Goal: Task Accomplishment & Management: Manage account settings

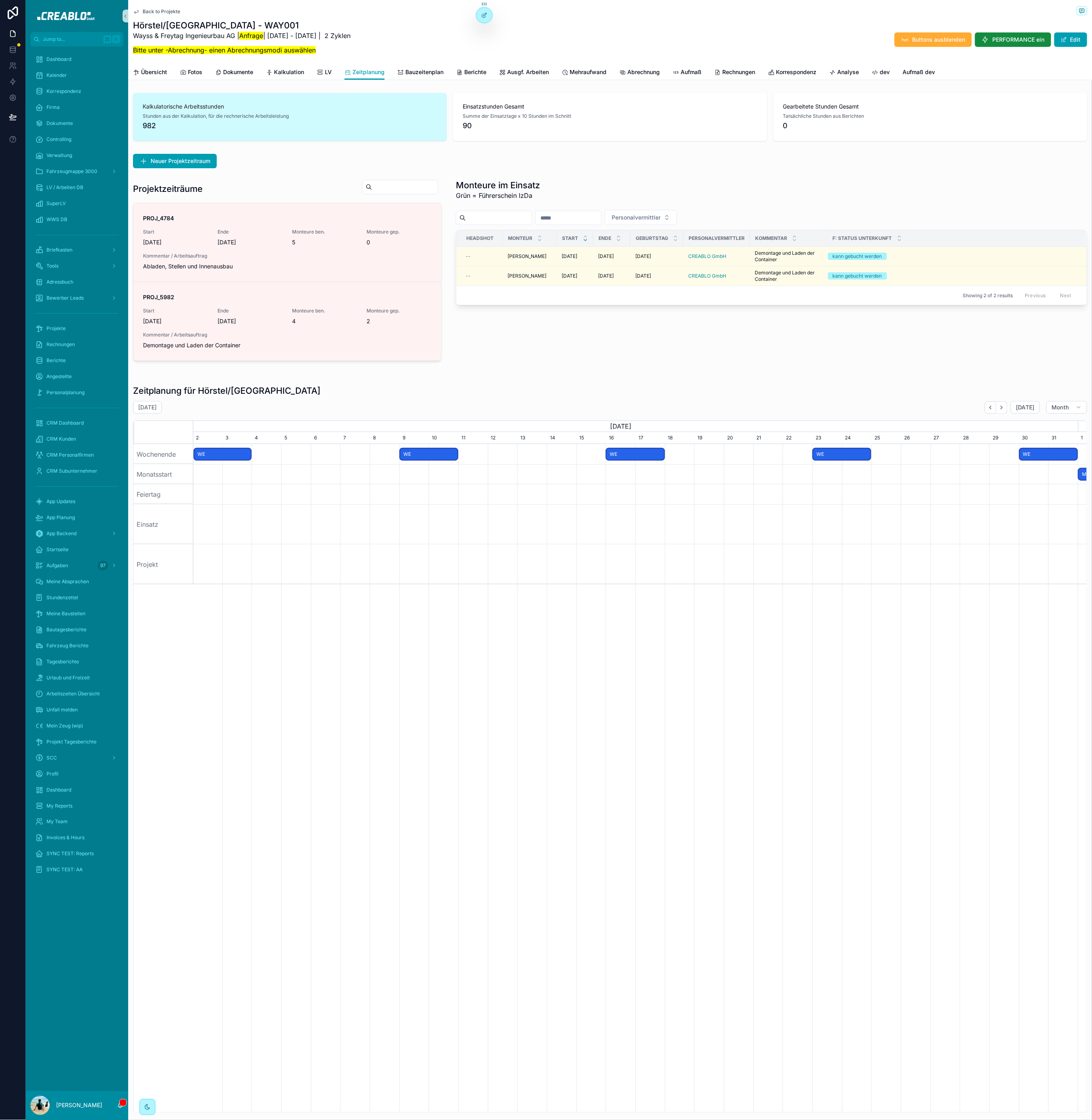
scroll to position [0, 885]
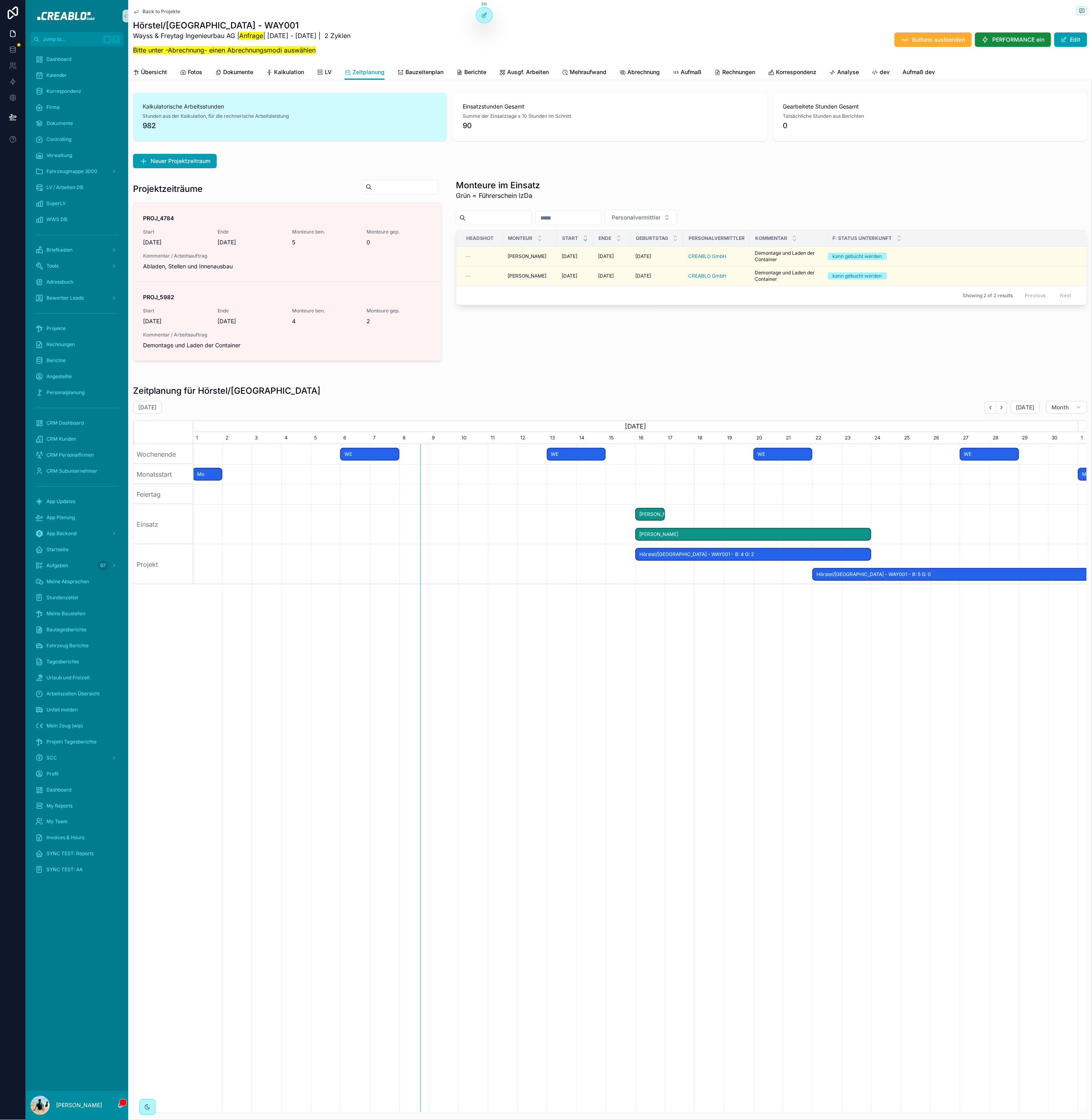
click at [143, 10] on span "Back to Projekte" at bounding box center [162, 12] width 38 height 6
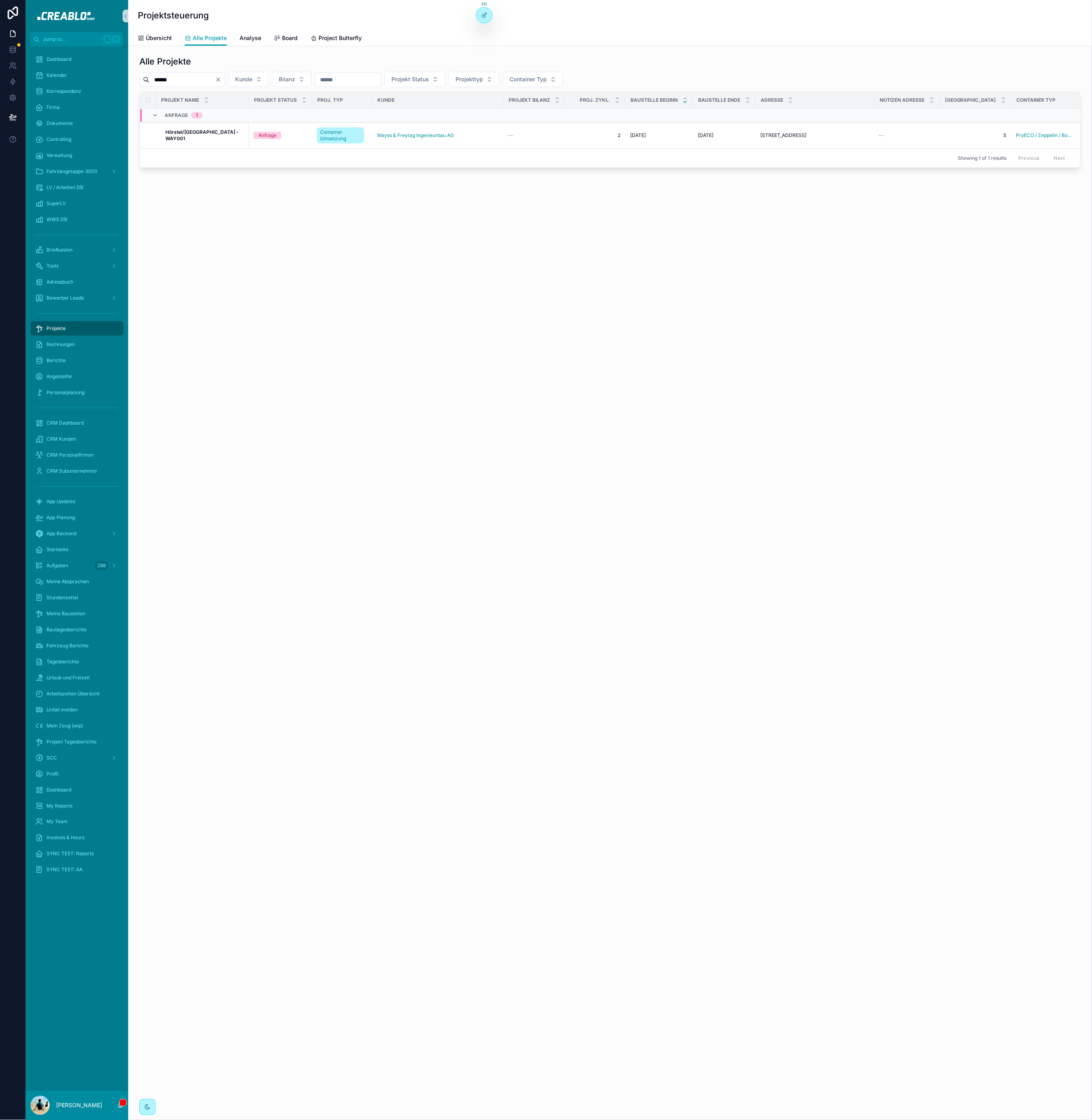
click at [193, 79] on input "******" at bounding box center [182, 79] width 66 height 11
click at [221, 80] on icon "Clear" at bounding box center [218, 80] width 6 height 6
click at [203, 81] on input "scrollable content" at bounding box center [182, 79] width 66 height 11
click at [186, 76] on input "scrollable content" at bounding box center [182, 79] width 66 height 11
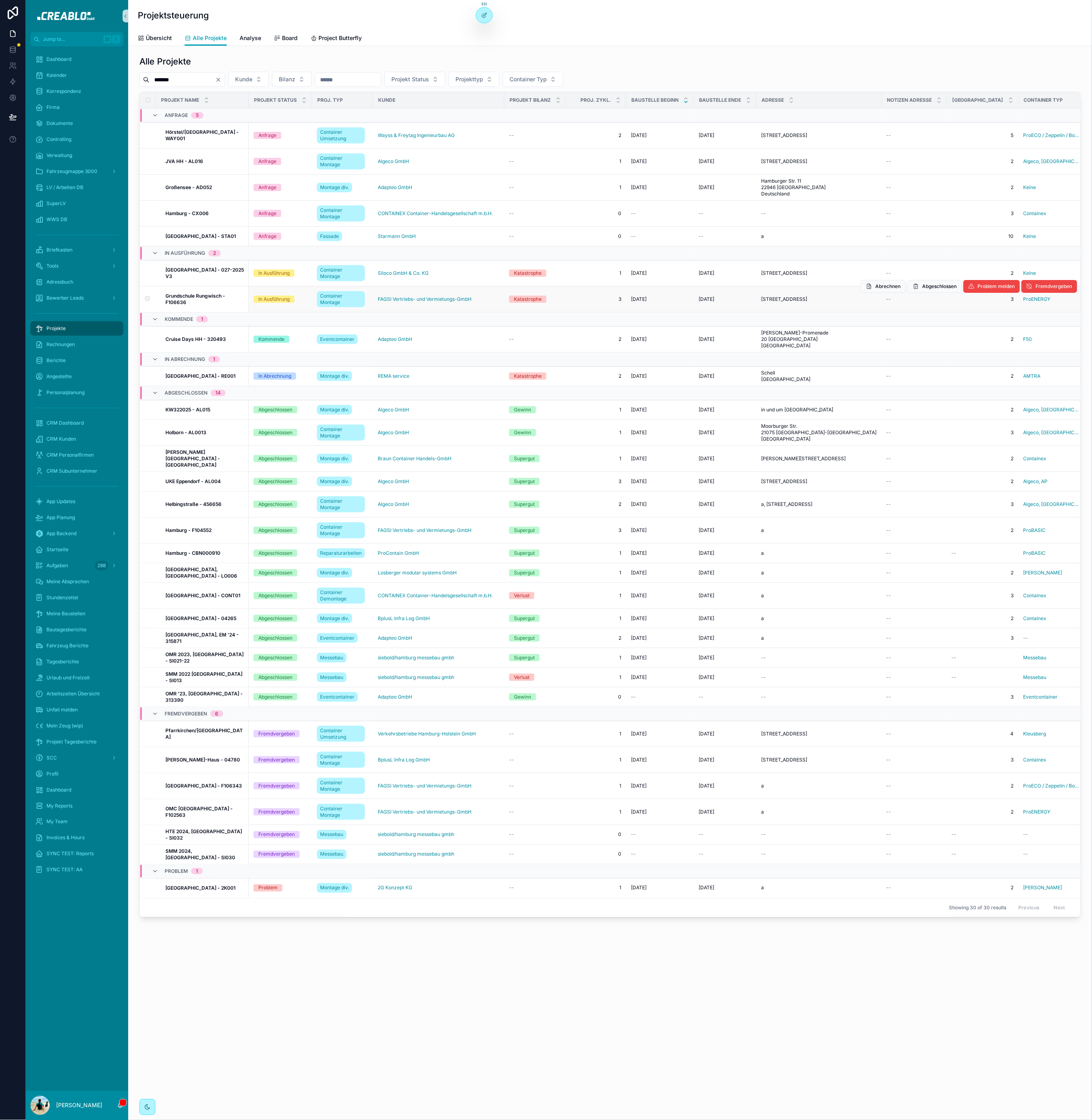
type input "*******"
click at [204, 298] on strong "Grundschule Rungwisch - F106636" at bounding box center [196, 299] width 61 height 13
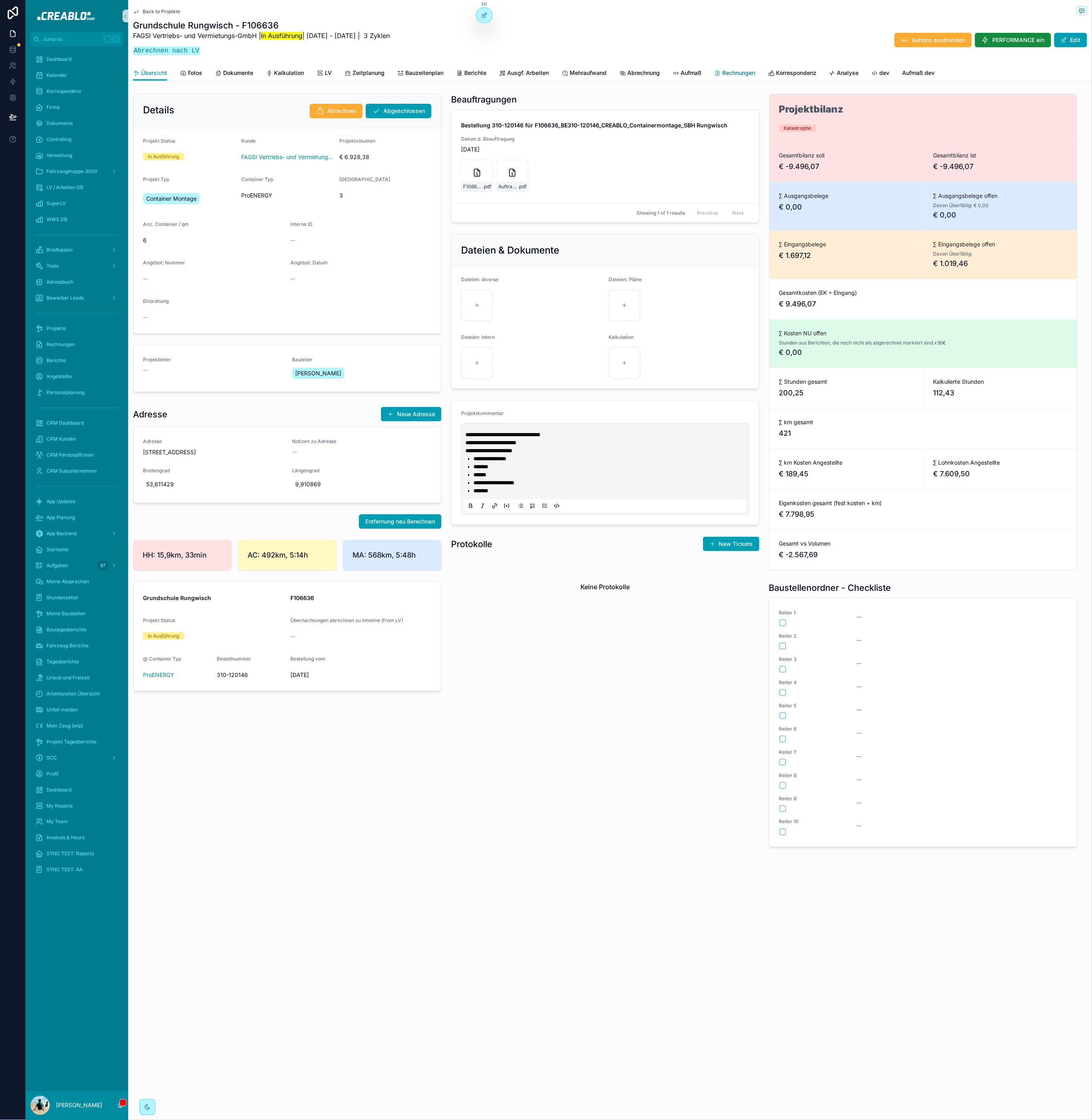
click at [728, 69] on span "Rechnungen" at bounding box center [738, 72] width 33 height 8
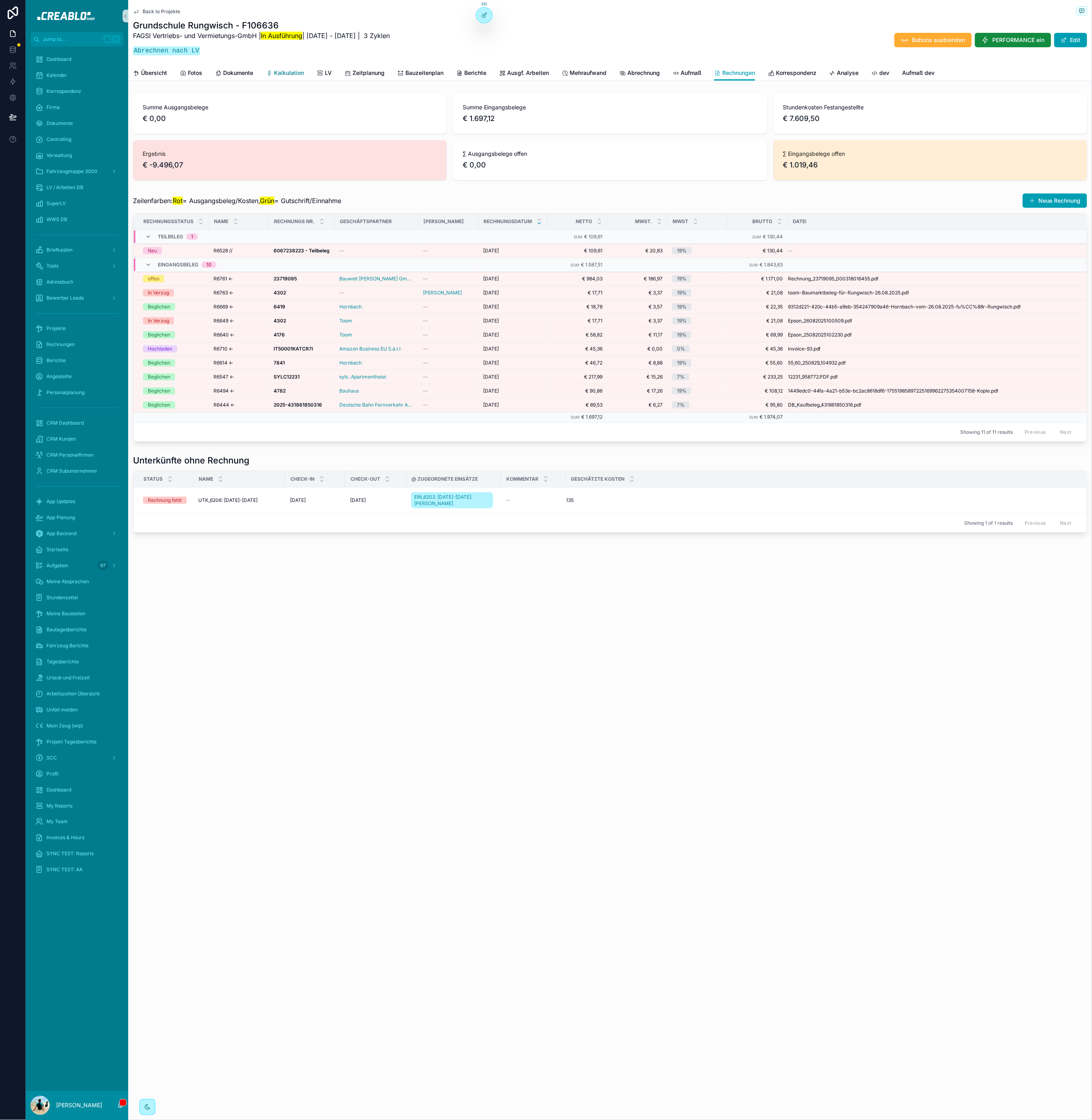
click at [283, 70] on span "Kalkulation" at bounding box center [289, 72] width 30 height 8
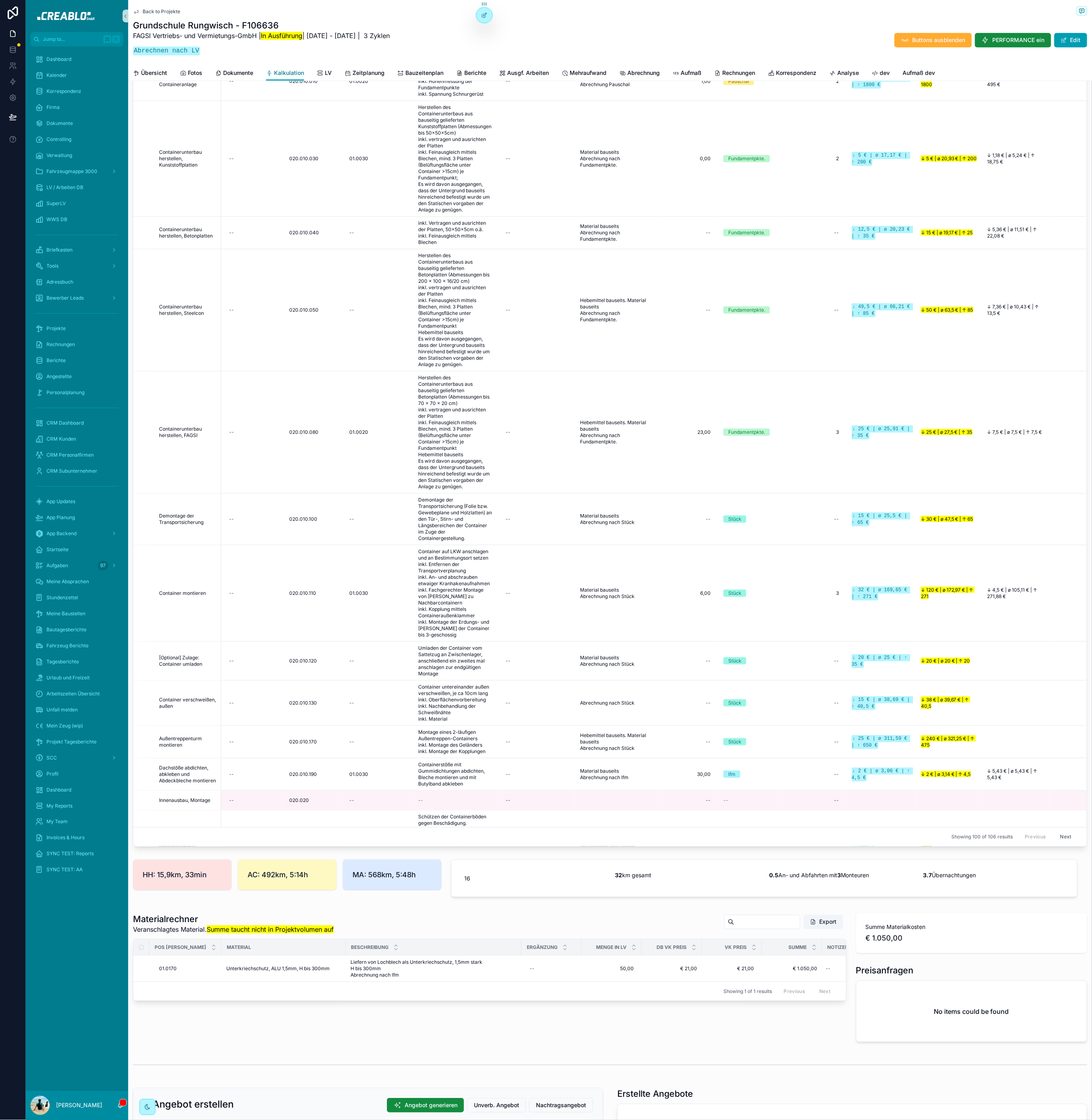
scroll to position [978, 0]
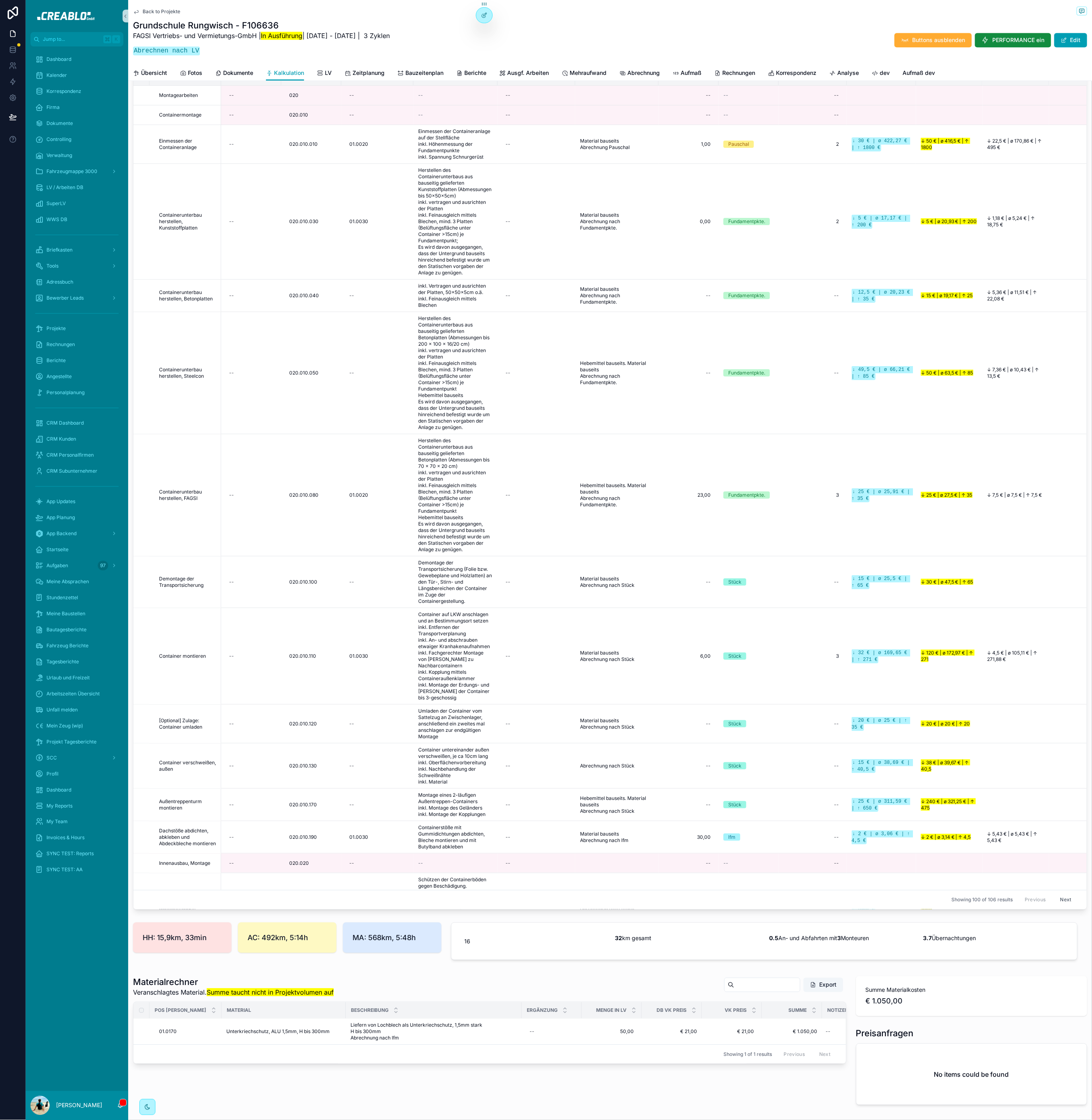
click at [168, 7] on div "Back to Projekte" at bounding box center [610, 11] width 954 height 10
click at [84, 261] on div "Tools" at bounding box center [77, 266] width 83 height 13
click at [83, 253] on div "Briefkasten" at bounding box center [77, 250] width 83 height 13
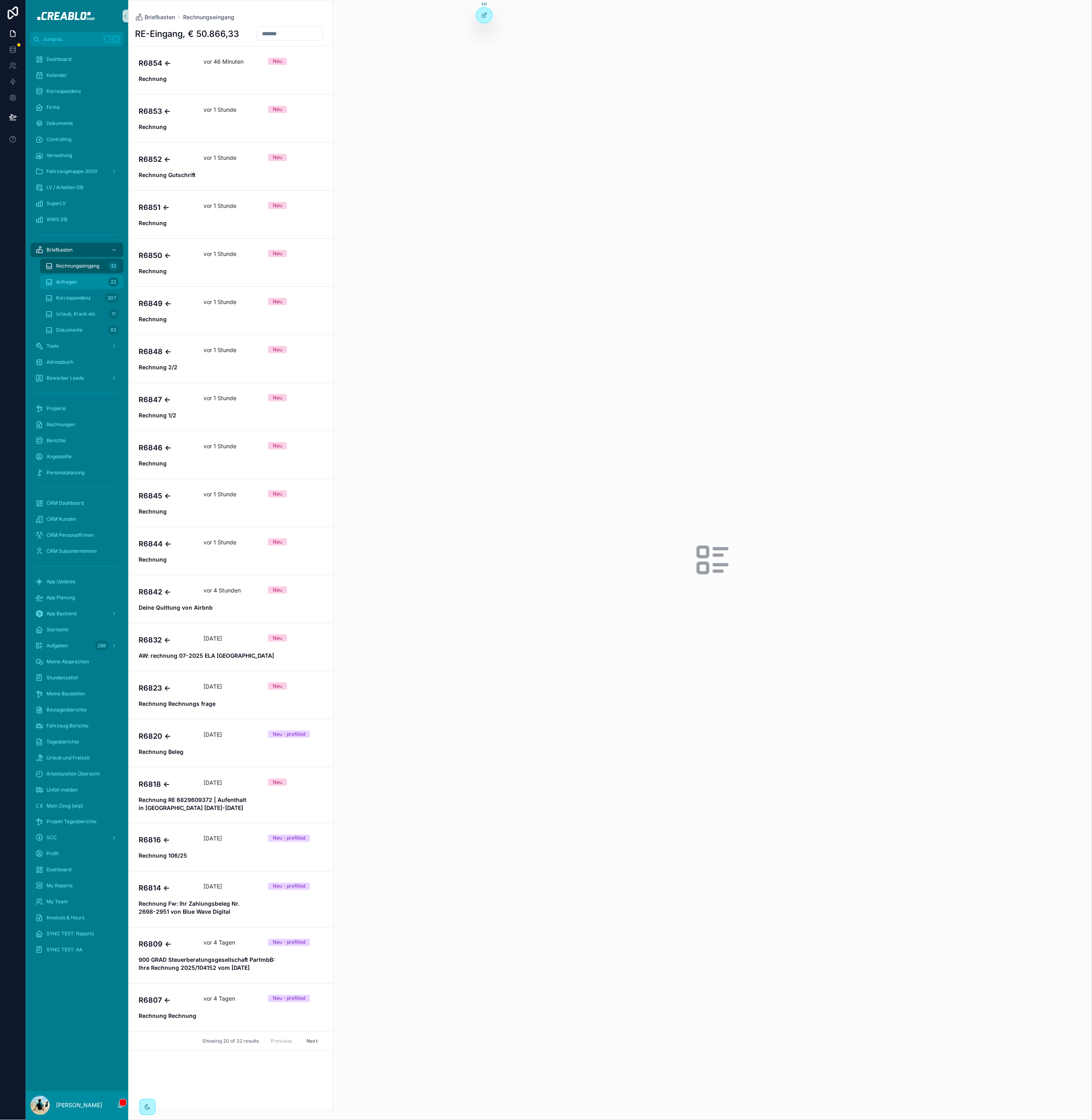
click at [88, 282] on div "Anfragen 22" at bounding box center [81, 282] width 73 height 13
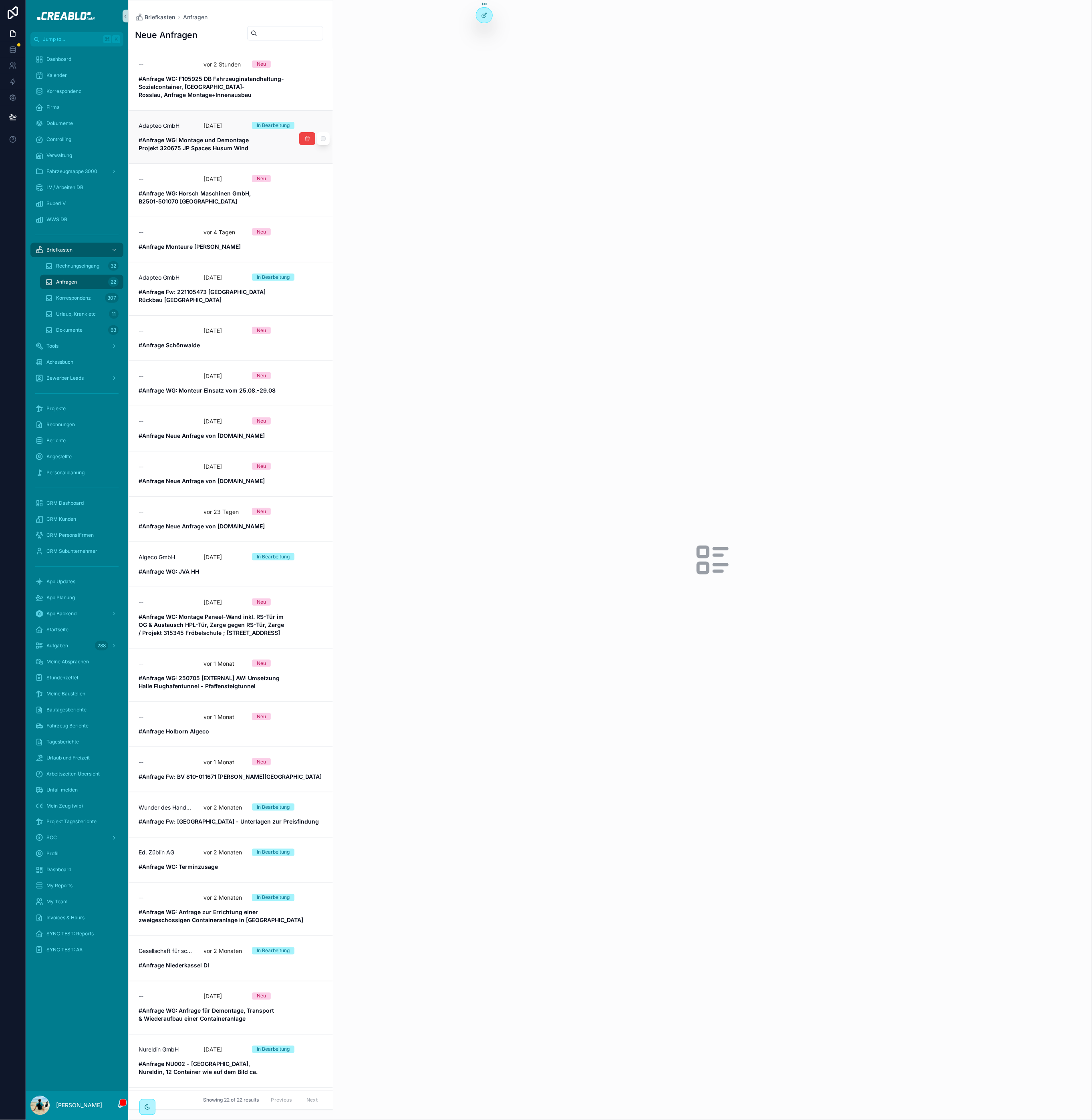
click at [237, 151] on strong "#Anfrage WG: Montage und Demontage Projekt 320675 JP Spaces Husum Wind" at bounding box center [194, 144] width 112 height 15
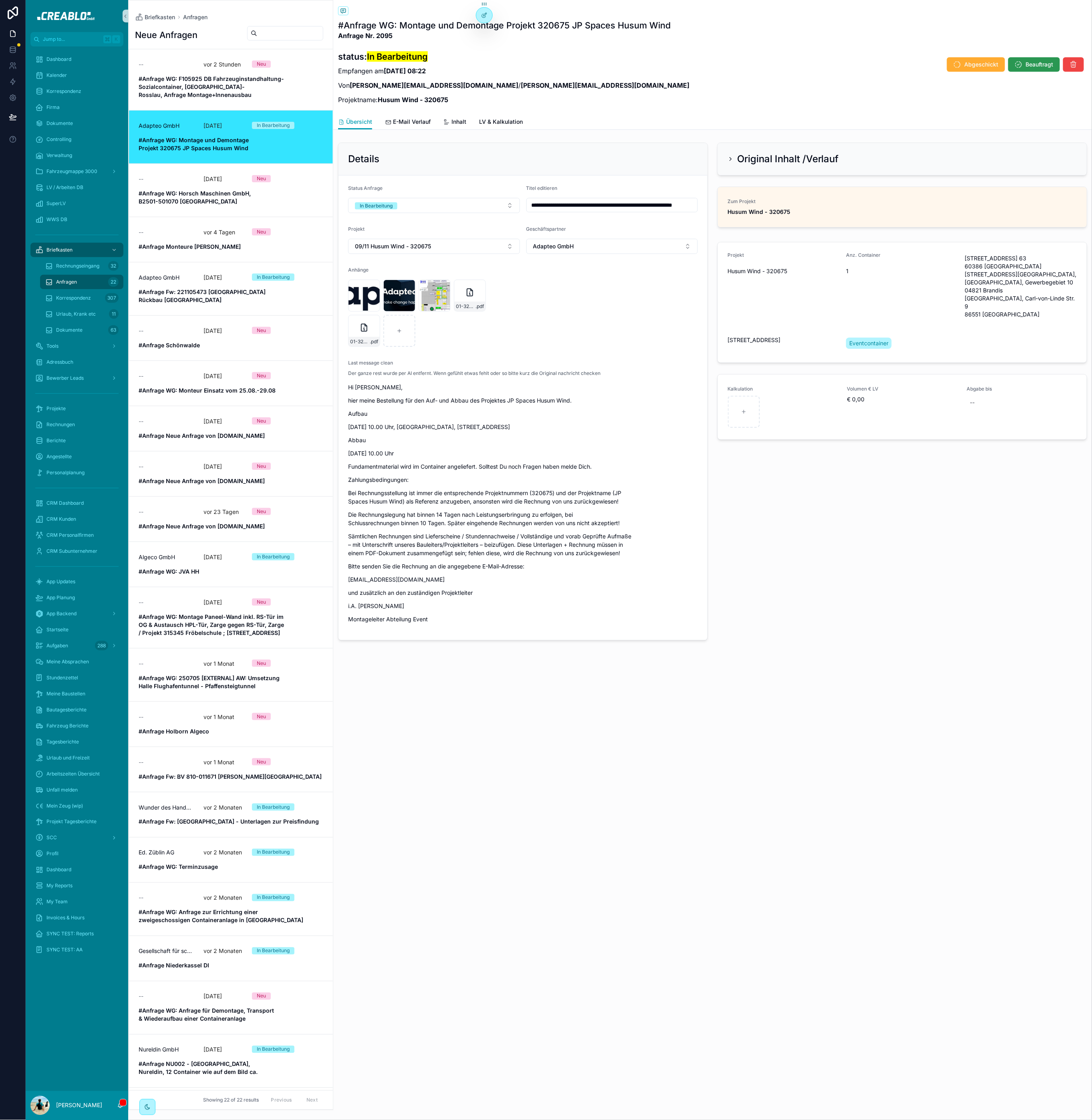
click at [1023, 65] on button "Beauftragt" at bounding box center [1034, 64] width 51 height 14
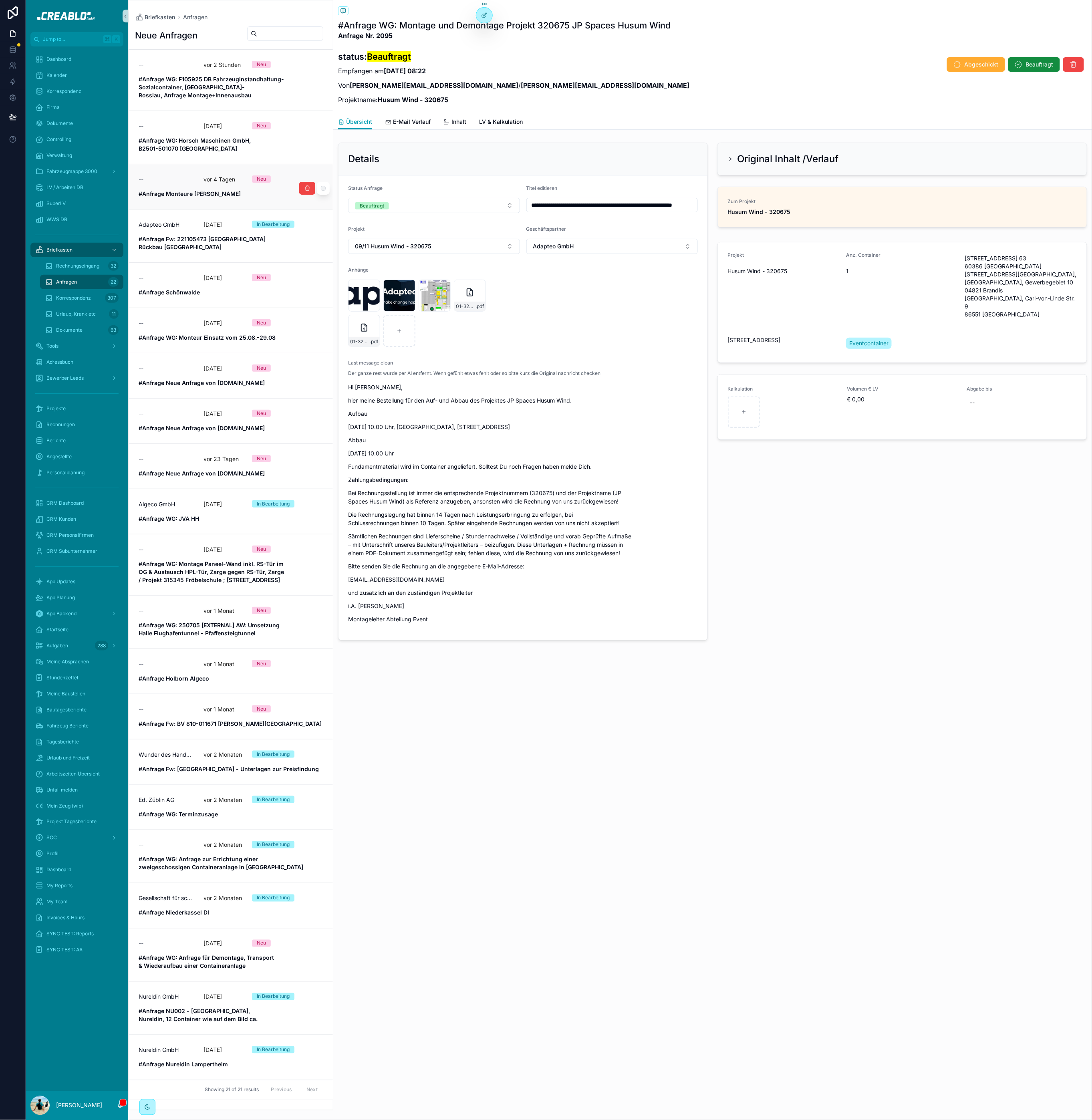
click at [168, 175] on div "--" at bounding box center [166, 179] width 55 height 8
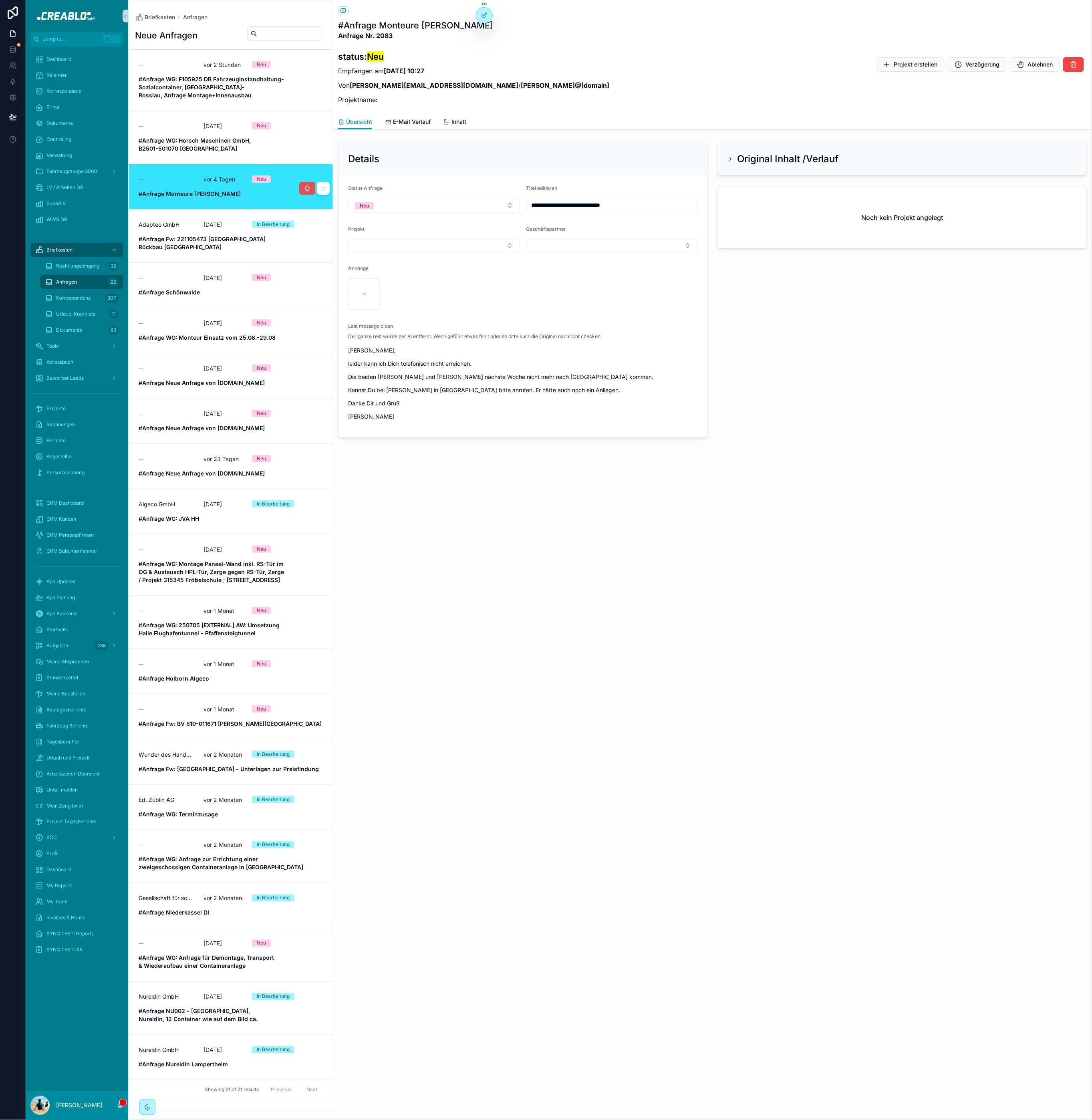
click at [310, 185] on icon "scrollable content" at bounding box center [307, 188] width 6 height 6
click at [228, 137] on link "-- vor 3 Tagen Neu #Anfrage WG: Horsch Maschinen GmbH, B2501-501070 Albanien" at bounding box center [231, 138] width 204 height 54
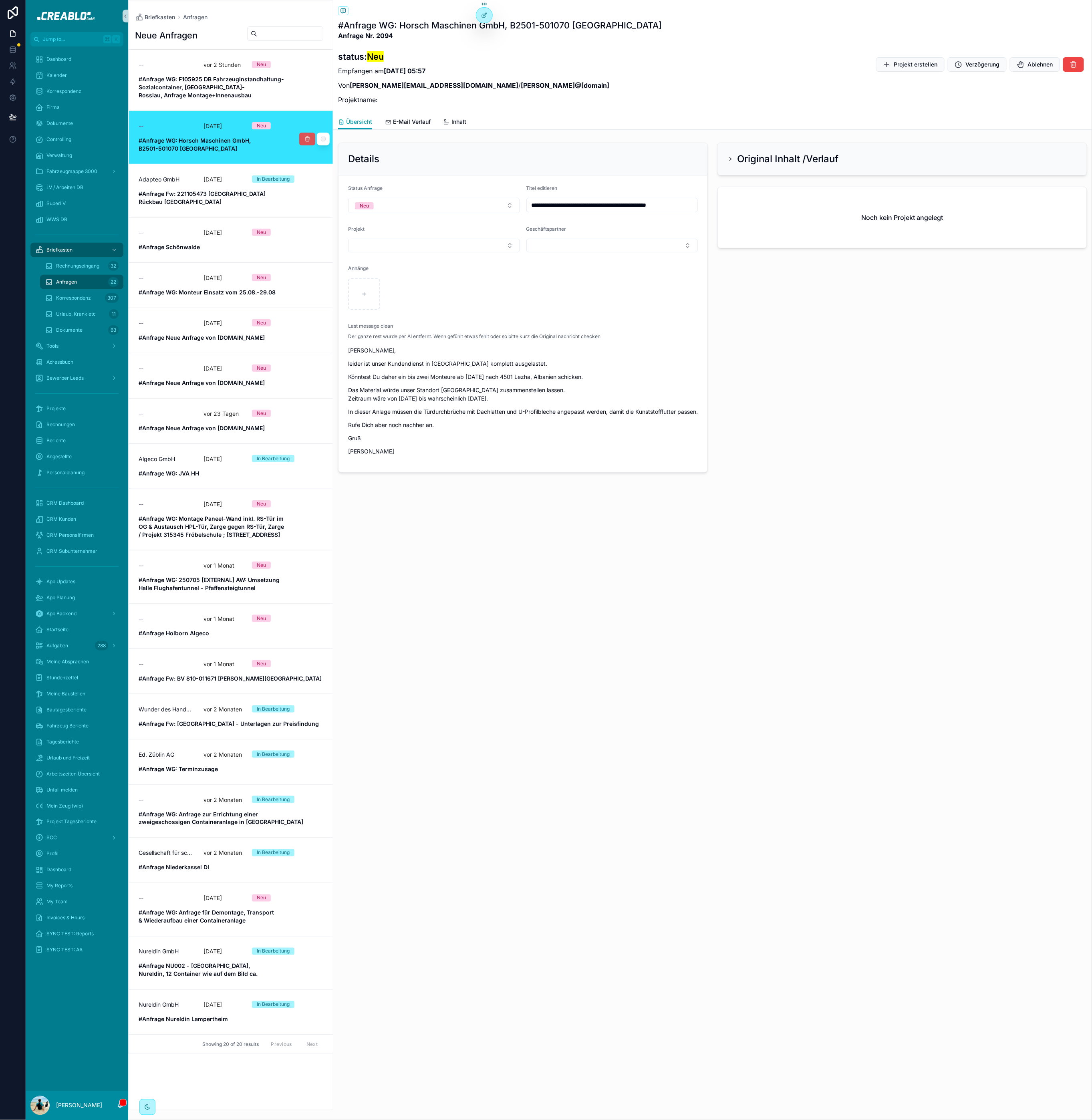
click at [309, 136] on icon "scrollable content" at bounding box center [307, 139] width 6 height 6
click at [219, 84] on strong "#Anfrage WG: F105925 DB Fahrzeuginstandhaltung-Sozialcontainer, Dessau-Rosslau,…" at bounding box center [211, 87] width 145 height 23
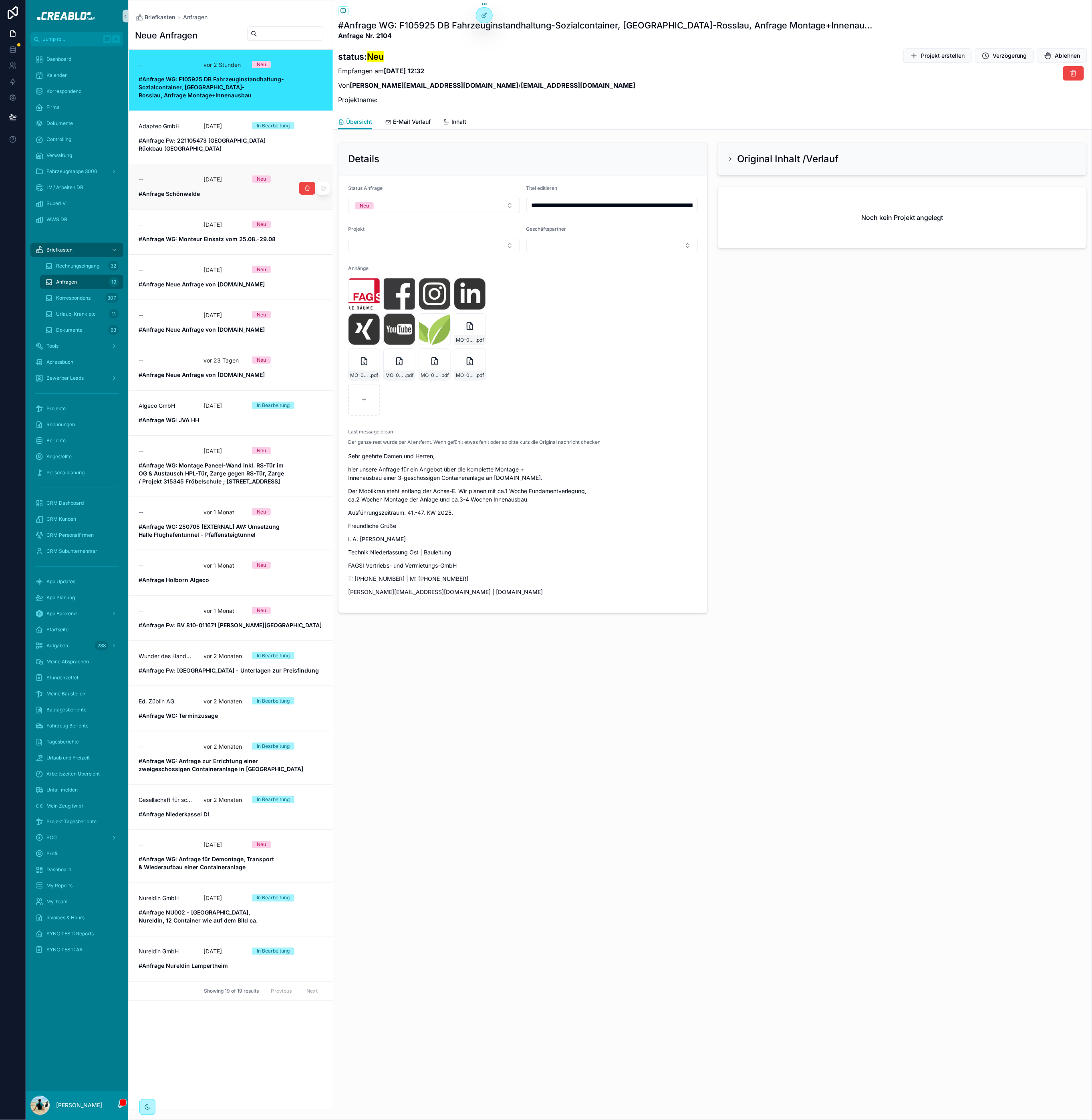
click at [210, 190] on span "#Anfrage Schönwalde" at bounding box center [231, 194] width 185 height 8
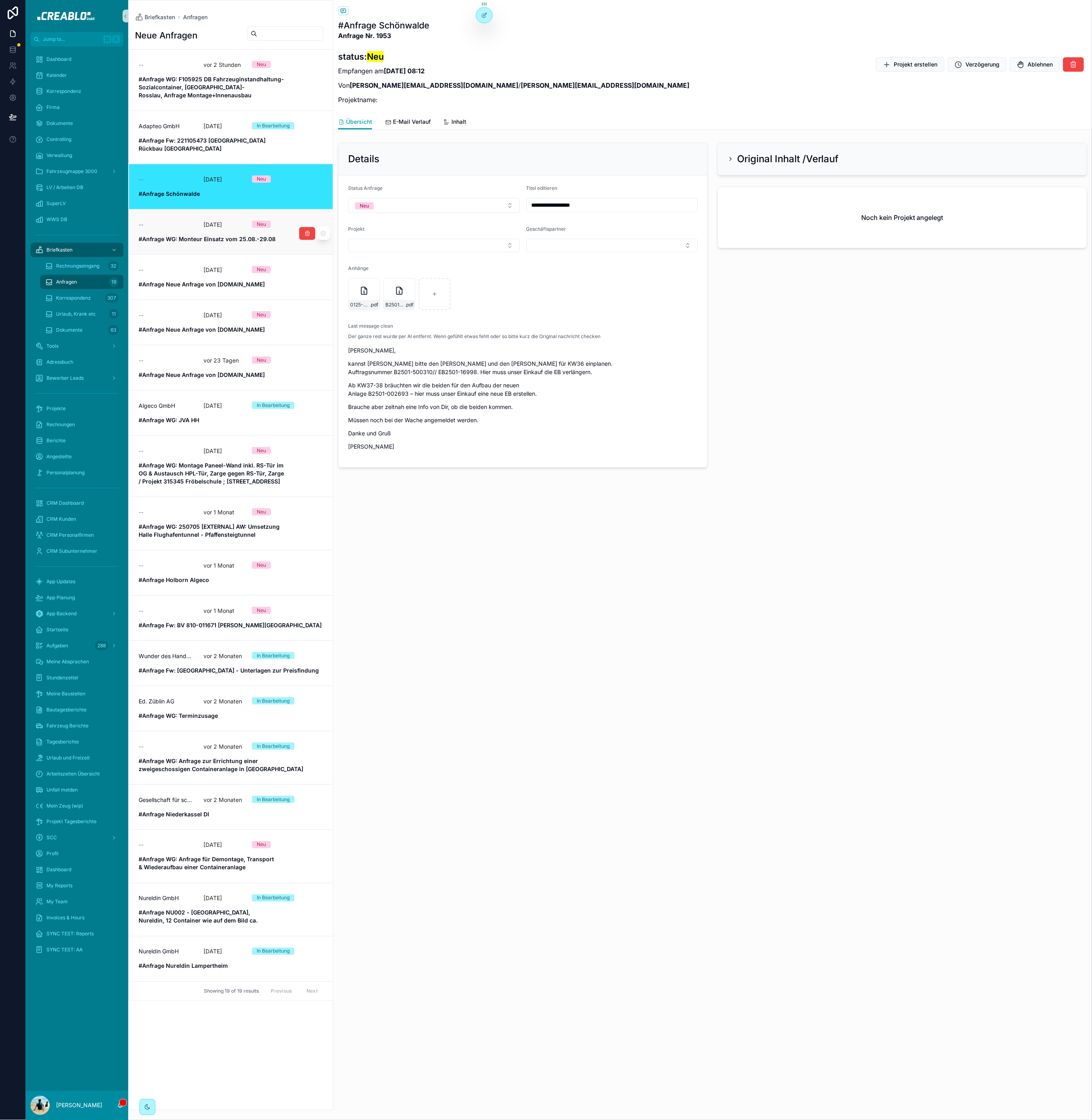
click at [167, 221] on div "--" at bounding box center [166, 225] width 55 height 8
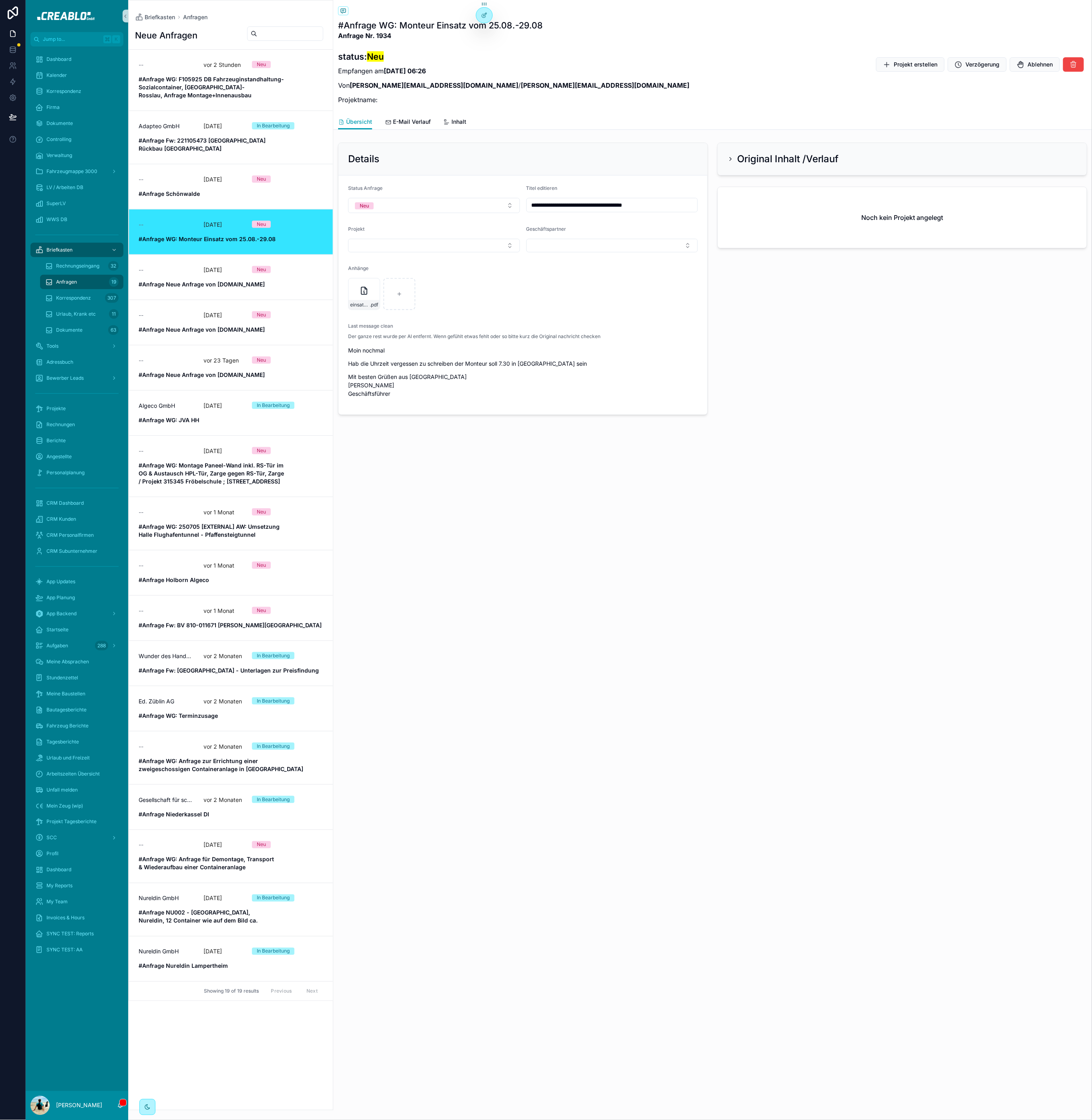
click at [821, 150] on div "Original Inhalt /Verlauf" at bounding box center [902, 159] width 369 height 32
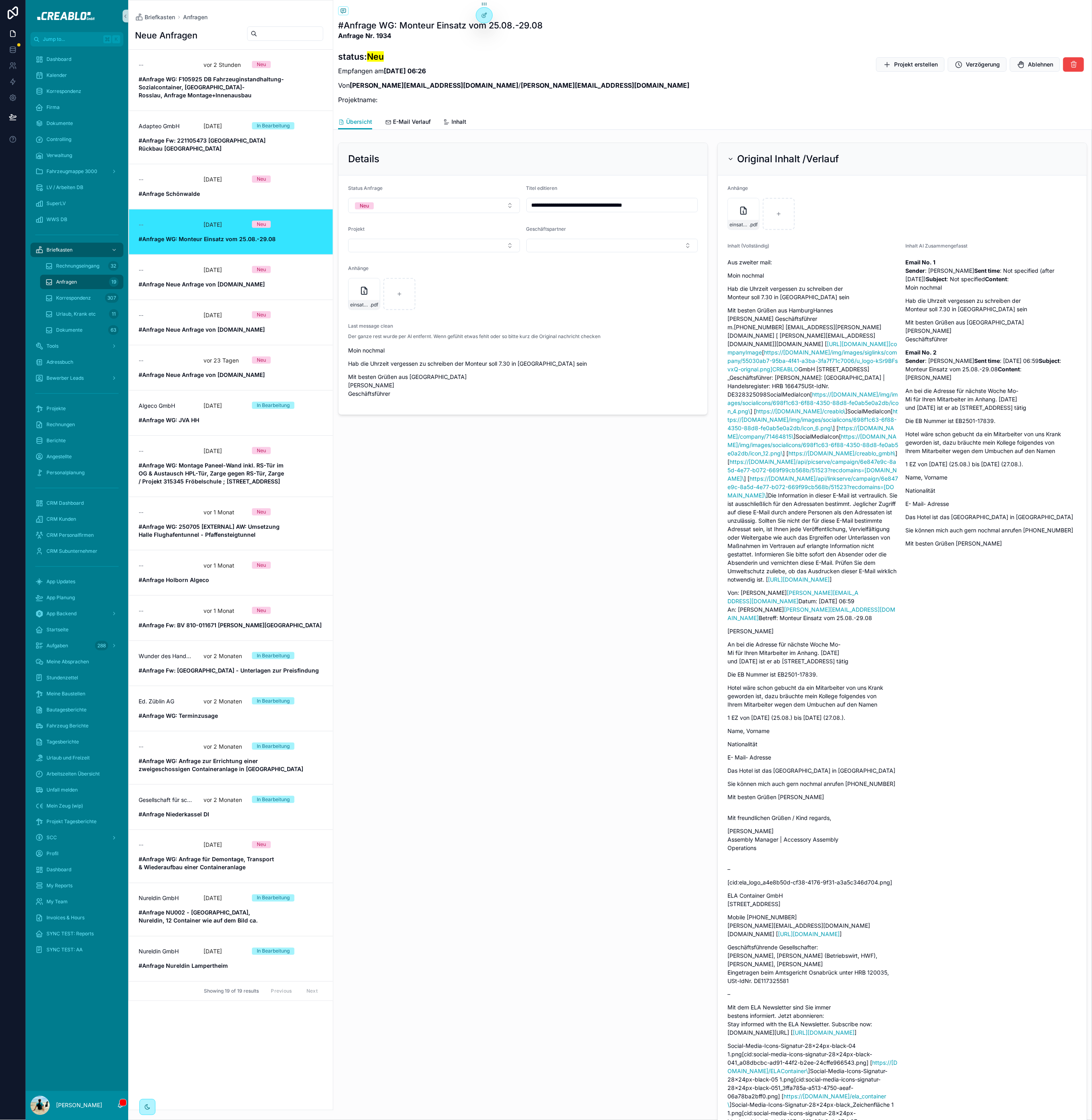
click at [547, 511] on div "**********" at bounding box center [523, 719] width 379 height 1159
click at [200, 194] on link "-- vor 12 Tagen Neu #Anfrage Schönwalde" at bounding box center [231, 186] width 204 height 45
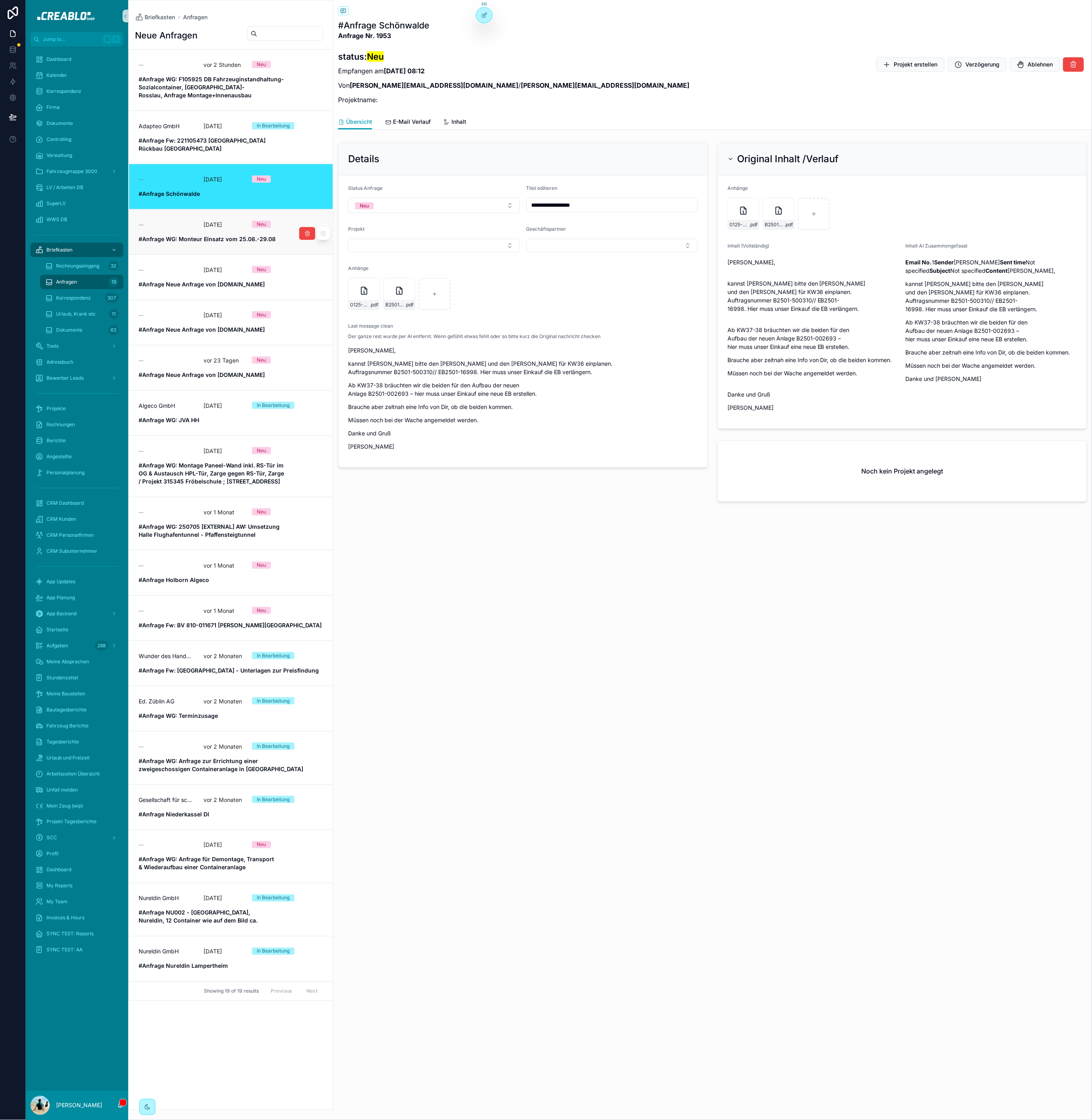
click at [198, 236] on strong "#Anfrage WG: Monteur Einsatz vom 25.08.-29.08" at bounding box center [207, 239] width 137 height 7
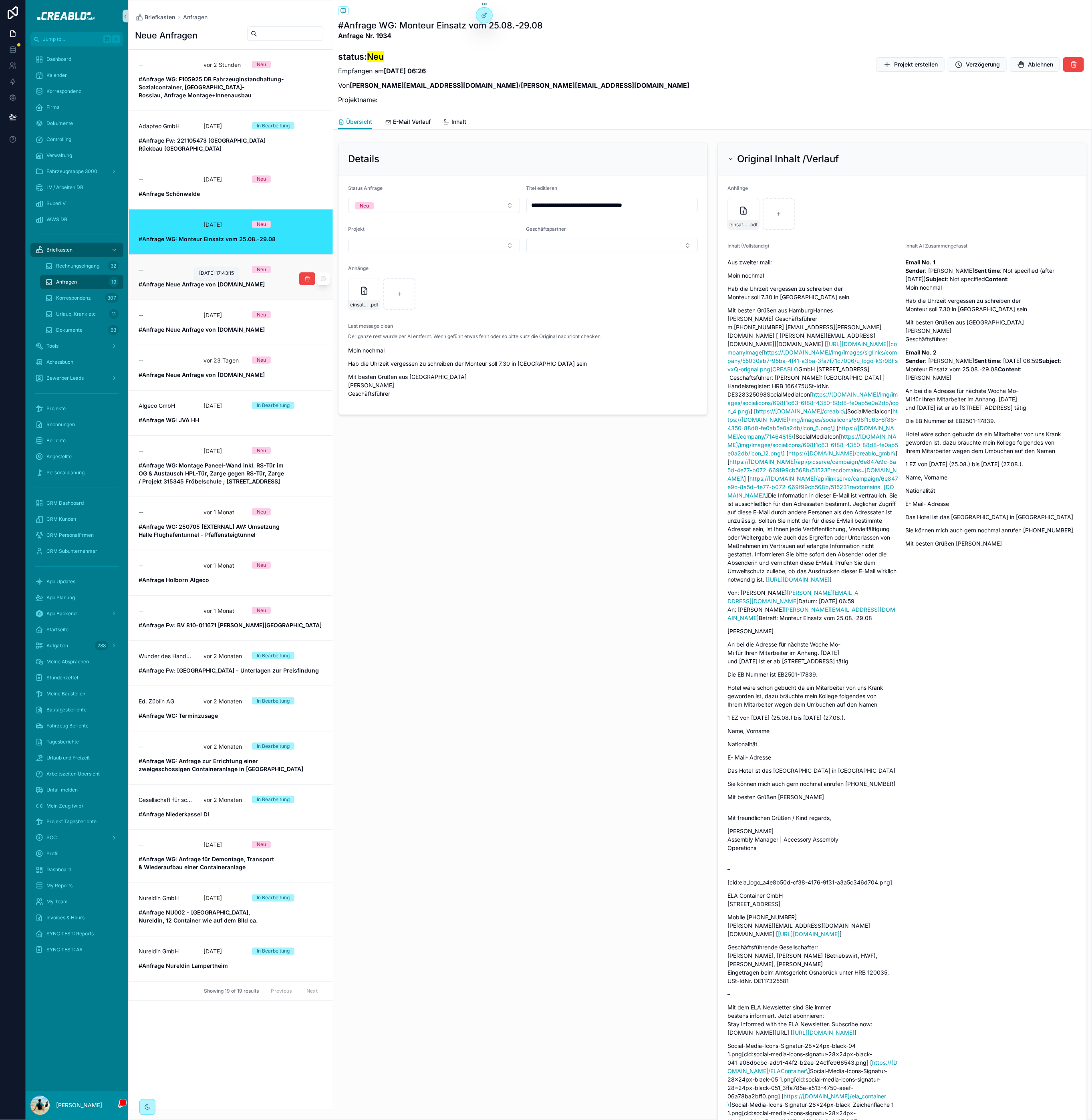
click at [220, 266] on p "vor 19 Tagen" at bounding box center [213, 270] width 18 height 8
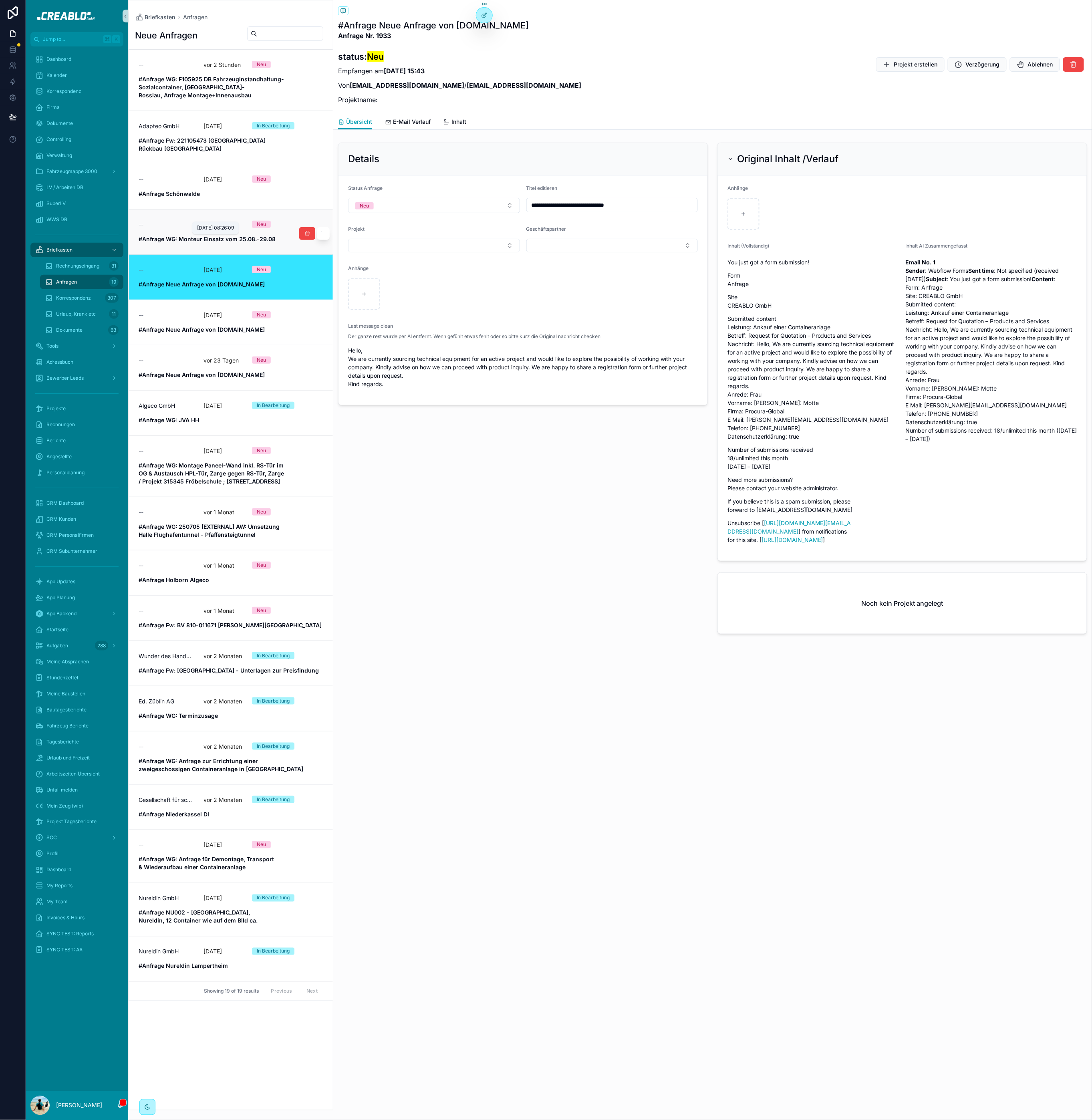
click at [203, 225] on span "20.8.2025, 08:26:09" at bounding box center [216, 227] width 37 height 6
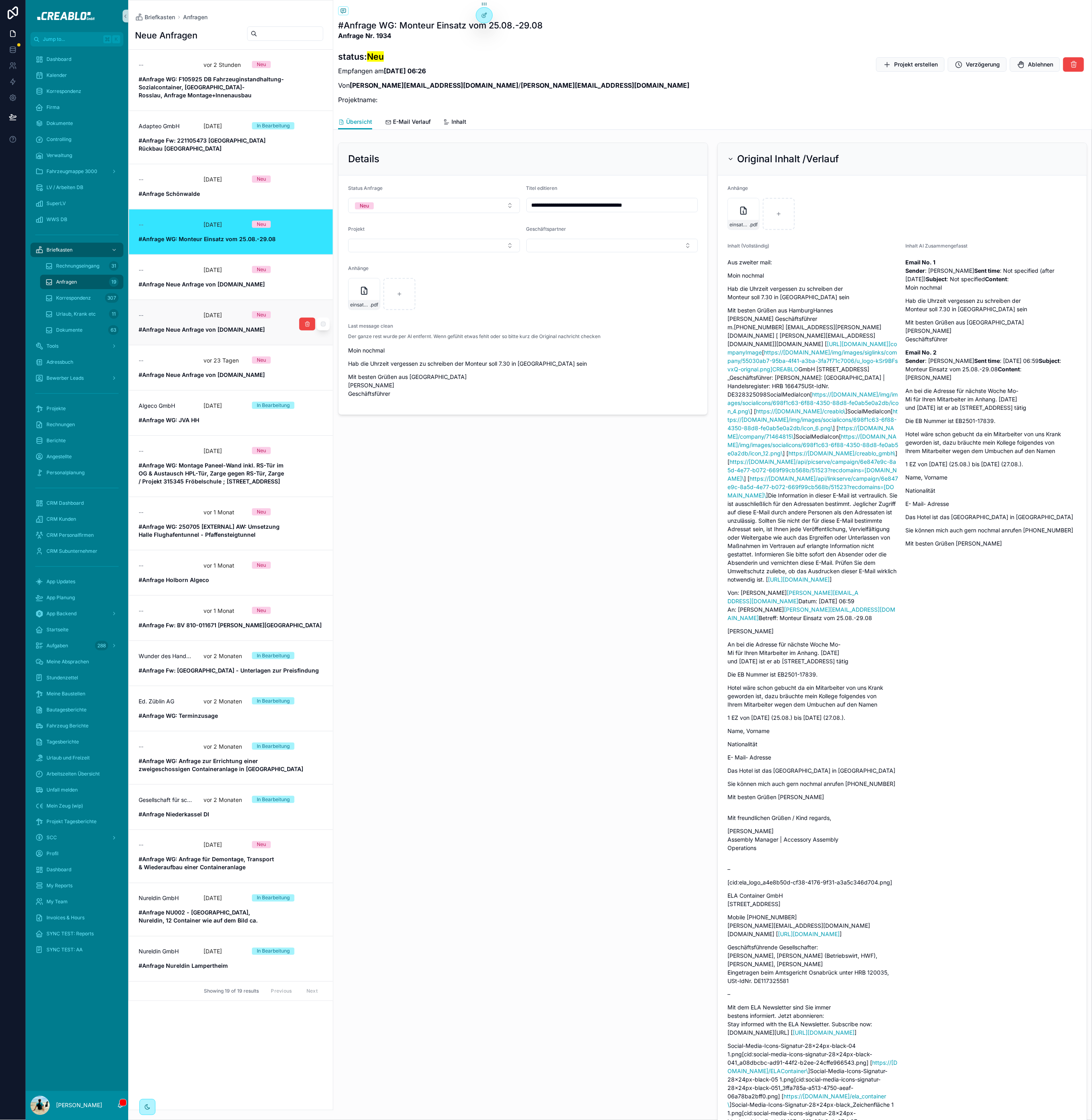
click at [189, 311] on div "--" at bounding box center [166, 315] width 55 height 8
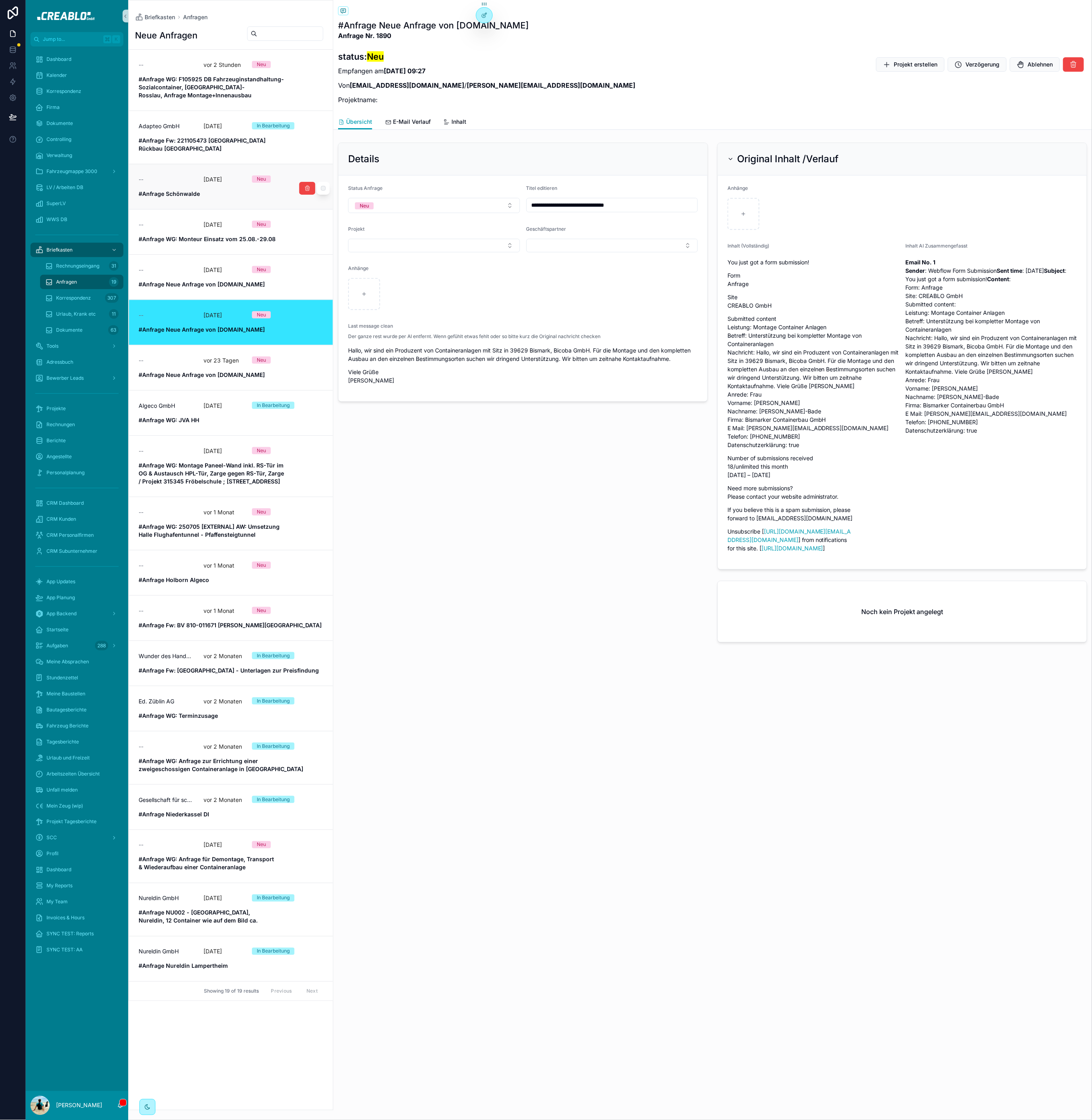
click at [166, 175] on div "--" at bounding box center [166, 179] width 55 height 8
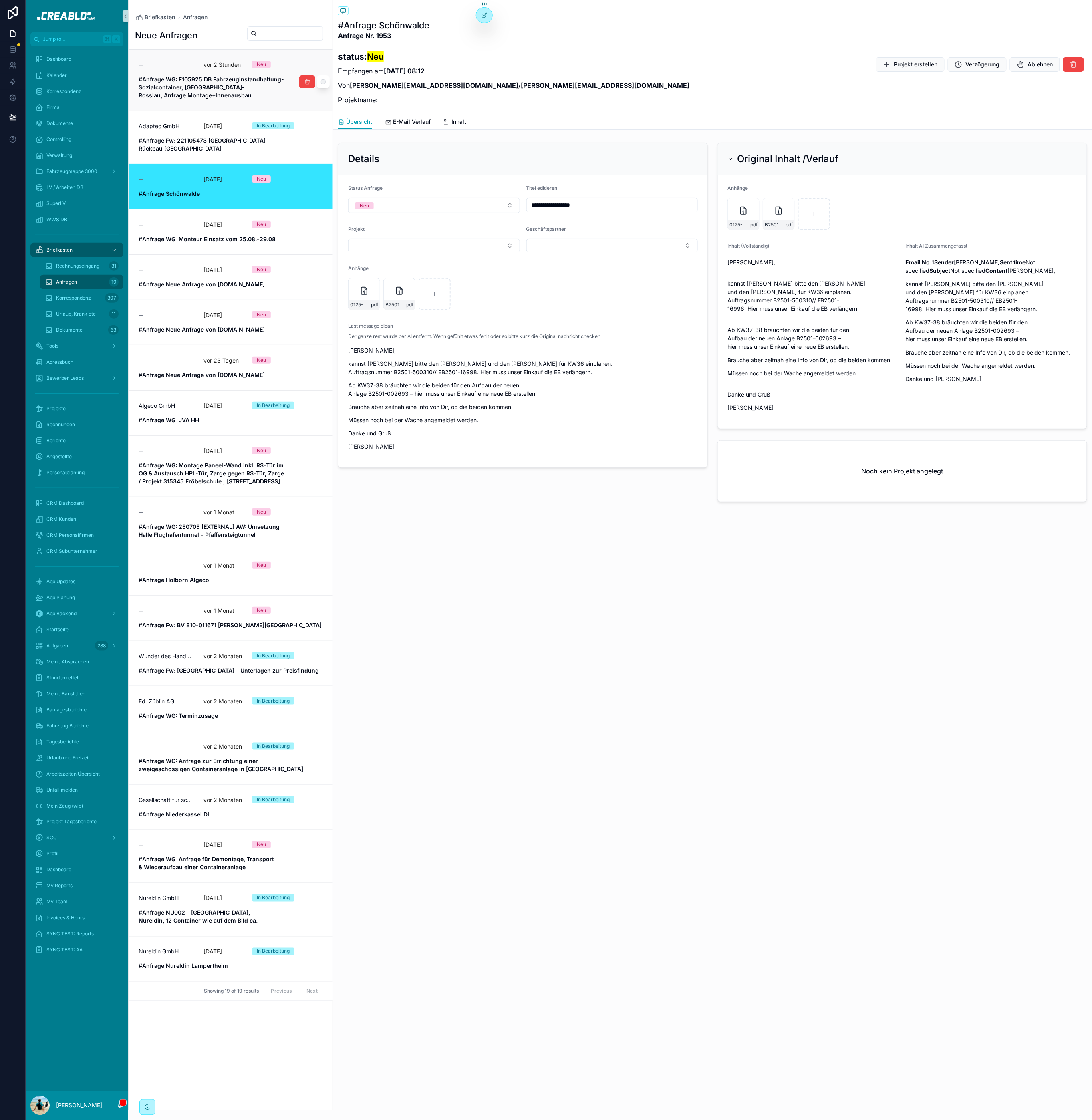
click at [200, 87] on strong "#Anfrage WG: F105925 DB Fahrzeuginstandhaltung-Sozialcontainer, Dessau-Rosslau,…" at bounding box center [211, 87] width 145 height 23
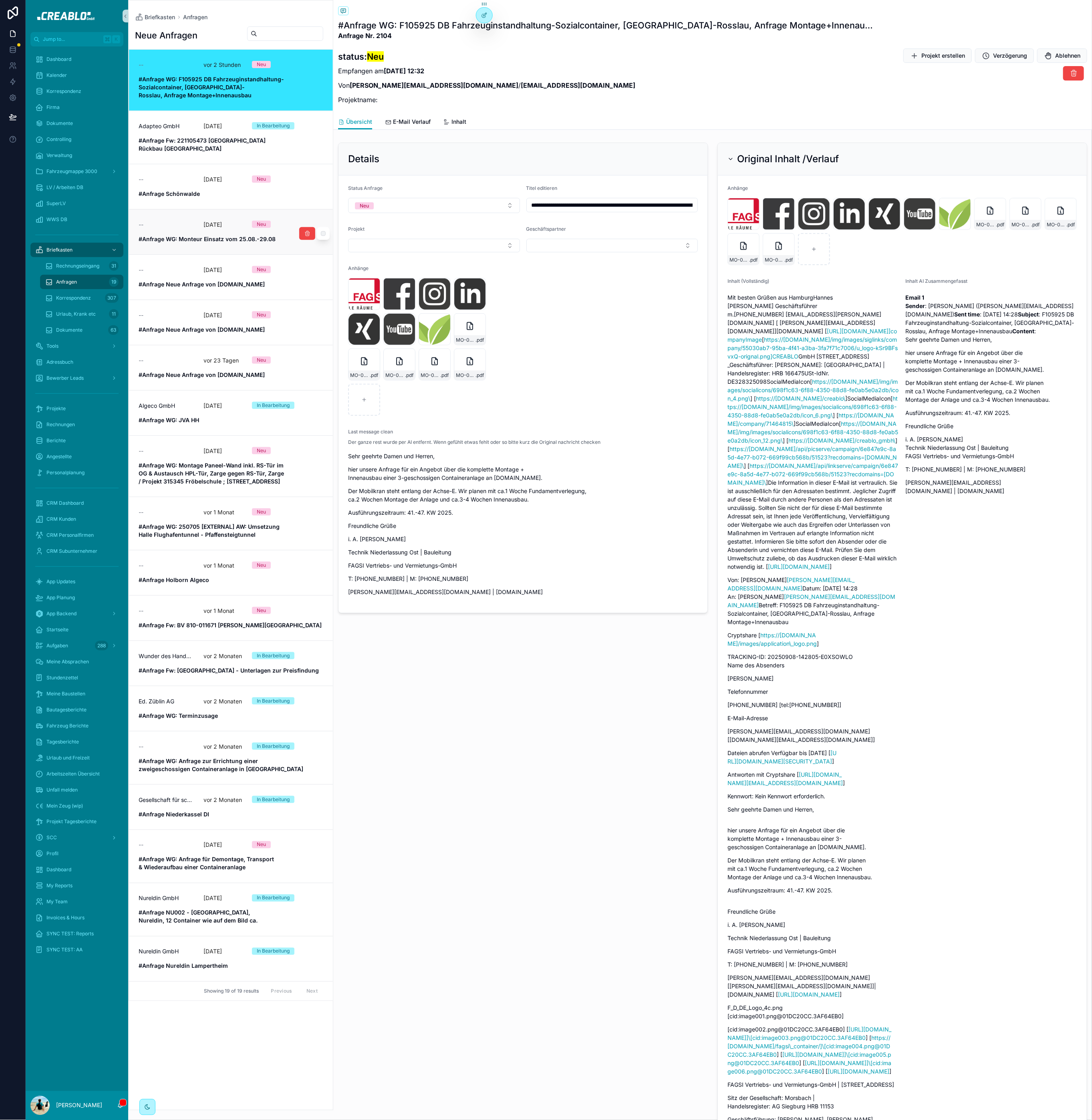
click at [286, 238] on link "-- vor 19 Tagen Neu #Anfrage WG: Monteur Einsatz vom 25.08.-29.08" at bounding box center [231, 231] width 204 height 45
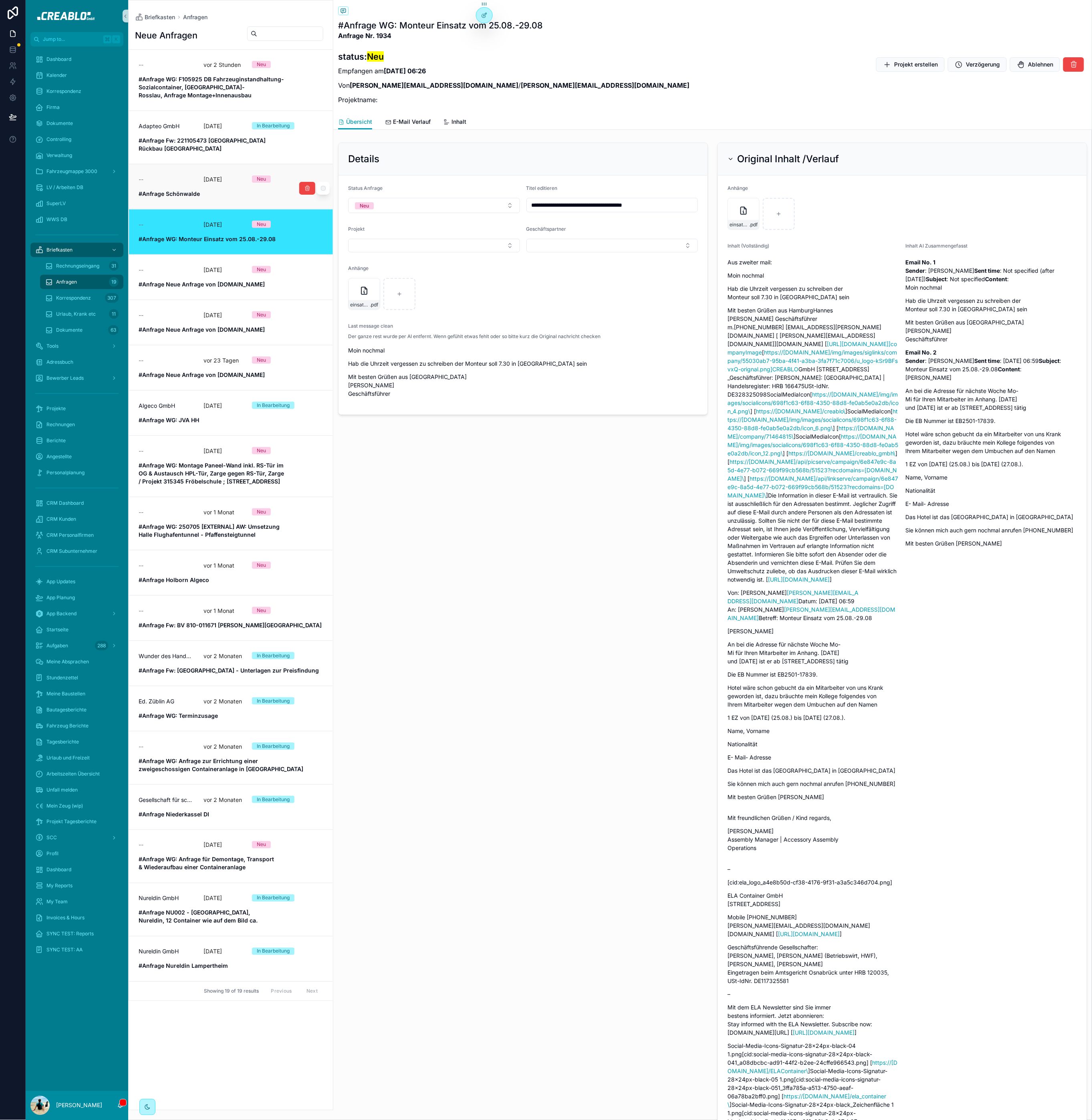
click at [142, 175] on span "--" at bounding box center [141, 179] width 5 height 8
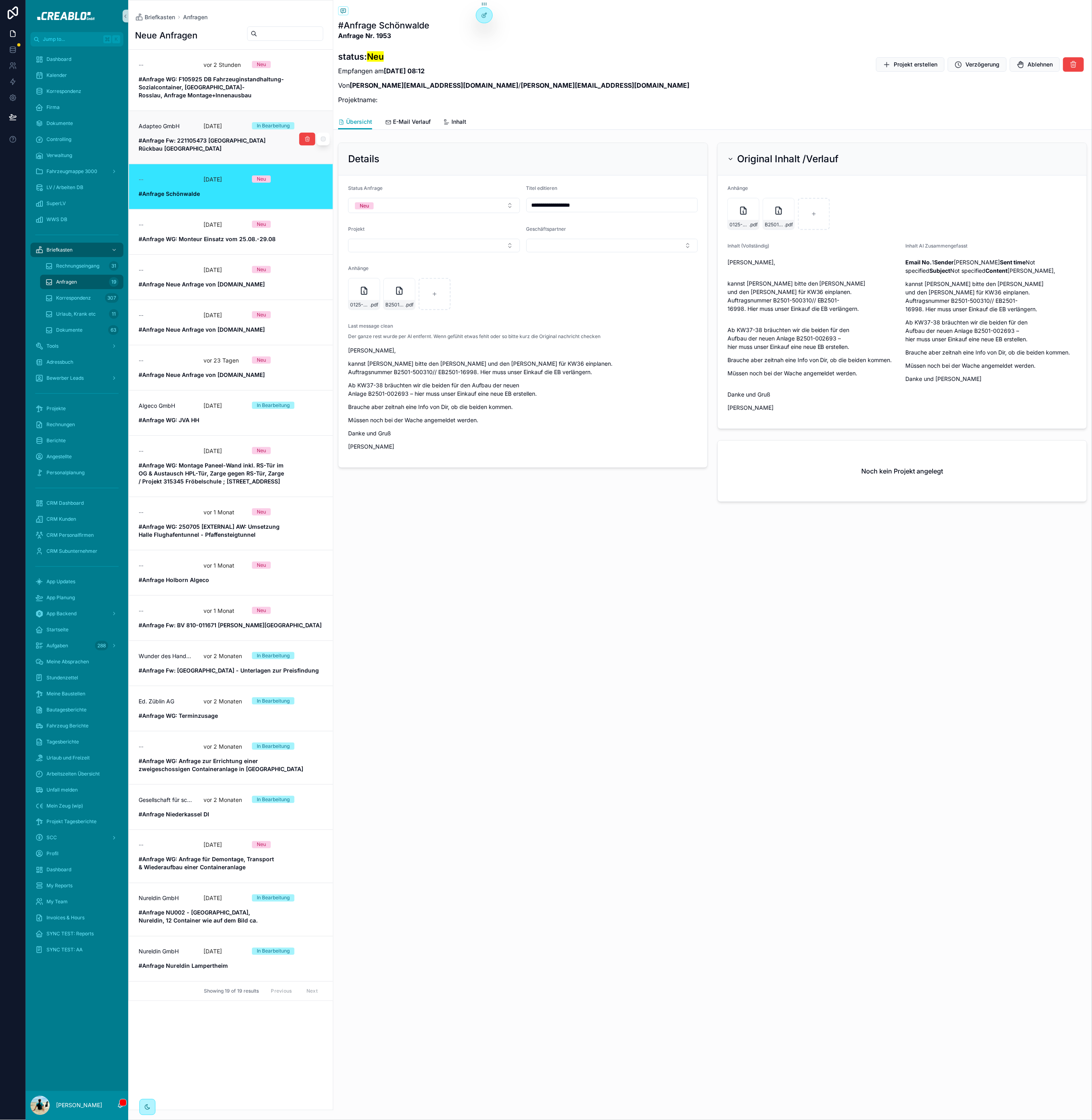
click at [178, 122] on span "Adapteo GmbH" at bounding box center [159, 126] width 41 height 8
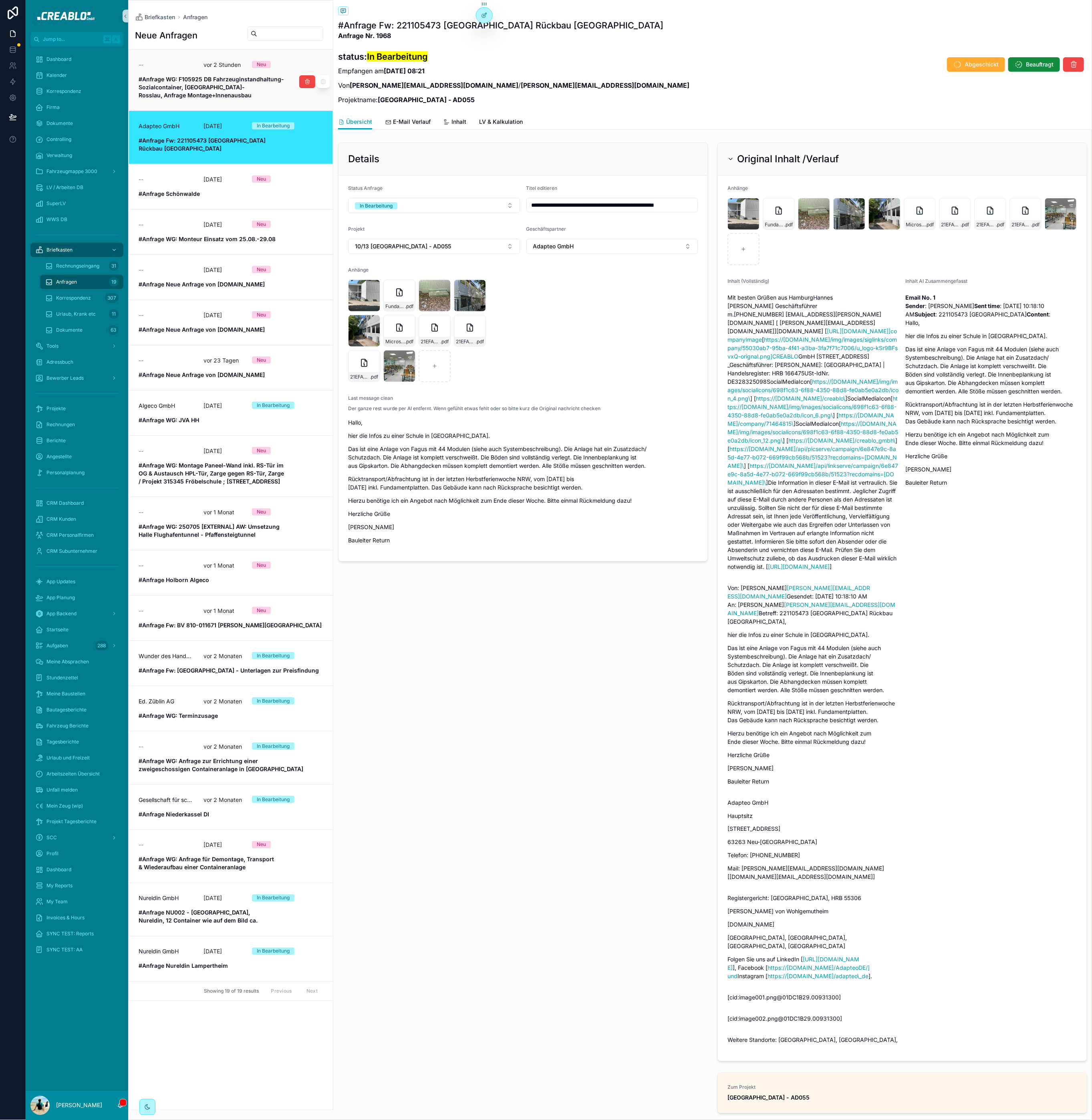
click at [209, 84] on strong "#Anfrage WG: F105925 DB Fahrzeuginstandhaltung-Sozialcontainer, Dessau-Rosslau,…" at bounding box center [211, 87] width 145 height 23
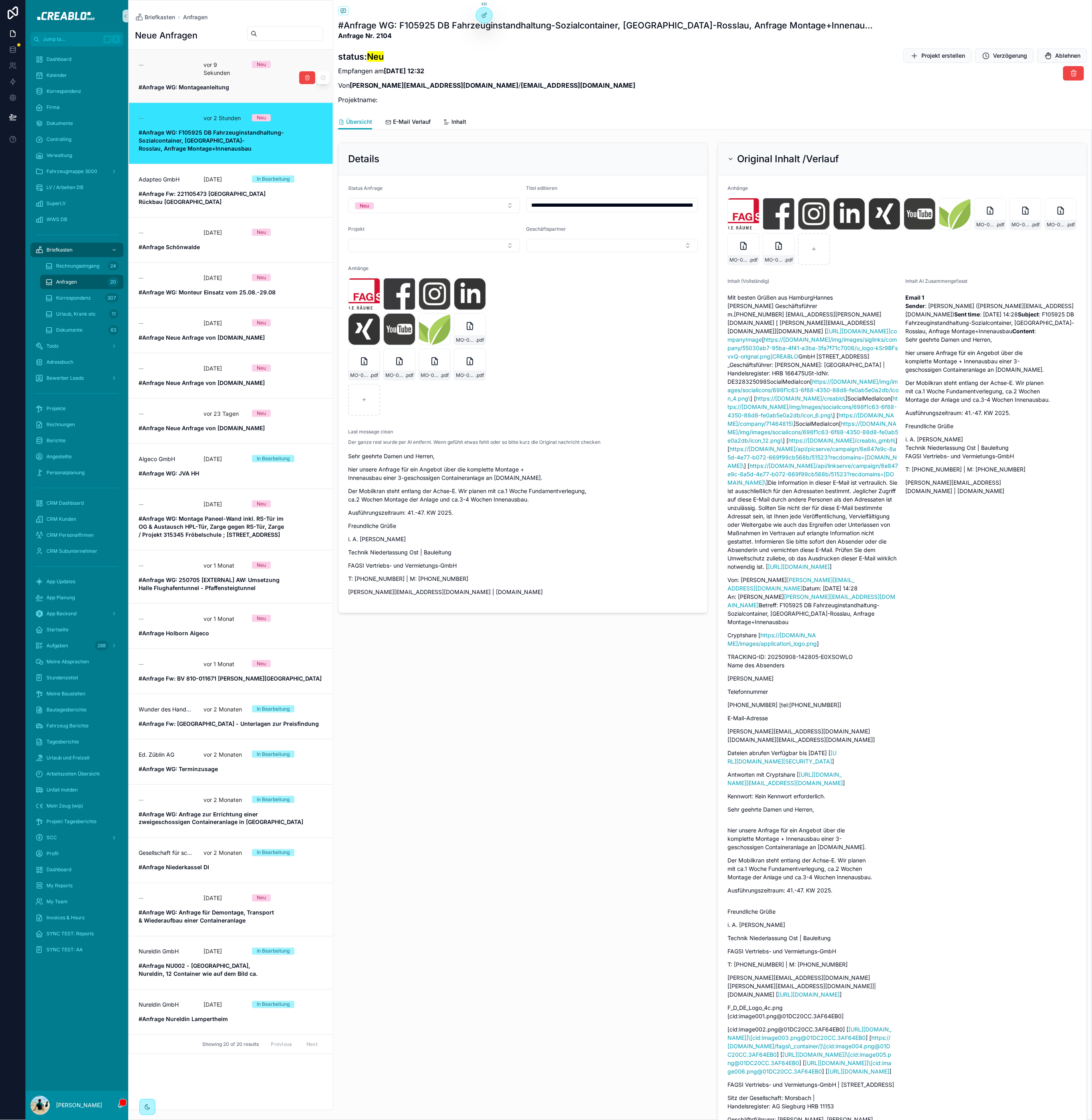
click at [215, 95] on link "-- vor 9 Sekunden Neu #Anfrage WG: Montageanleitung" at bounding box center [231, 76] width 204 height 53
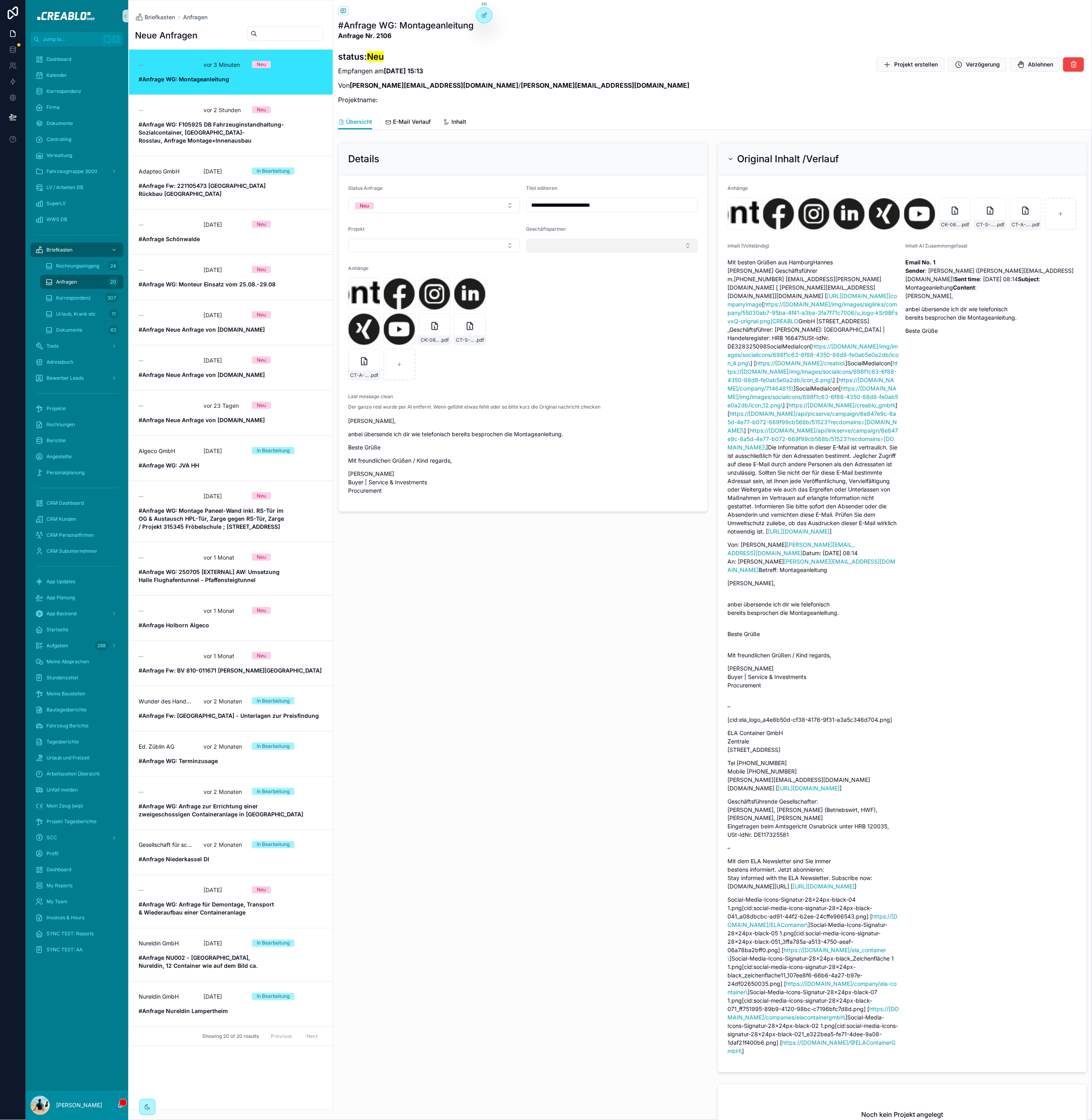
click at [582, 244] on button "Select Button" at bounding box center [612, 246] width 172 height 14
type input "***"
click at [589, 311] on div "ELA Container GmbH" at bounding box center [609, 317] width 165 height 13
click at [366, 288] on icon "scrollable content" at bounding box center [365, 287] width 6 height 6
click at [383, 270] on icon "scrollable content" at bounding box center [381, 273] width 6 height 6
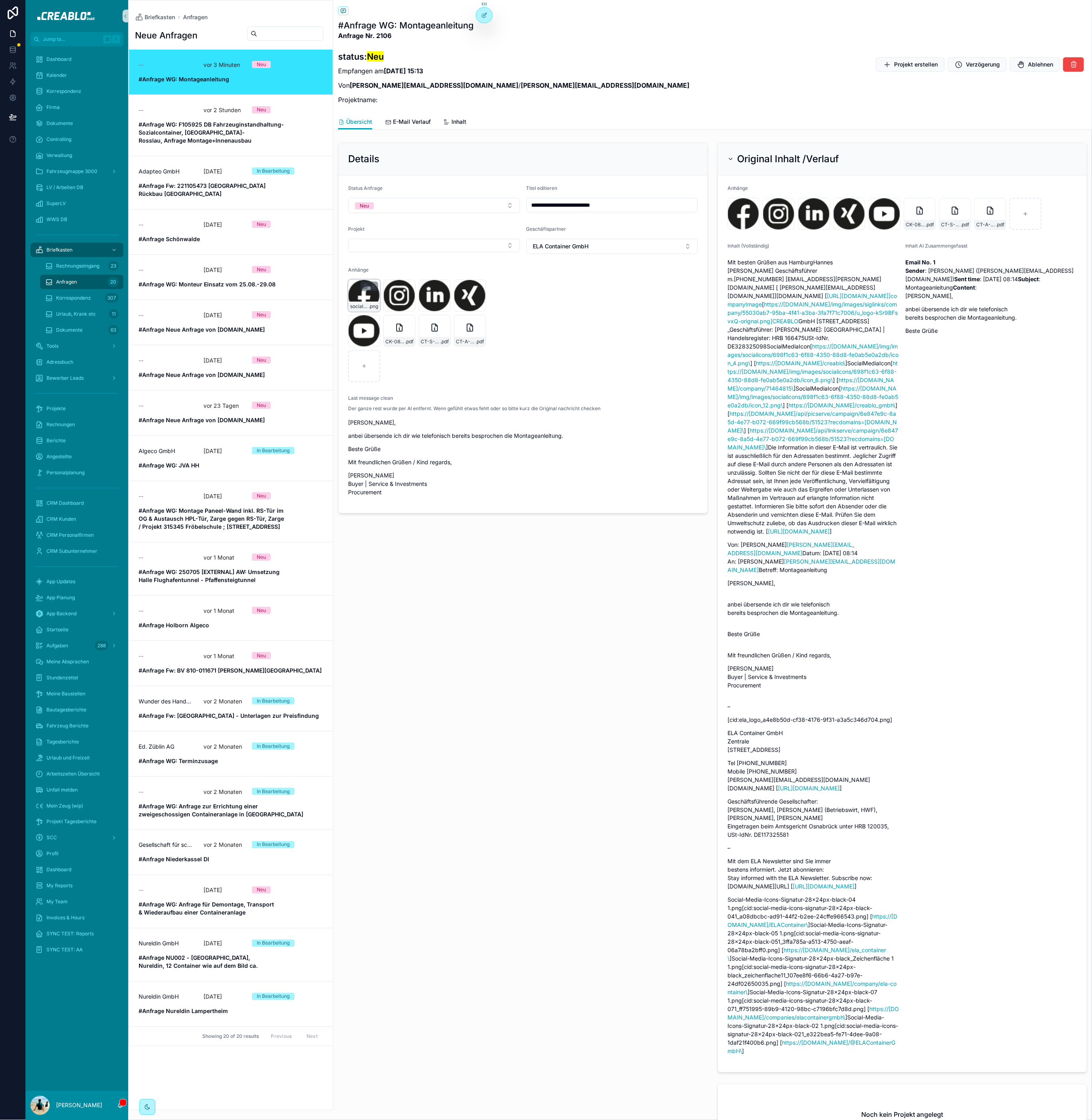
click at [365, 285] on icon "scrollable content" at bounding box center [365, 285] width 4 height 0
click at [381, 271] on icon "scrollable content" at bounding box center [381, 273] width 6 height 6
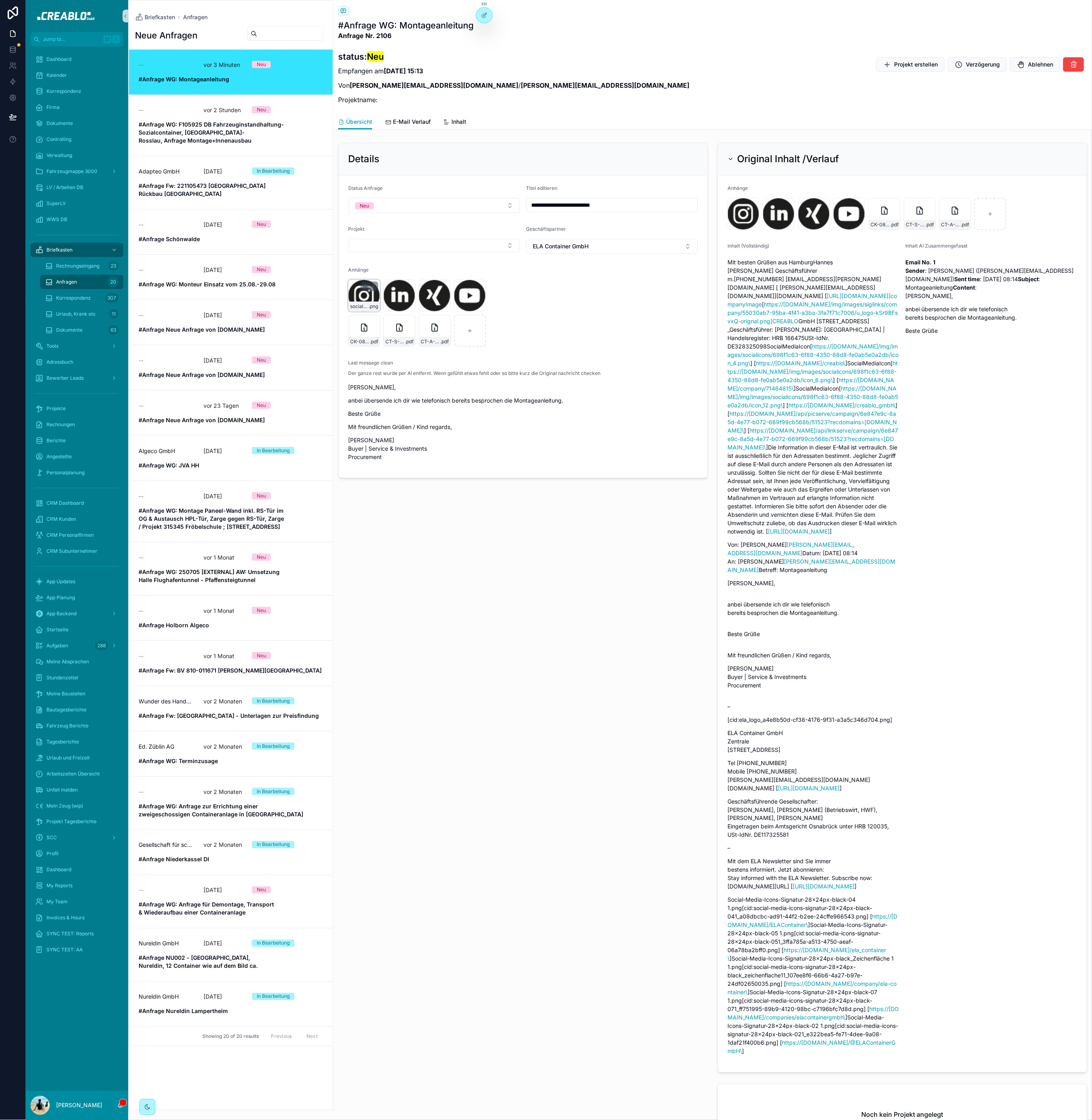
click at [366, 285] on icon "scrollable content" at bounding box center [365, 284] width 2 height 1
click at [383, 273] on icon "scrollable content" at bounding box center [381, 273] width 6 height 6
click at [366, 288] on icon "scrollable content" at bounding box center [365, 287] width 6 height 6
click at [383, 275] on icon "scrollable content" at bounding box center [383, 274] width 0 height 2
click at [367, 289] on icon "scrollable content" at bounding box center [365, 287] width 4 height 4
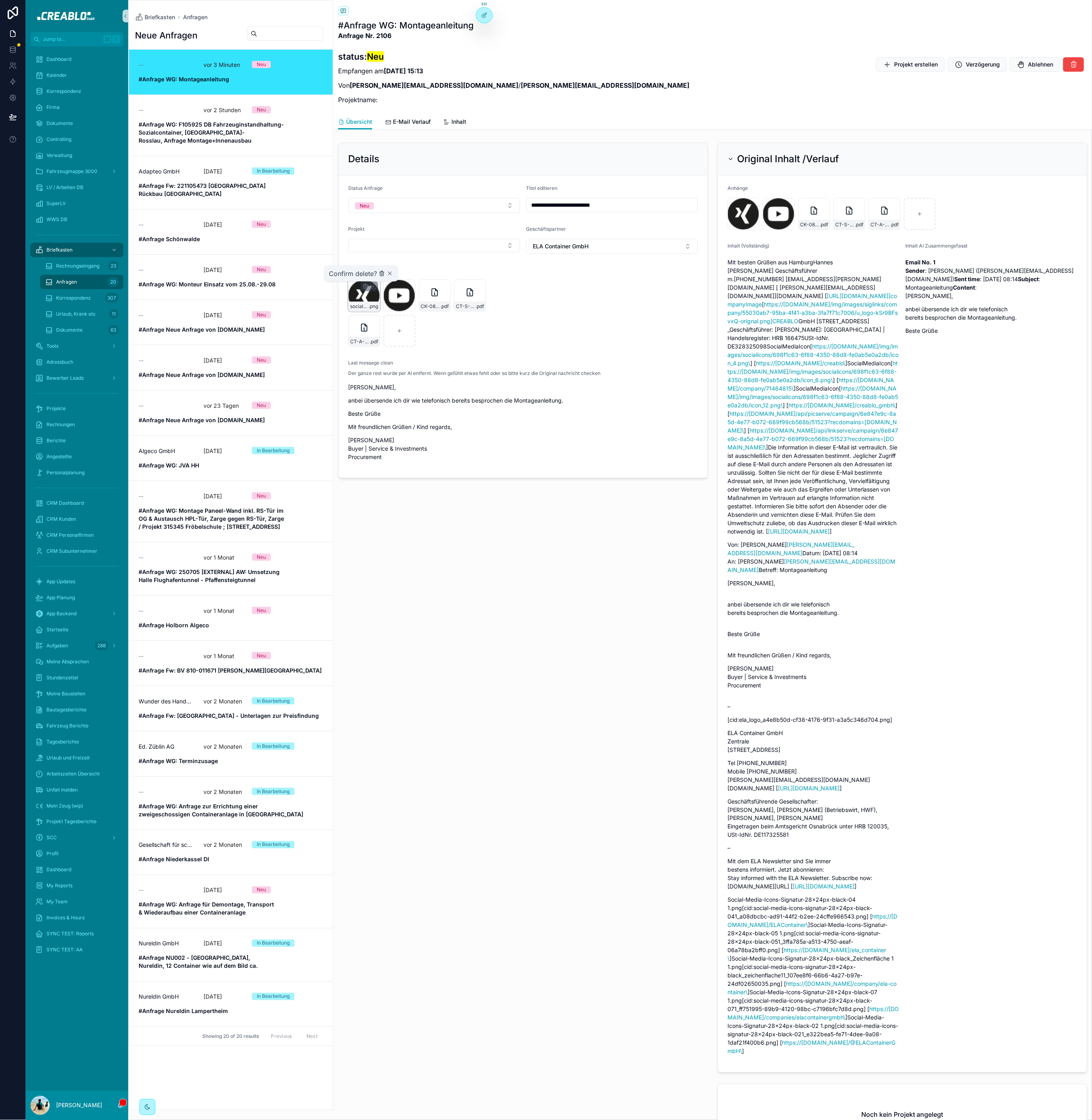
click at [381, 276] on icon "scrollable content" at bounding box center [381, 273] width 6 height 6
click at [365, 288] on icon "scrollable content" at bounding box center [365, 287] width 6 height 6
click at [383, 273] on icon "scrollable content" at bounding box center [383, 274] width 0 height 2
click at [920, 67] on span "Projekt erstellen" at bounding box center [916, 64] width 44 height 8
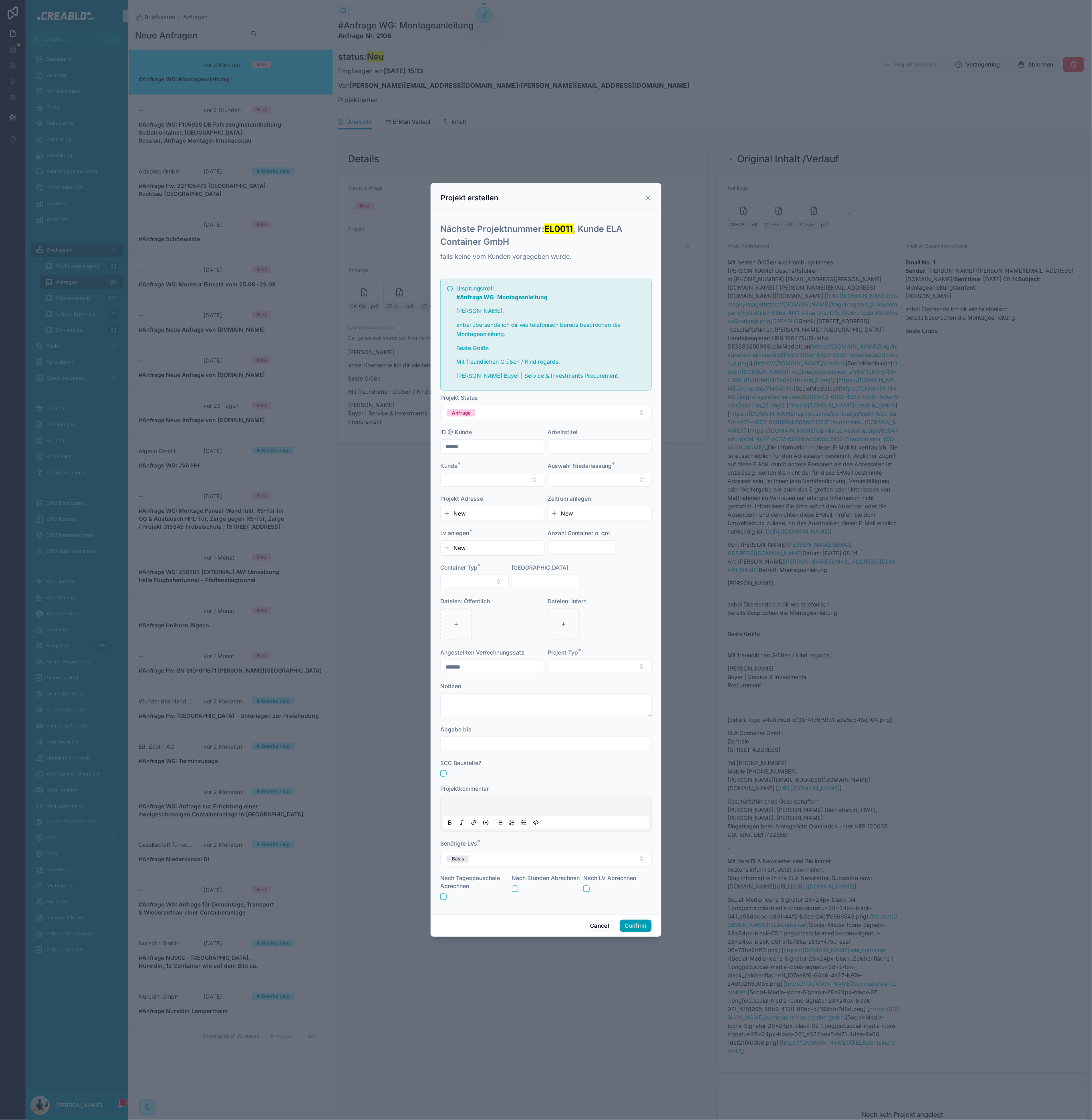
click at [566, 453] on form "Ursprungsmail #Anfrage WG: Montageanleitung Moin Hannes, anbei übersende ich di…" at bounding box center [546, 591] width 211 height 632
click at [567, 446] on input "text" at bounding box center [599, 446] width 103 height 11
type input "*"
paste input "**********"
click at [549, 447] on input "**********" at bounding box center [599, 446] width 103 height 11
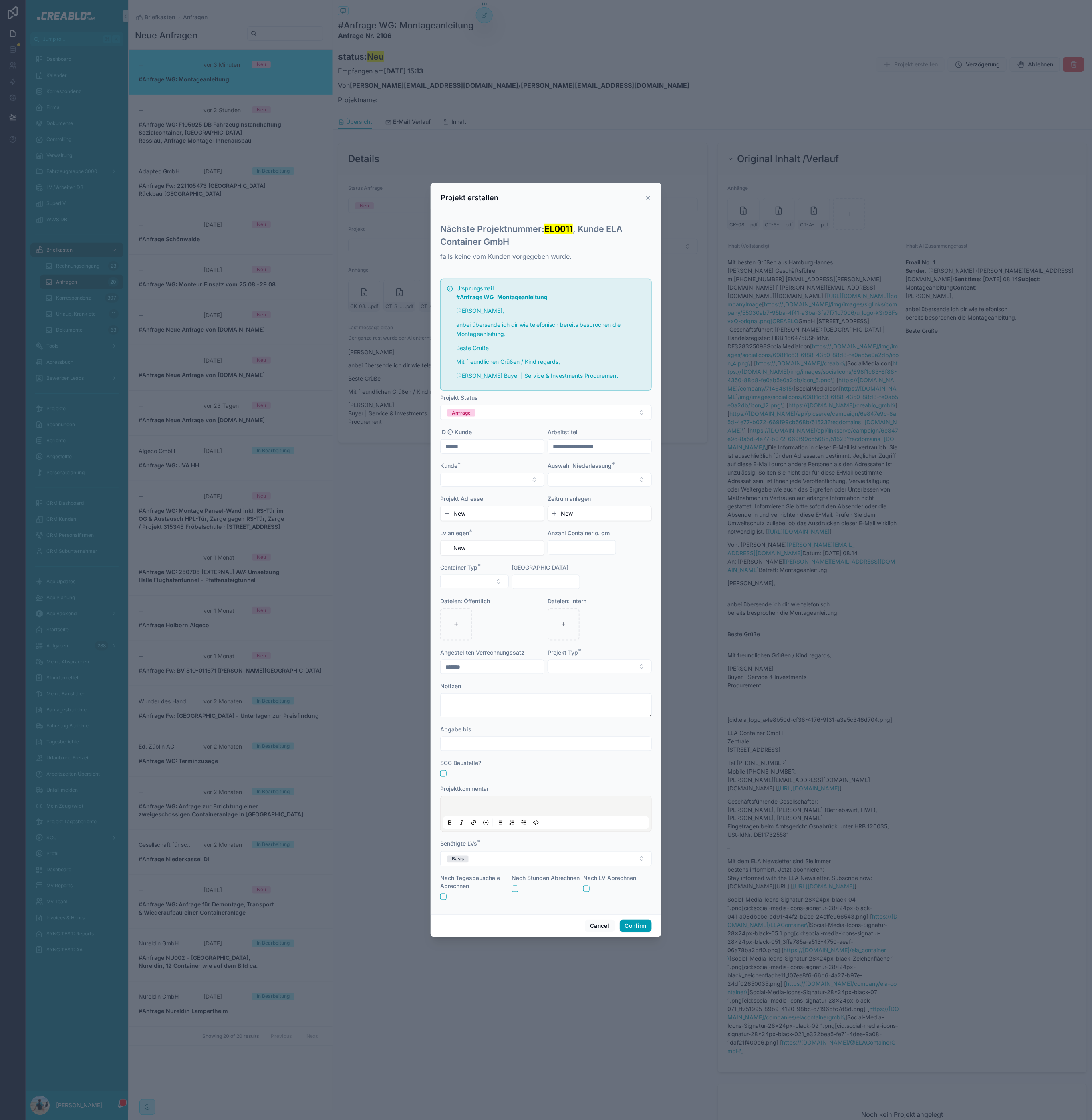
click at [603, 442] on input "**********" at bounding box center [599, 446] width 103 height 11
drag, startPoint x: 590, startPoint y: 443, endPoint x: 634, endPoint y: 448, distance: 44.3
click at [634, 448] on input "**********" at bounding box center [599, 446] width 103 height 11
type input "**********"
click at [505, 481] on button "Select Button" at bounding box center [492, 480] width 104 height 14
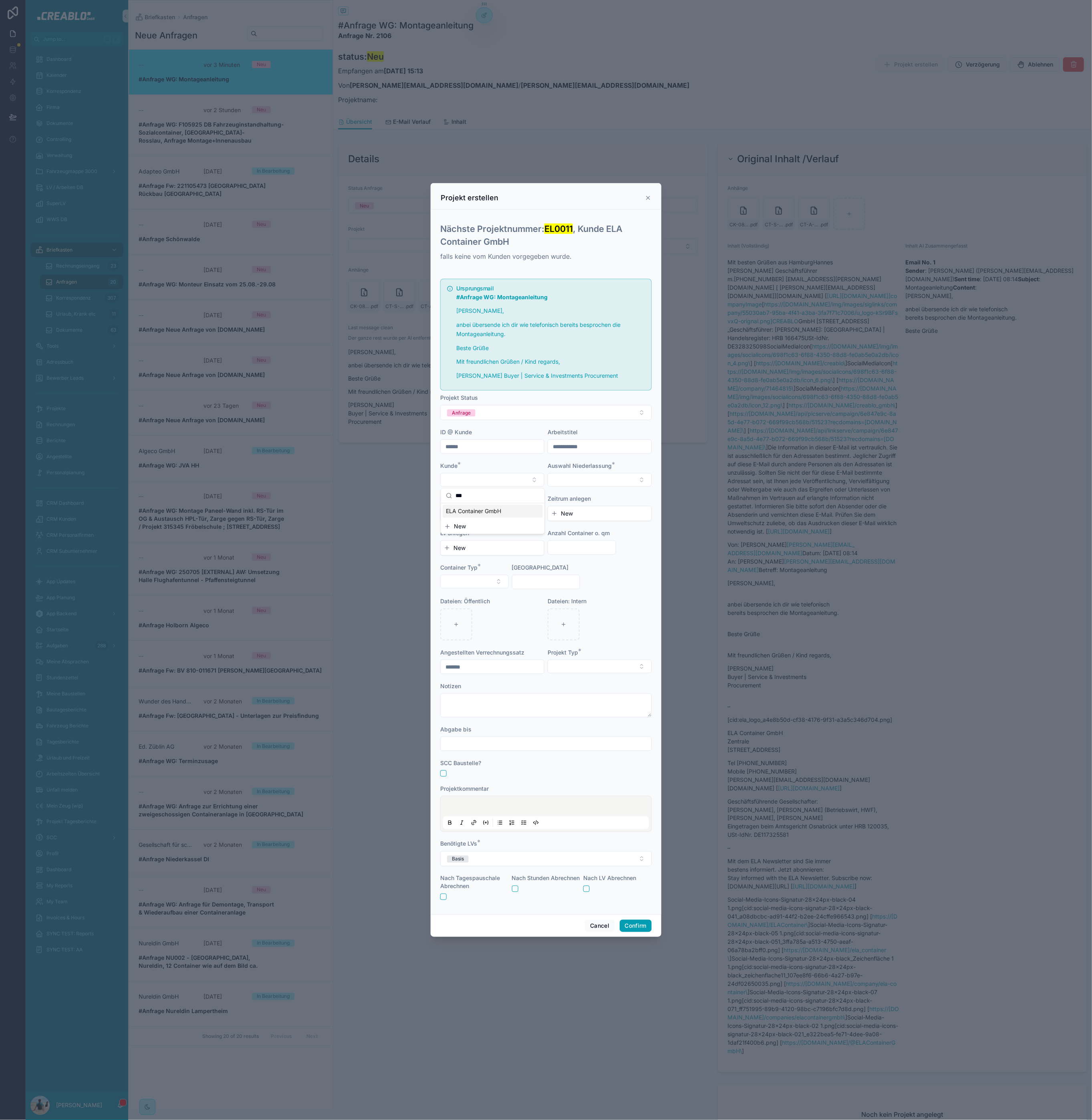
type input "***"
click at [496, 510] on span "ELA Container GmbH" at bounding box center [473, 511] width 55 height 8
click at [576, 482] on button "Select Button" at bounding box center [599, 479] width 104 height 14
click at [598, 586] on span "OD_060: NL Haren (Haupt)" at bounding box center [588, 590] width 70 height 8
click at [486, 515] on button "New" at bounding box center [492, 514] width 97 height 8
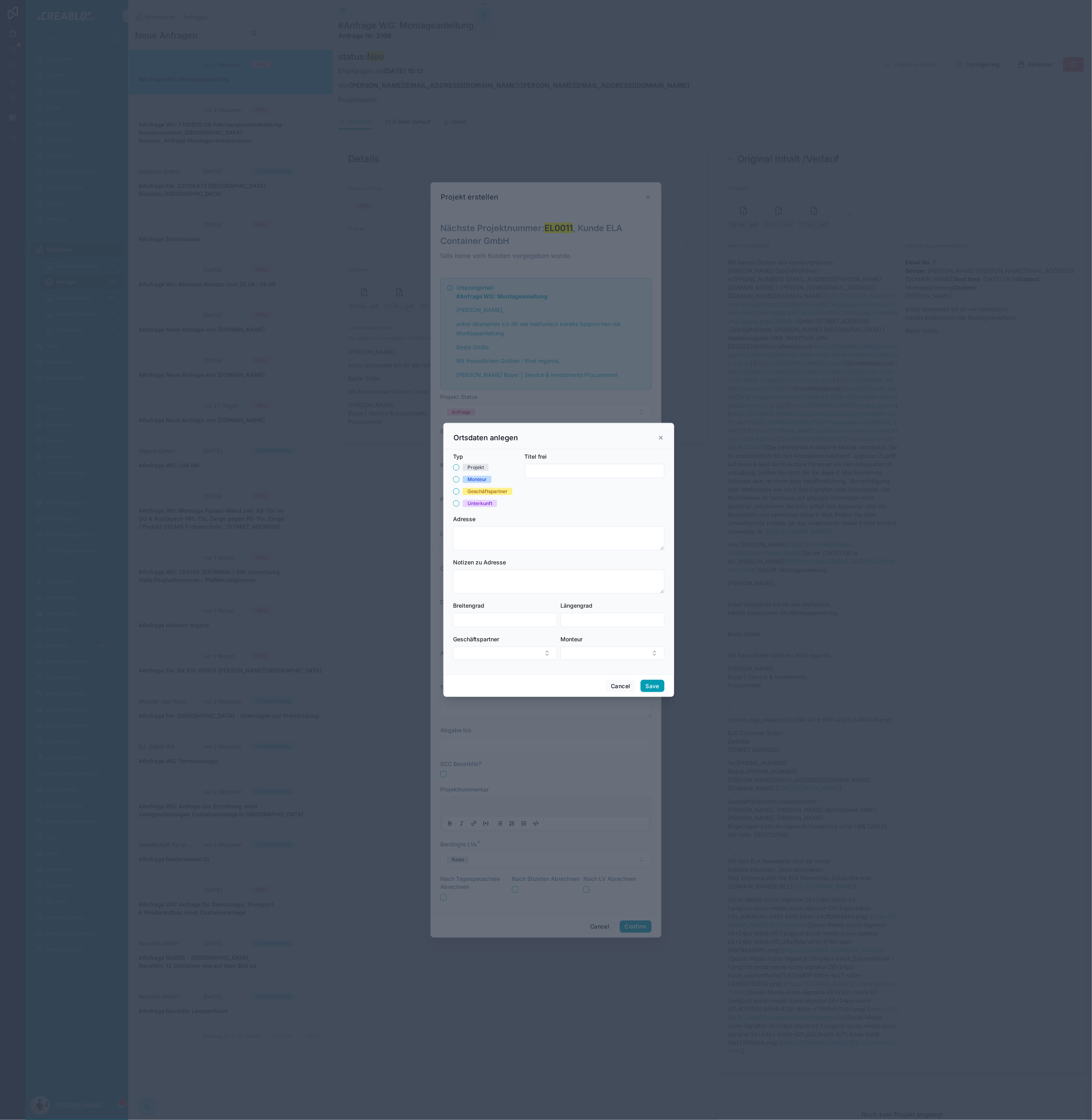
click at [480, 468] on div "Projekt" at bounding box center [475, 468] width 16 height 7
click at [459, 468] on button "Projekt" at bounding box center [456, 468] width 6 height 6
click at [496, 546] on textarea at bounding box center [558, 538] width 211 height 24
click at [505, 563] on div "Eurohafen, Haren (Ems)-Emmeln, Deutschland" at bounding box center [559, 560] width 207 height 13
type textarea "**********"
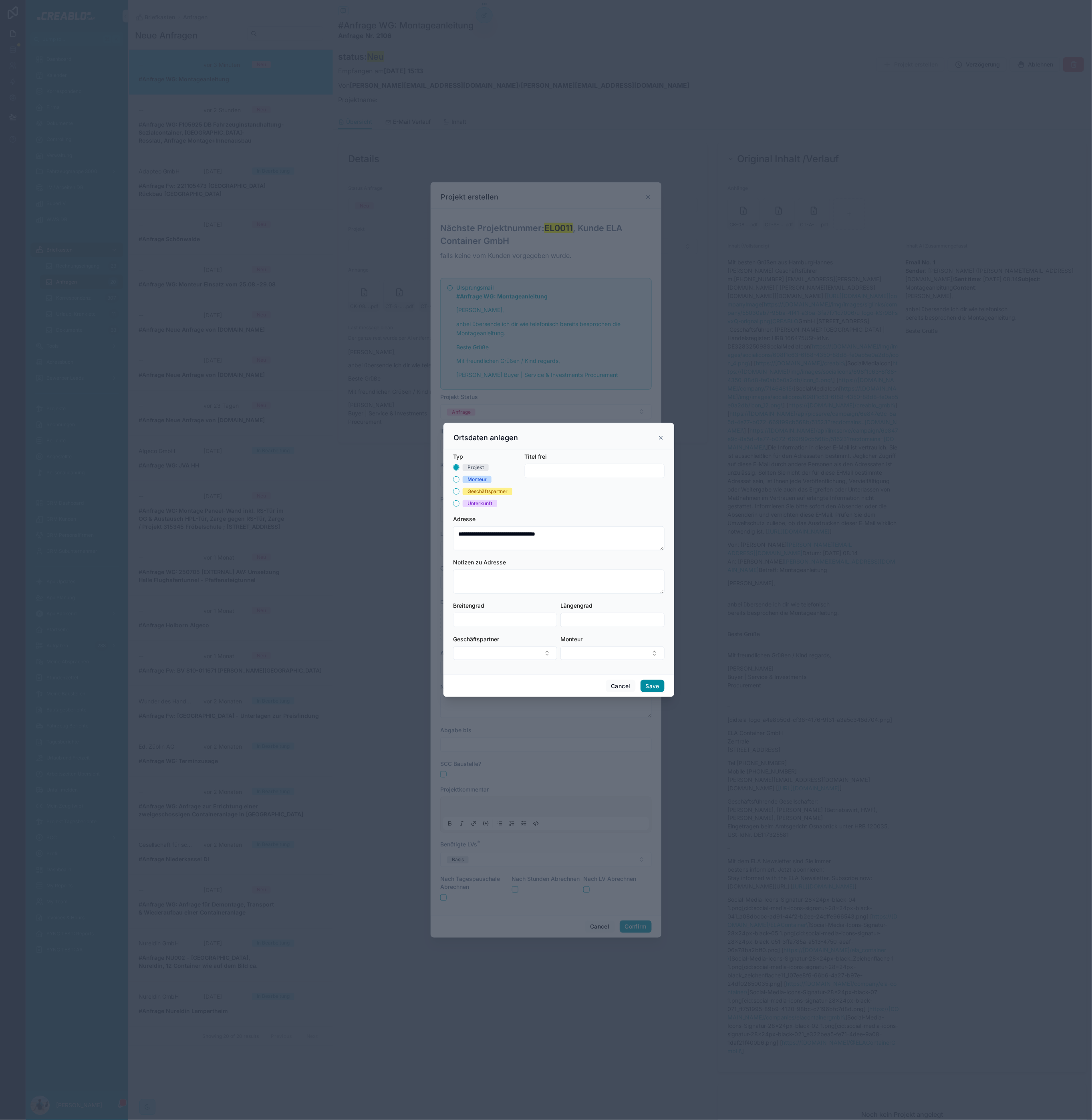
click at [654, 684] on button "Save" at bounding box center [652, 686] width 24 height 13
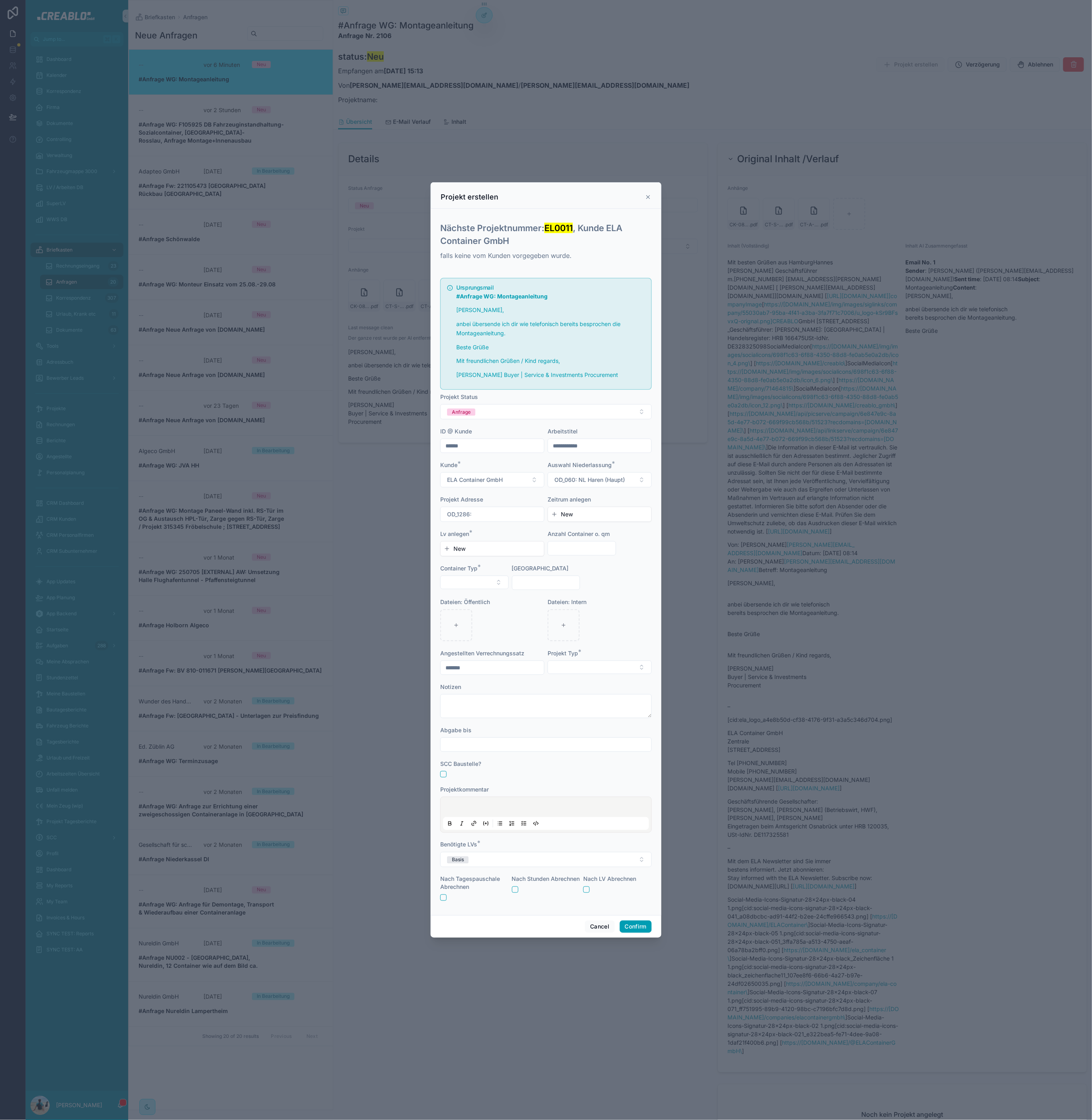
click at [559, 510] on button "New" at bounding box center [599, 514] width 97 height 8
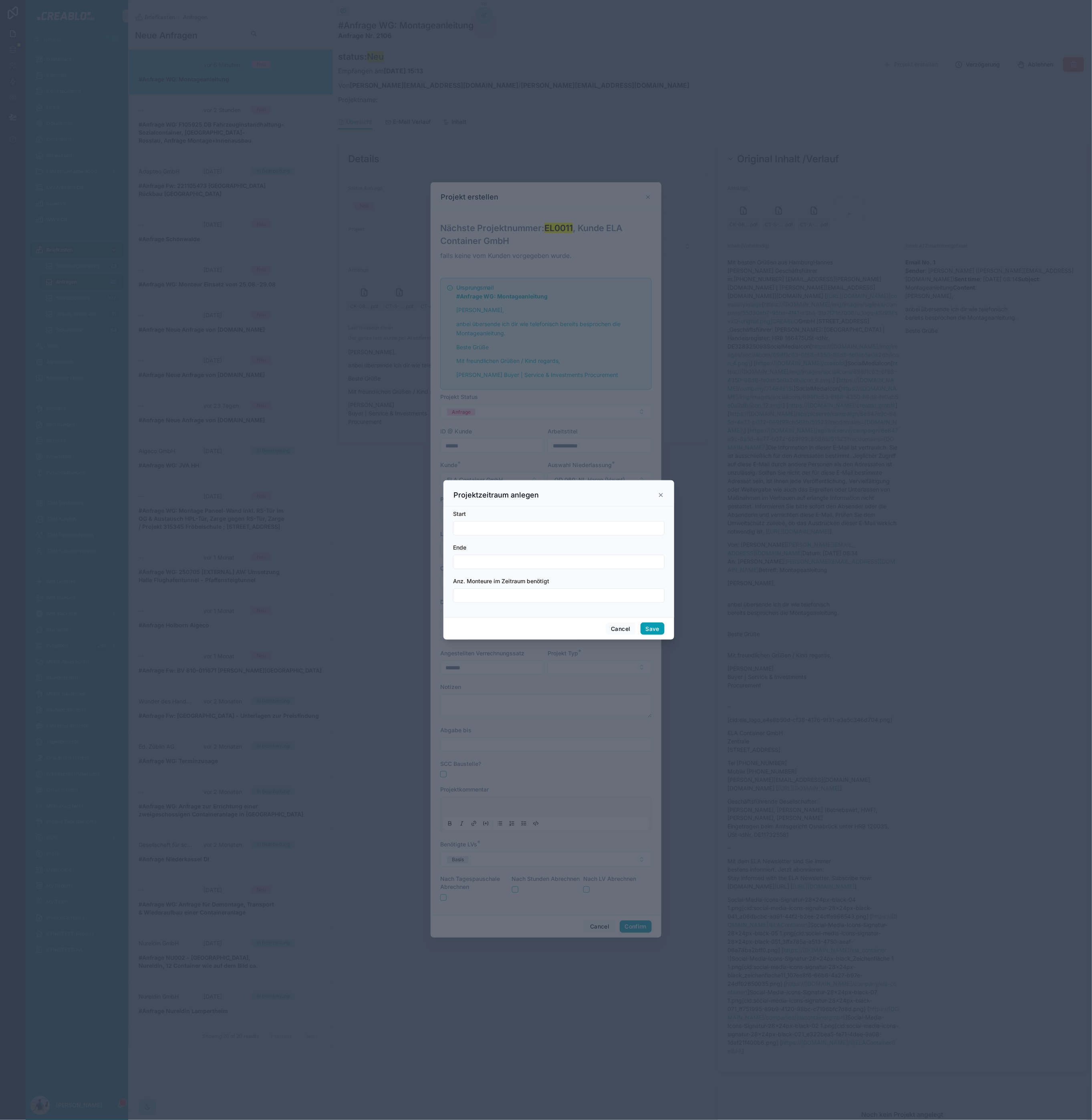
click at [540, 532] on input "text" at bounding box center [558, 528] width 210 height 11
click at [564, 546] on button "Today" at bounding box center [559, 547] width 31 height 14
click at [531, 611] on button "9" at bounding box center [529, 612] width 14 height 14
type input "********"
click at [486, 556] on input "text" at bounding box center [558, 562] width 210 height 11
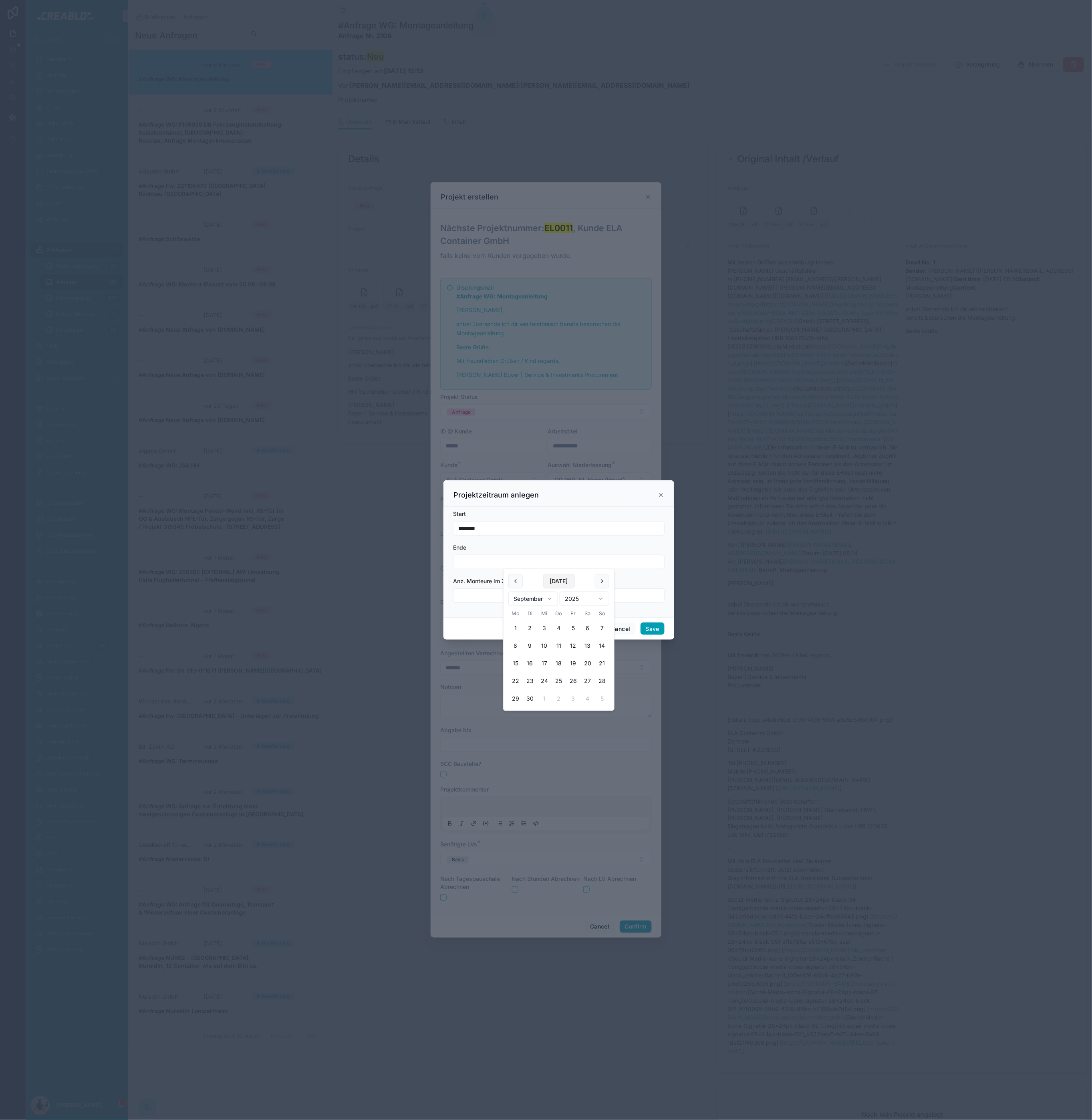
click at [555, 577] on button "Today" at bounding box center [559, 581] width 31 height 14
click at [558, 646] on button "11" at bounding box center [558, 646] width 14 height 14
type input "*********"
click at [458, 590] on input "text" at bounding box center [558, 595] width 210 height 11
click at [464, 593] on input "text" at bounding box center [558, 595] width 210 height 11
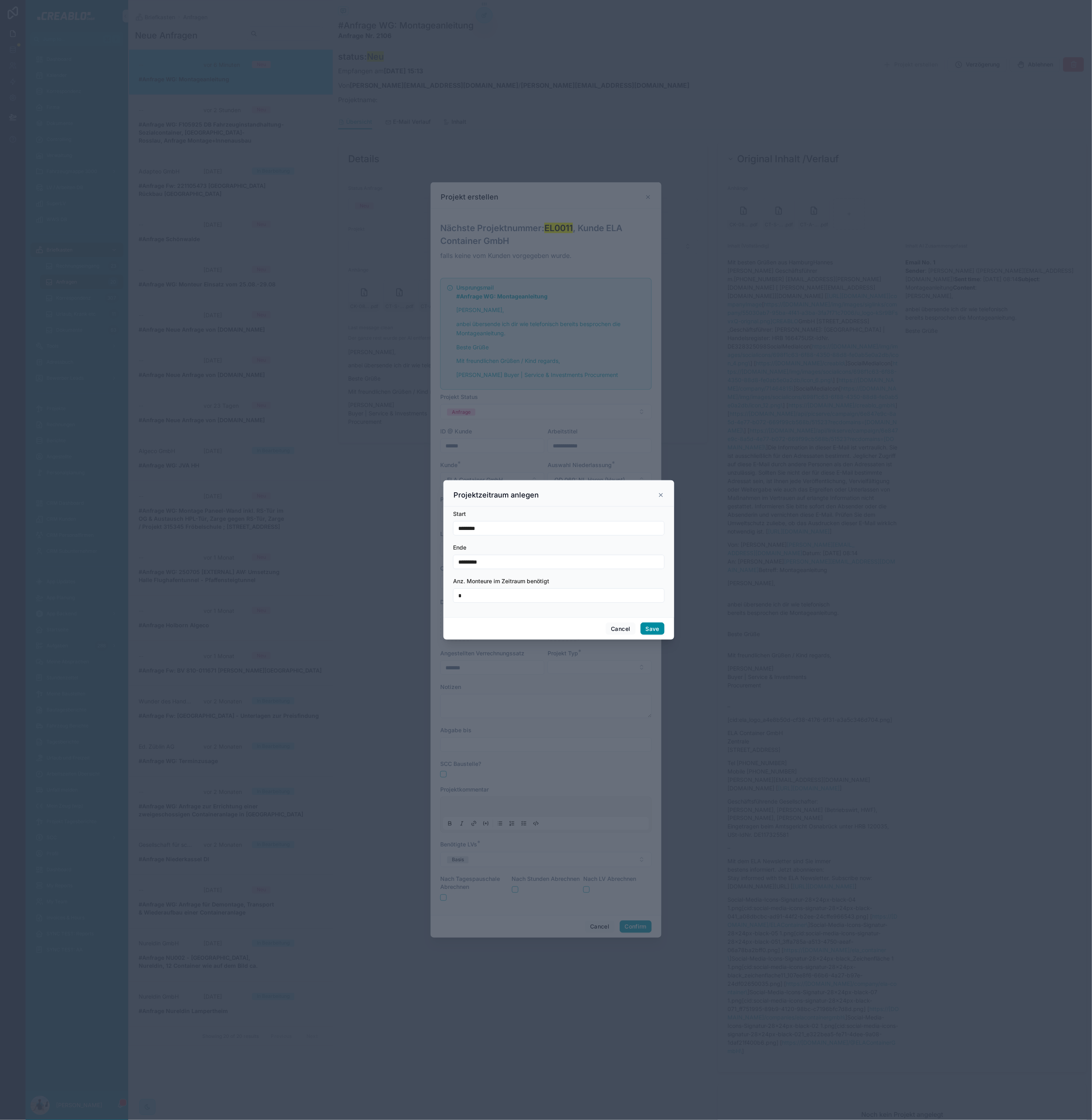
type input "*"
click at [662, 624] on button "Save" at bounding box center [652, 629] width 24 height 13
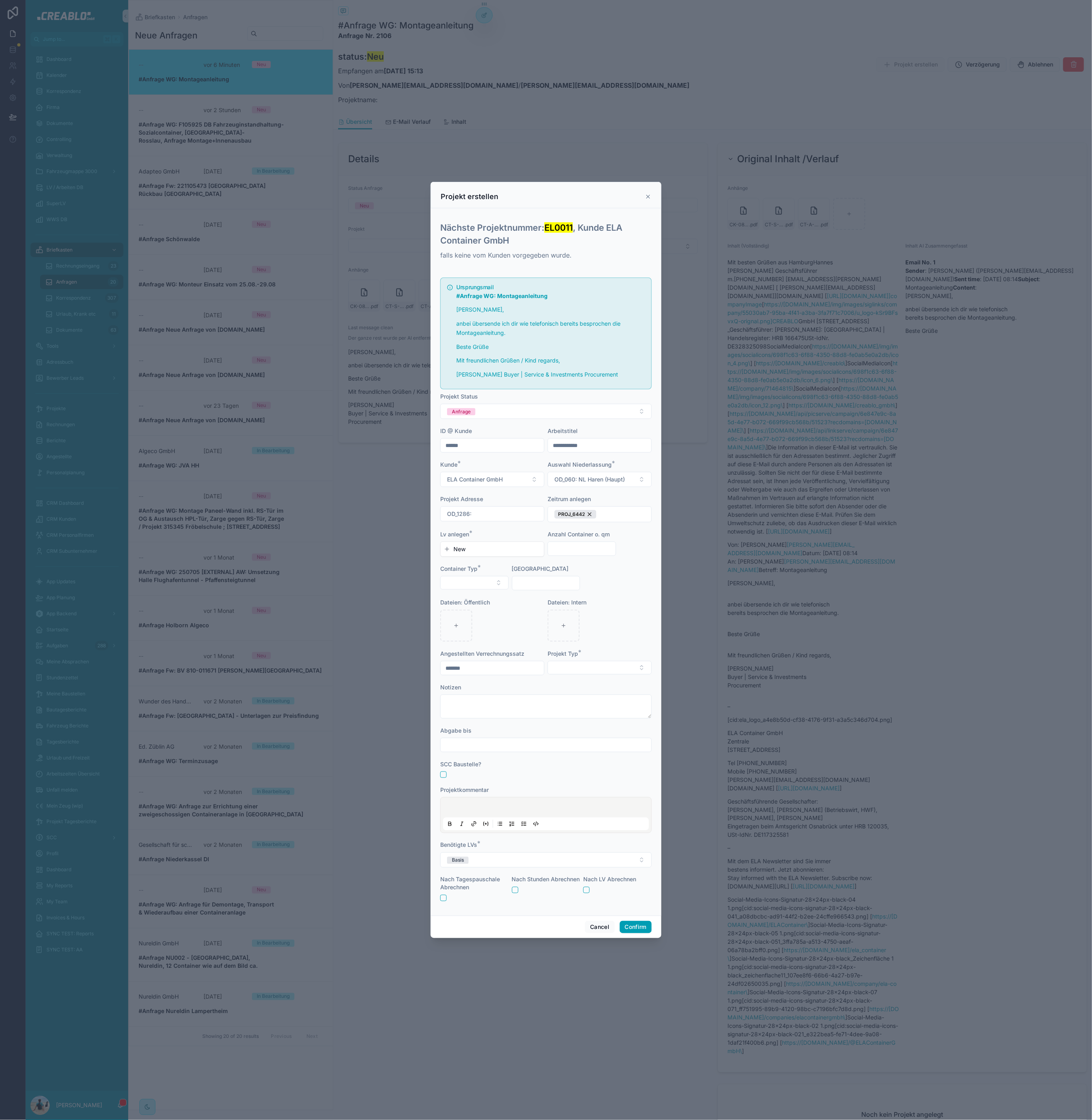
click at [458, 548] on span "New" at bounding box center [459, 549] width 12 height 8
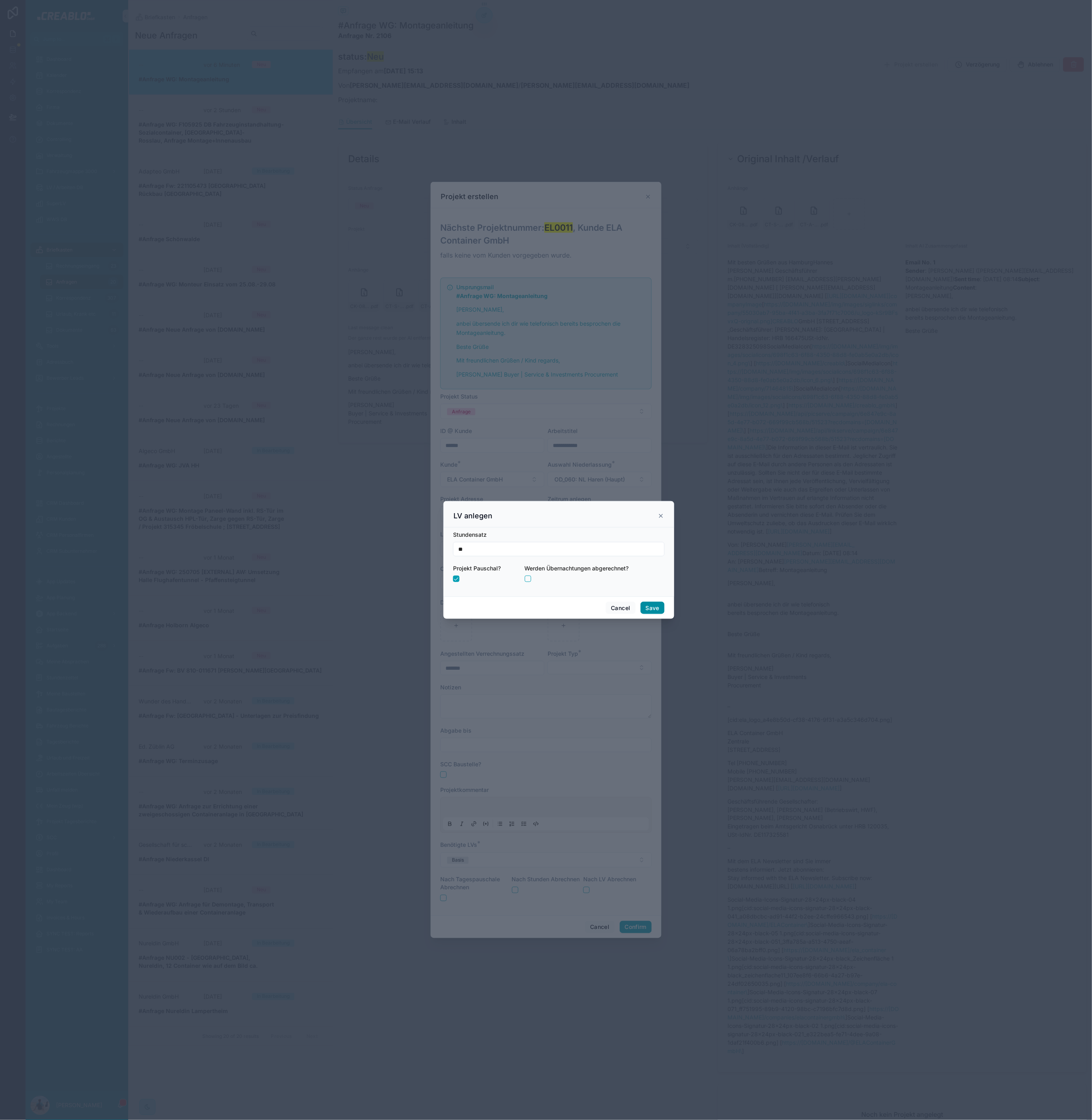
click at [651, 606] on button "Save" at bounding box center [652, 608] width 24 height 13
click at [527, 575] on button "button" at bounding box center [528, 578] width 6 height 6
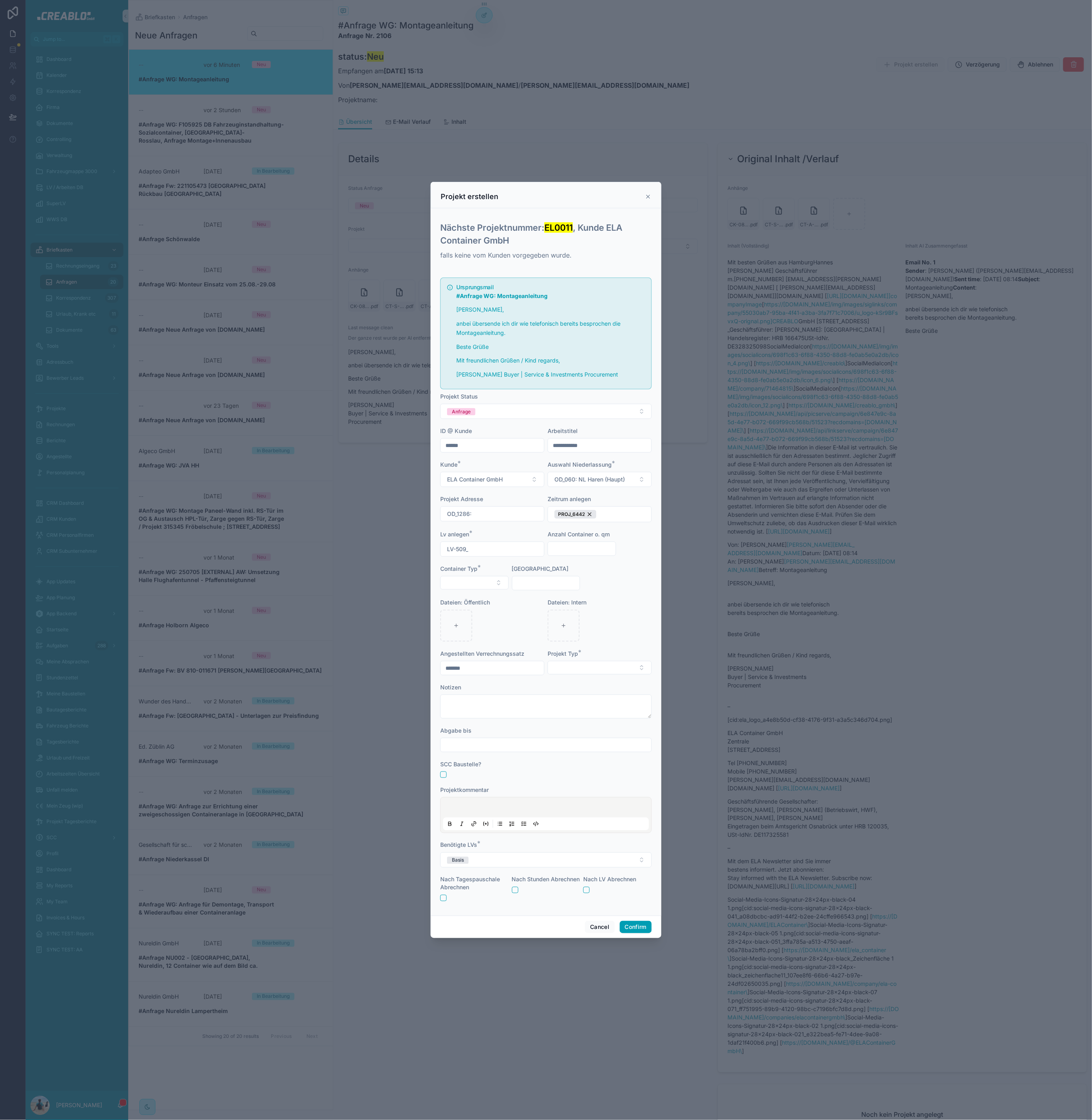
click at [583, 554] on input "text" at bounding box center [581, 548] width 68 height 11
type input "*"
click at [490, 586] on button "Select Button" at bounding box center [474, 583] width 69 height 14
type input "***"
click at [478, 615] on div "ELA Container" at bounding box center [474, 615] width 96 height 13
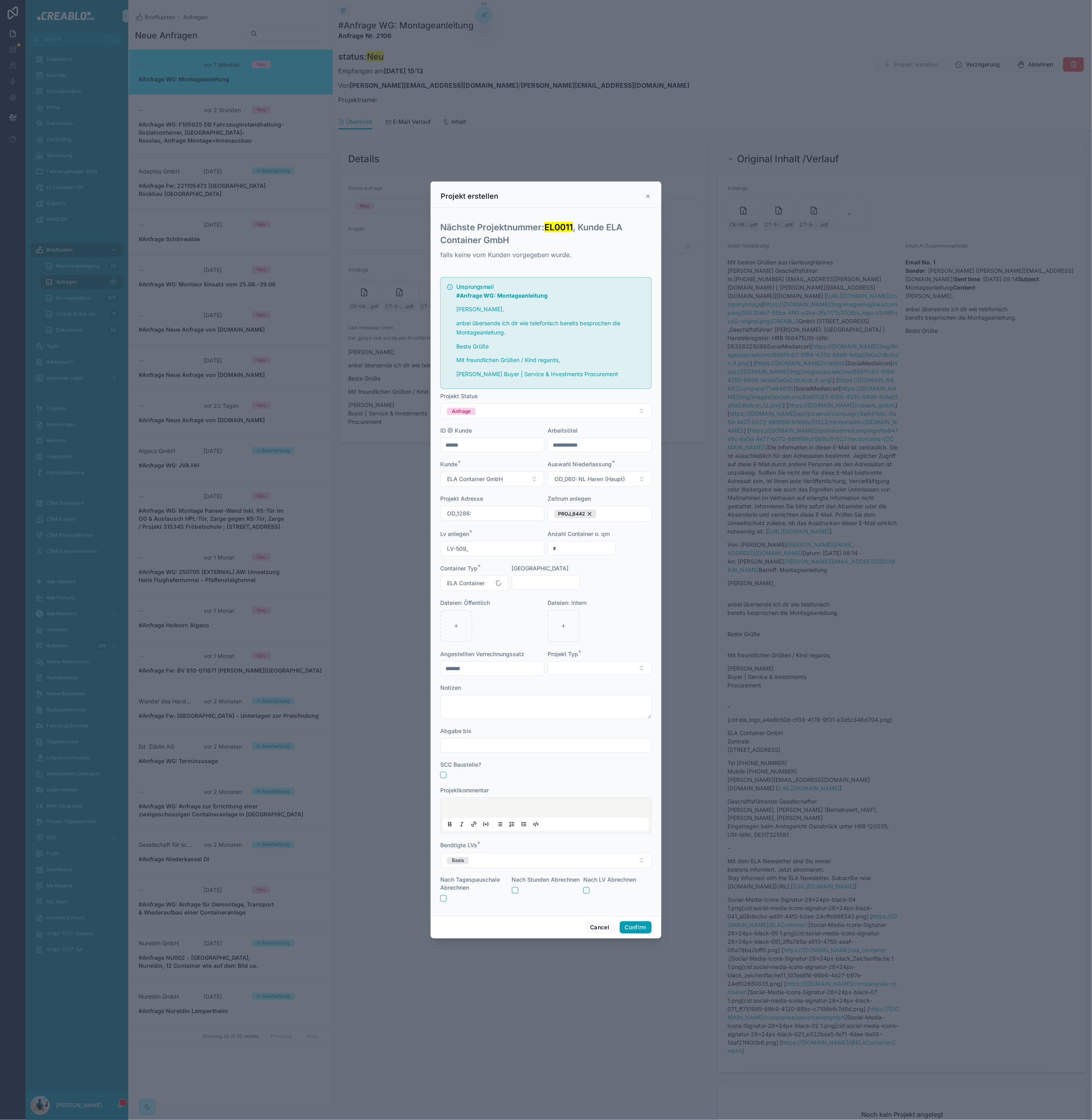
drag, startPoint x: 555, startPoint y: 574, endPoint x: 552, endPoint y: 581, distance: 7.6
click at [555, 575] on div "Benötigte Monteure" at bounding box center [546, 577] width 69 height 26
click at [552, 581] on input "text" at bounding box center [546, 583] width 68 height 11
type input "*"
click at [485, 670] on input "*******" at bounding box center [492, 668] width 103 height 11
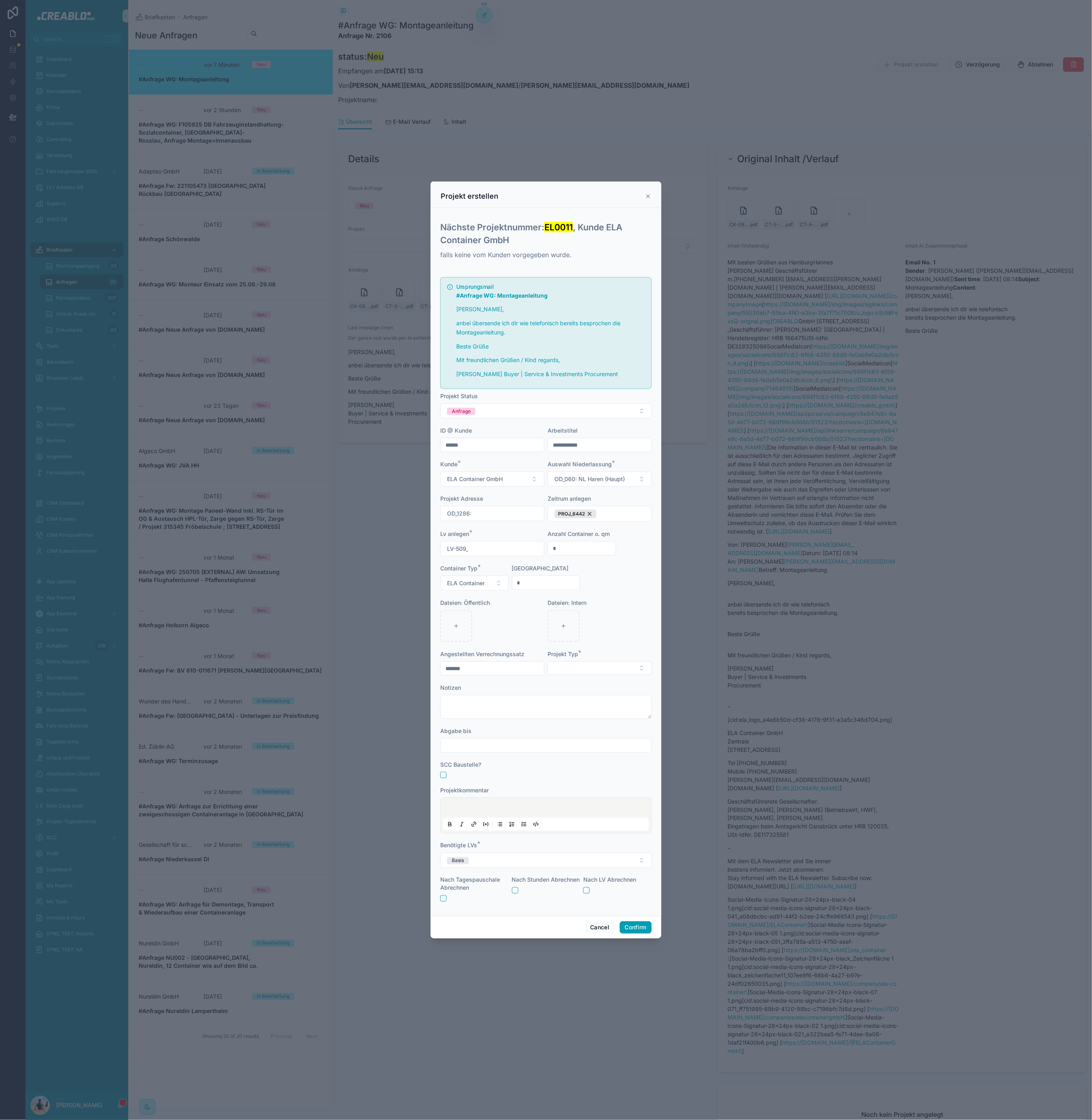
drag, startPoint x: 630, startPoint y: 648, endPoint x: 598, endPoint y: 669, distance: 38.3
click at [630, 648] on form "**********" at bounding box center [546, 591] width 211 height 636
click at [595, 672] on button "Select Button" at bounding box center [599, 668] width 104 height 14
type input "***"
click at [627, 714] on div "Montage div." at bounding box center [600, 713] width 100 height 13
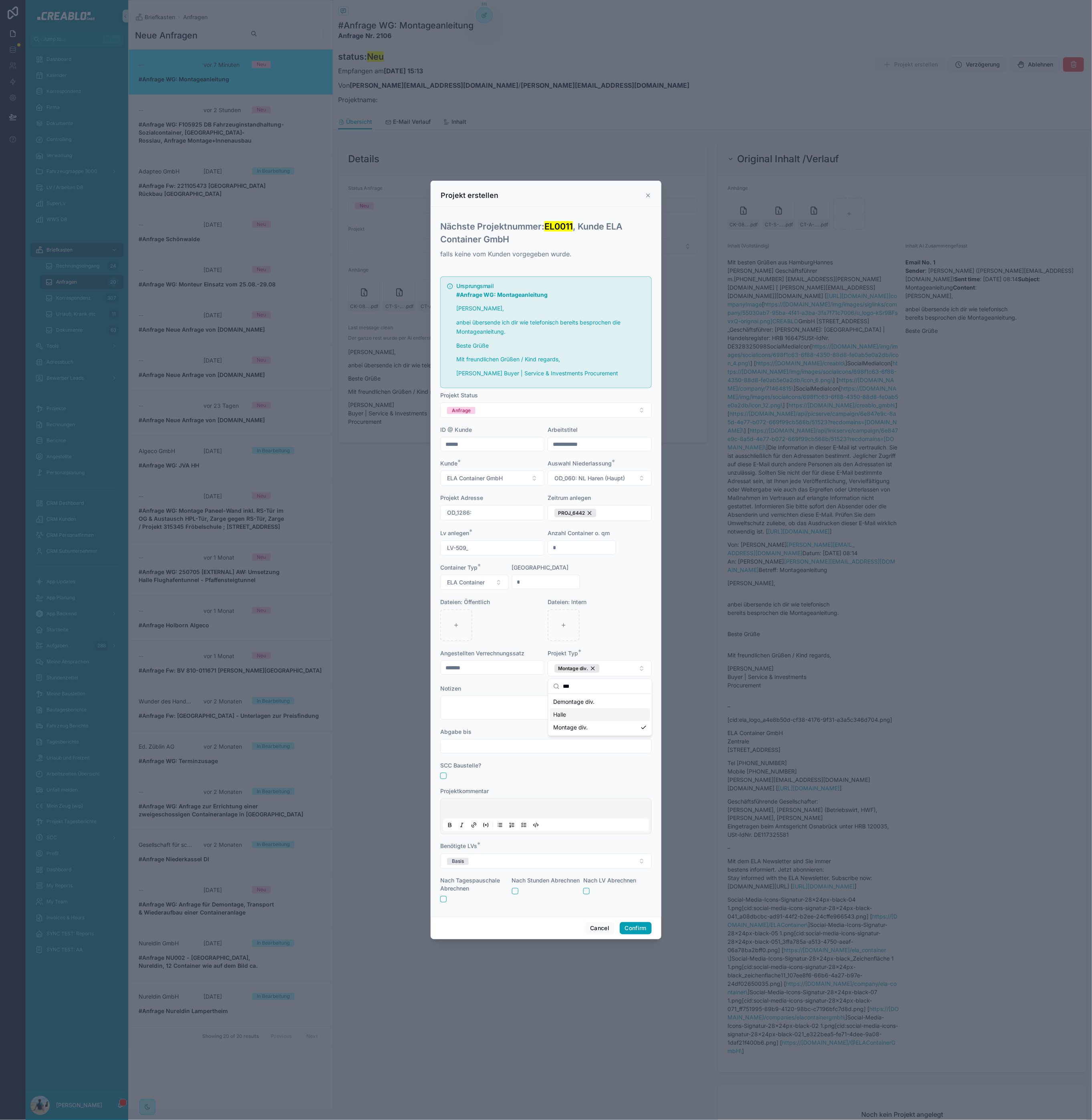
click at [500, 732] on div "Abgabe bis" at bounding box center [546, 732] width 211 height 8
click at [470, 747] on input "text" at bounding box center [546, 746] width 210 height 11
click at [488, 715] on textarea at bounding box center [546, 708] width 211 height 24
click at [499, 859] on button "Basis" at bounding box center [546, 861] width 211 height 15
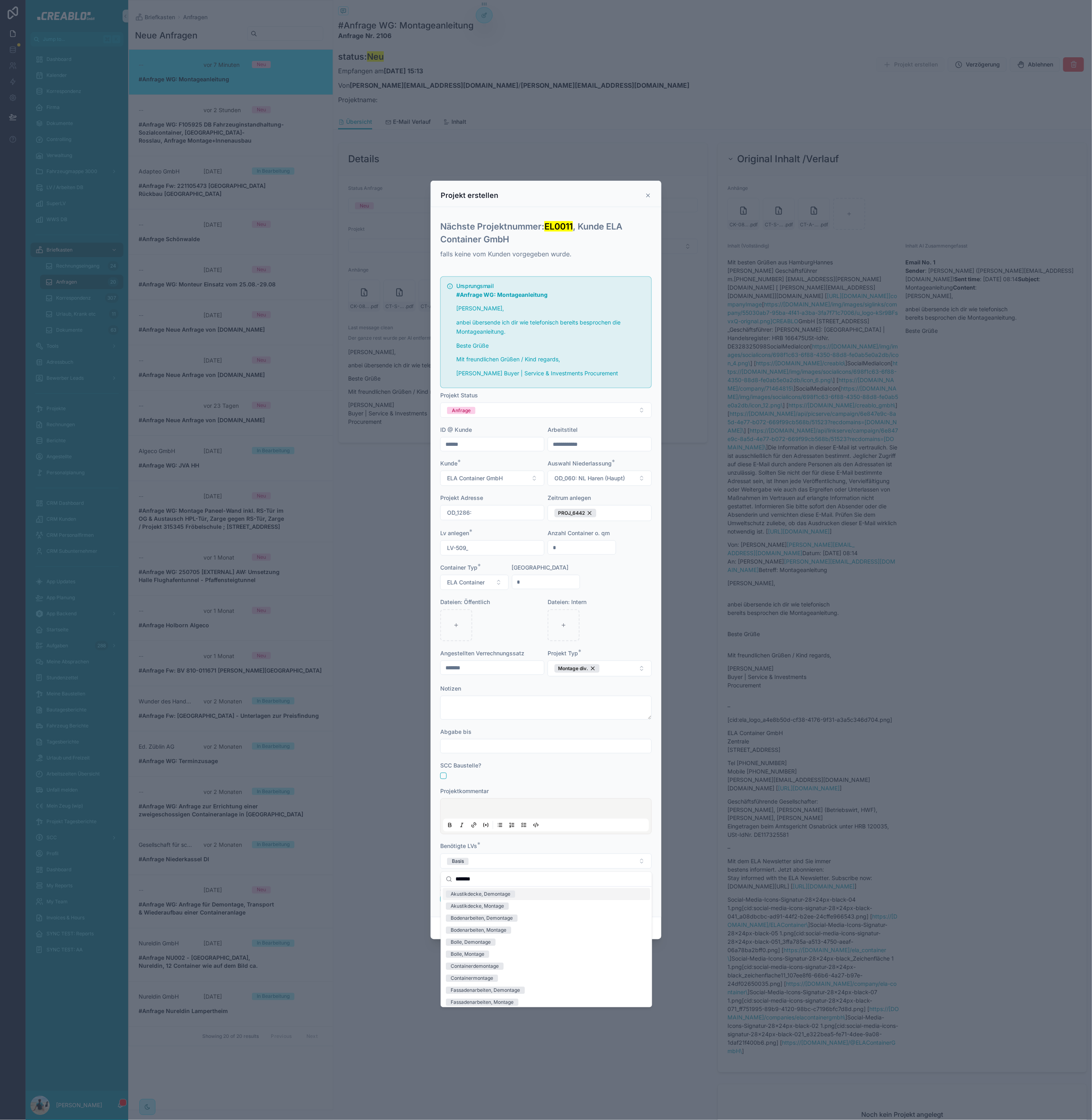
type input "*******"
click at [535, 846] on div "Benötigte LVs *" at bounding box center [546, 846] width 211 height 8
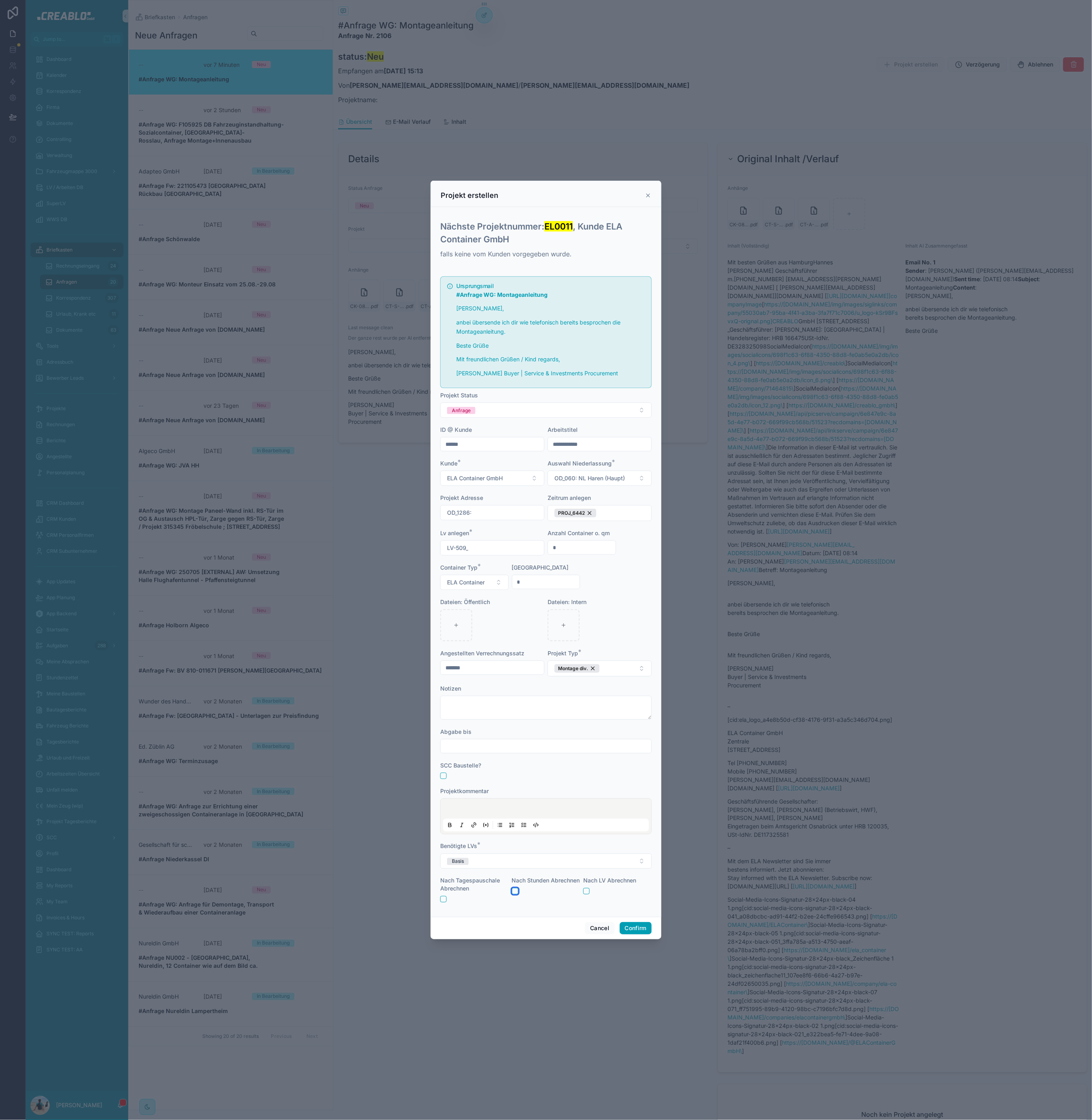
click at [513, 894] on button "button" at bounding box center [515, 891] width 6 height 6
click at [639, 928] on button "Confirm" at bounding box center [635, 928] width 32 height 13
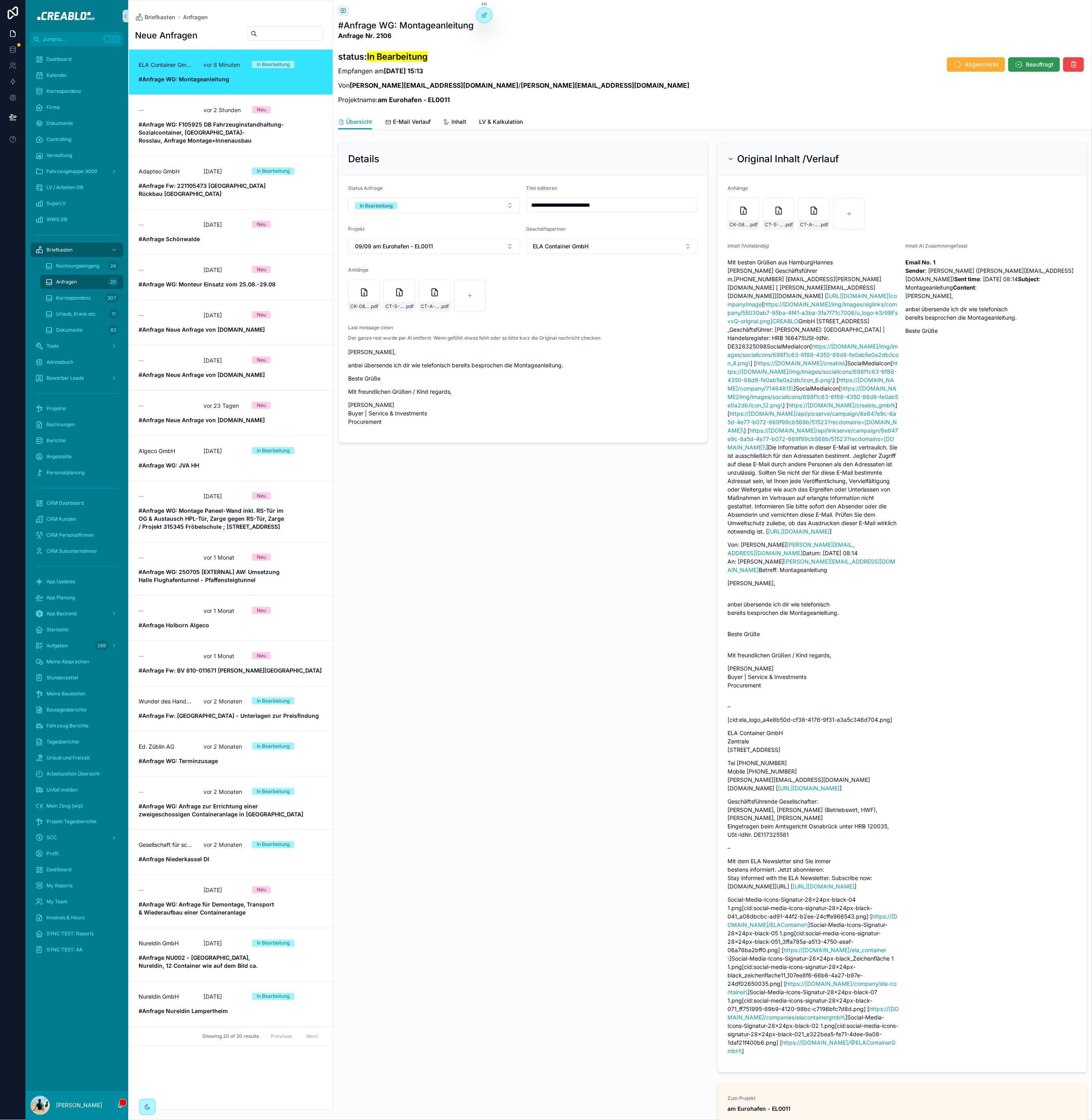
click at [1033, 65] on span "Beauftragt" at bounding box center [1040, 64] width 28 height 8
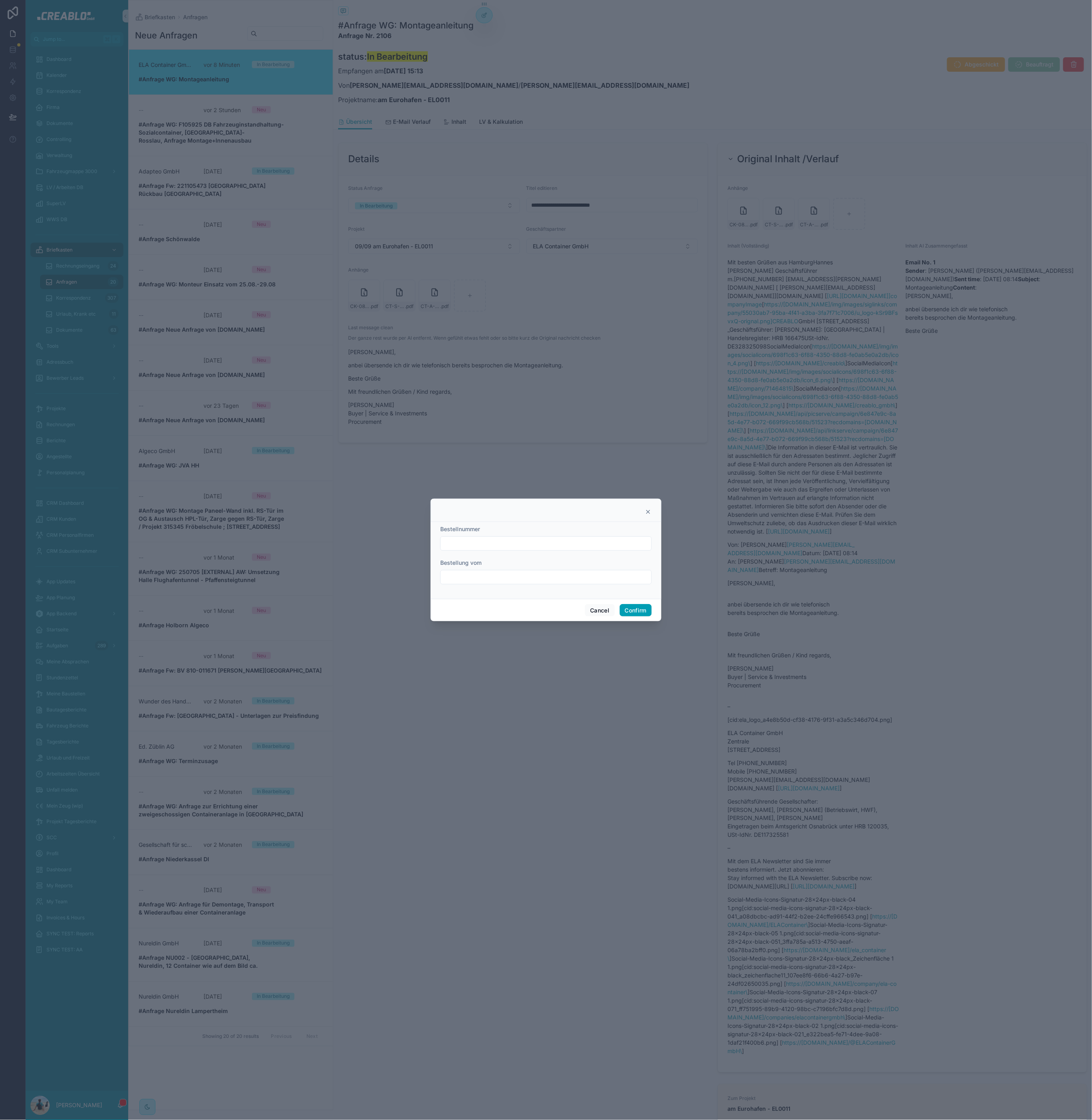
click at [474, 545] on input "text" at bounding box center [546, 543] width 210 height 11
type input "*********"
click at [545, 595] on button "Today" at bounding box center [546, 597] width 31 height 14
type input "********"
click at [642, 613] on button "Confirm" at bounding box center [635, 610] width 32 height 13
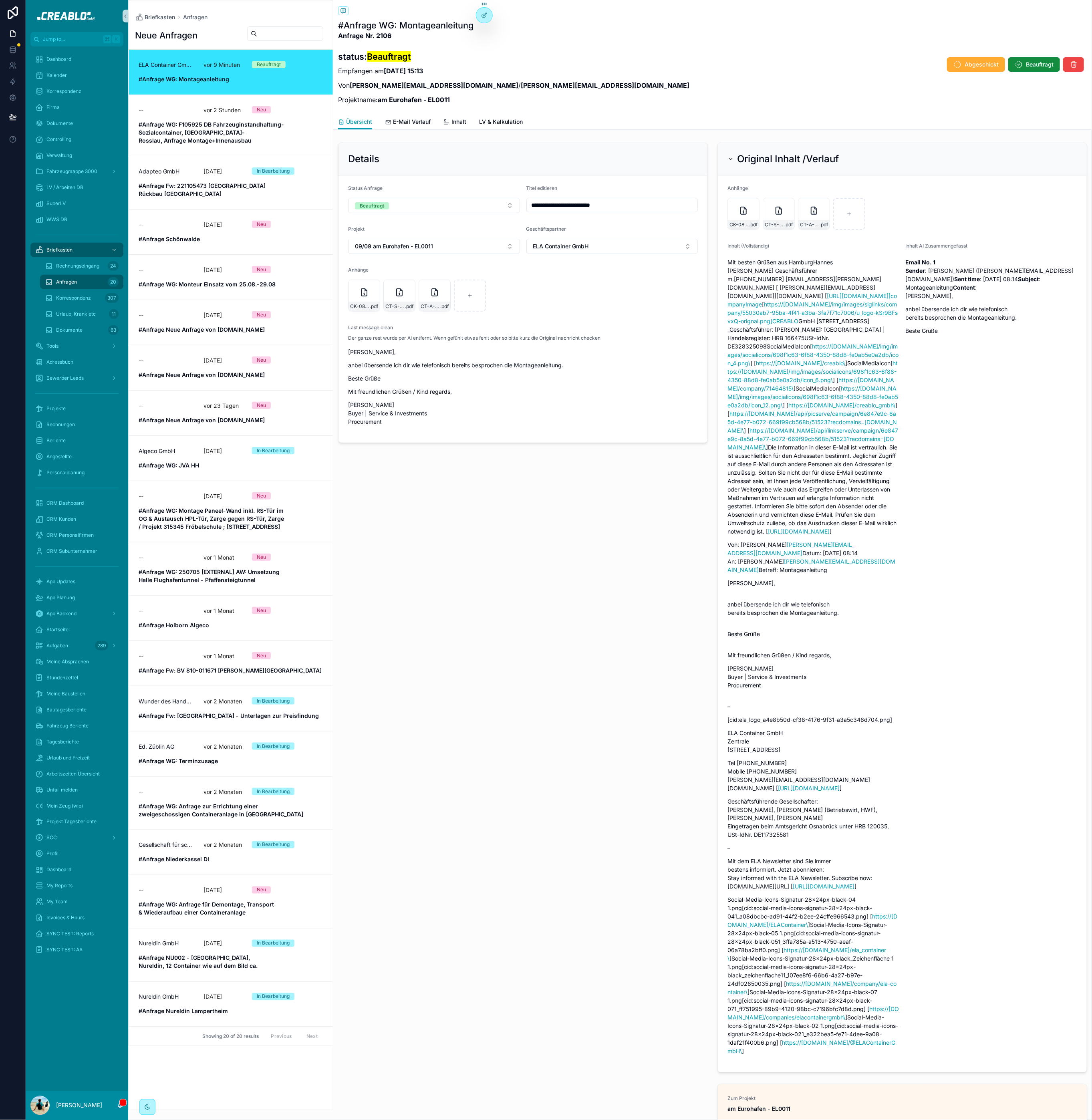
click at [729, 159] on icon "scrollable content" at bounding box center [730, 159] width 3 height 2
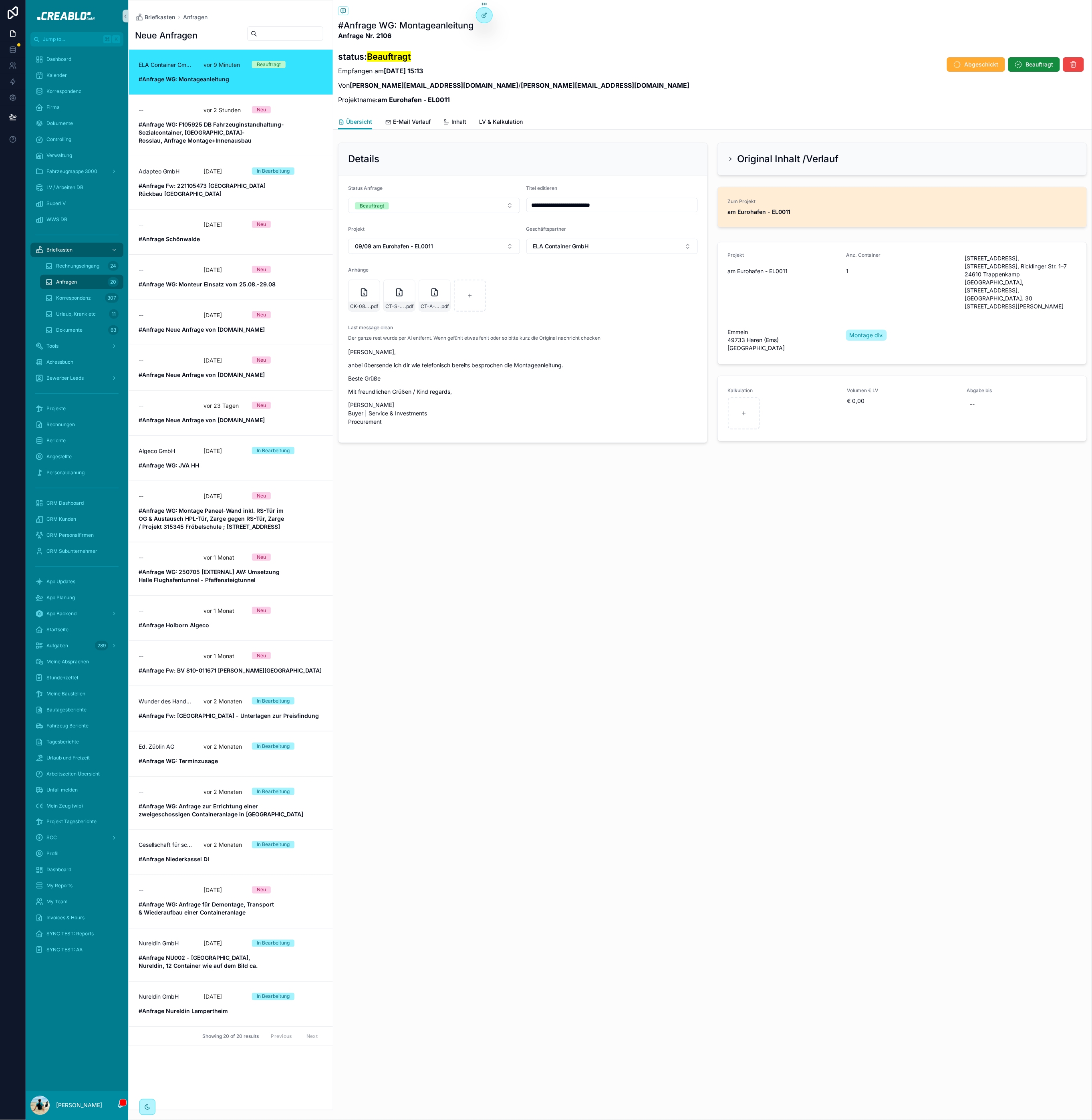
click at [810, 197] on link "Zum Projekt am Eurohafen - EL0011" at bounding box center [902, 207] width 369 height 40
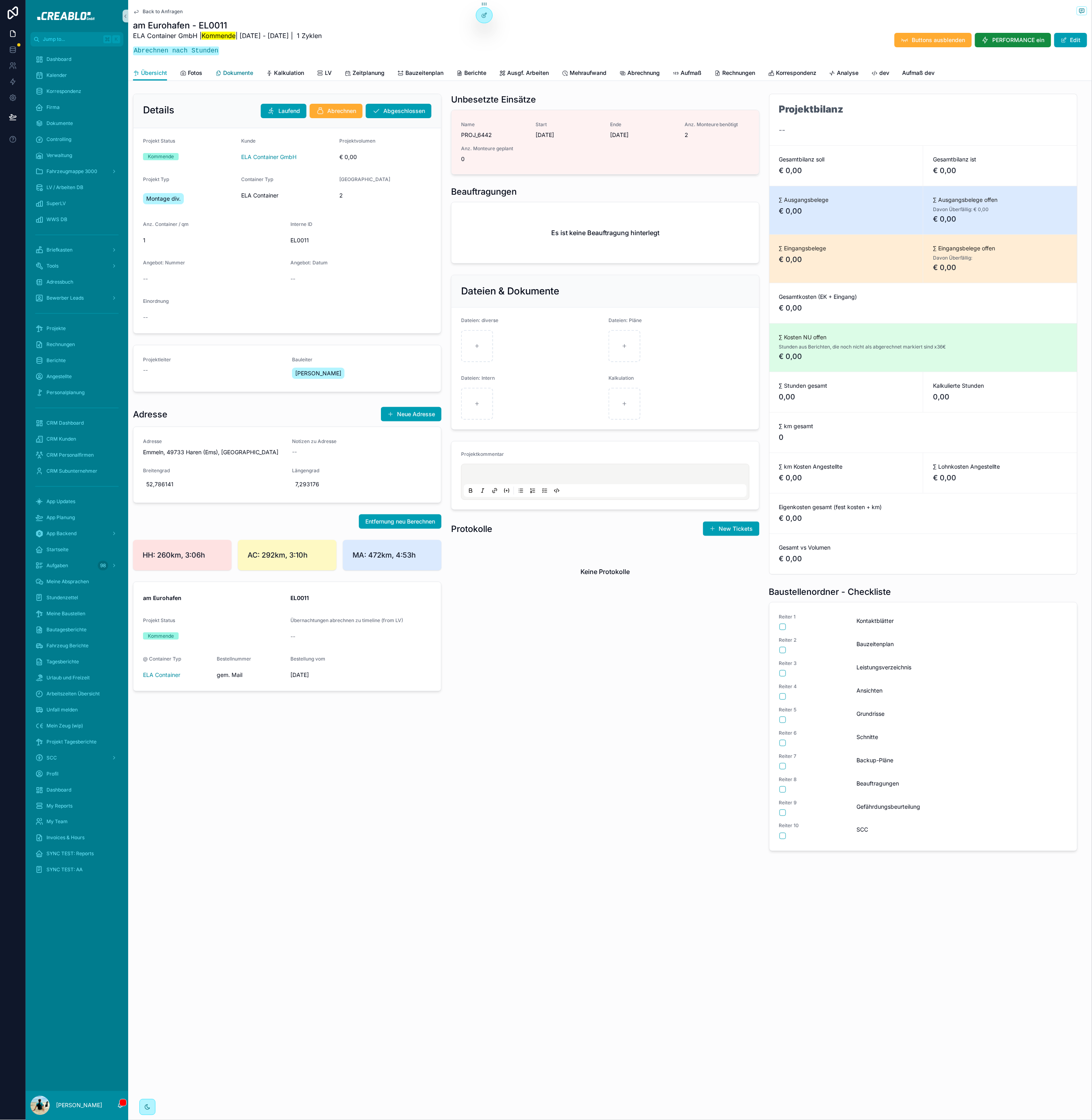
click at [248, 74] on span "Dokumente" at bounding box center [238, 72] width 30 height 8
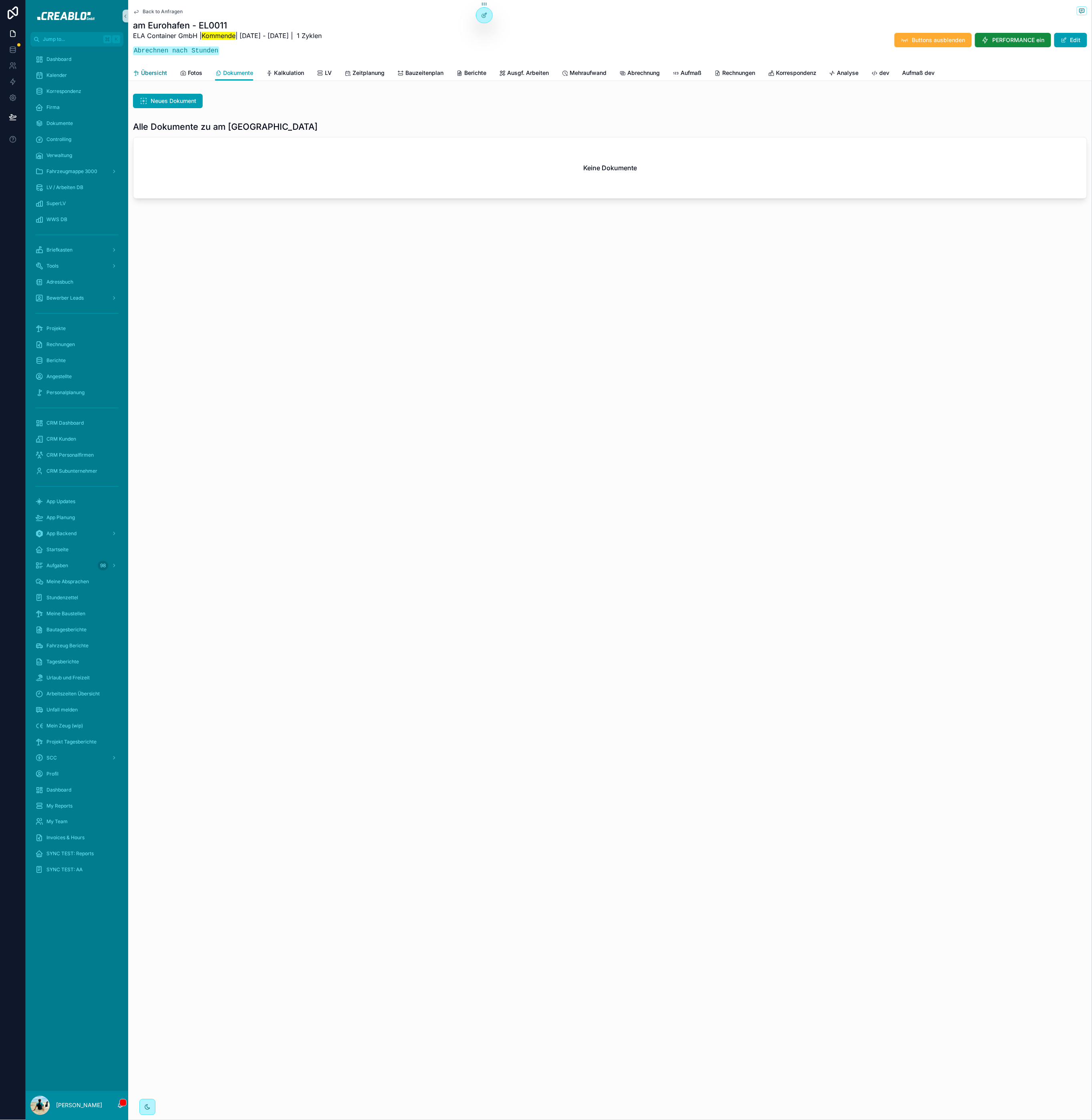
click at [165, 73] on span "Übersicht" at bounding box center [154, 72] width 26 height 8
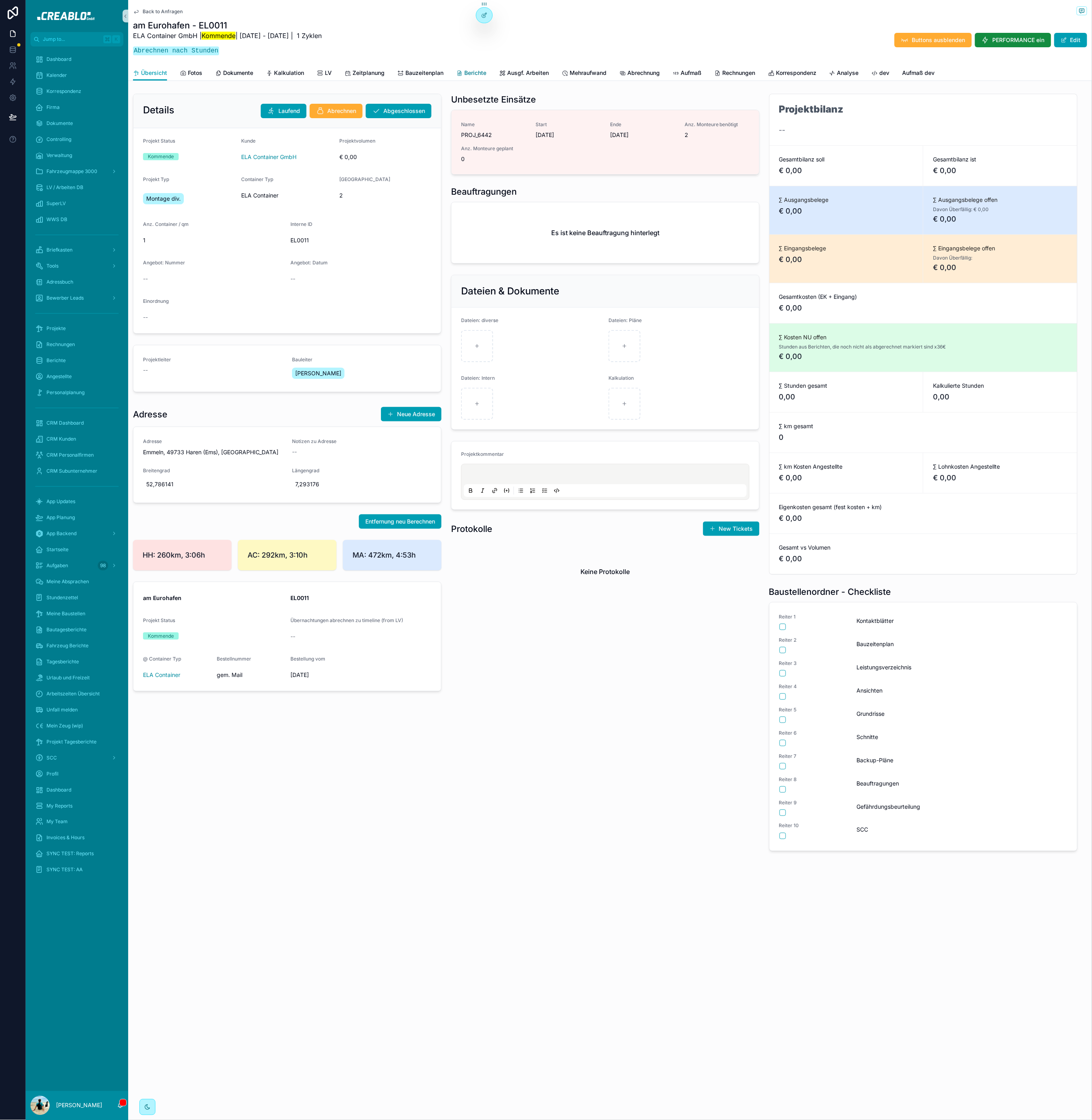
click at [460, 73] on icon "scrollable content" at bounding box center [459, 73] width 6 height 6
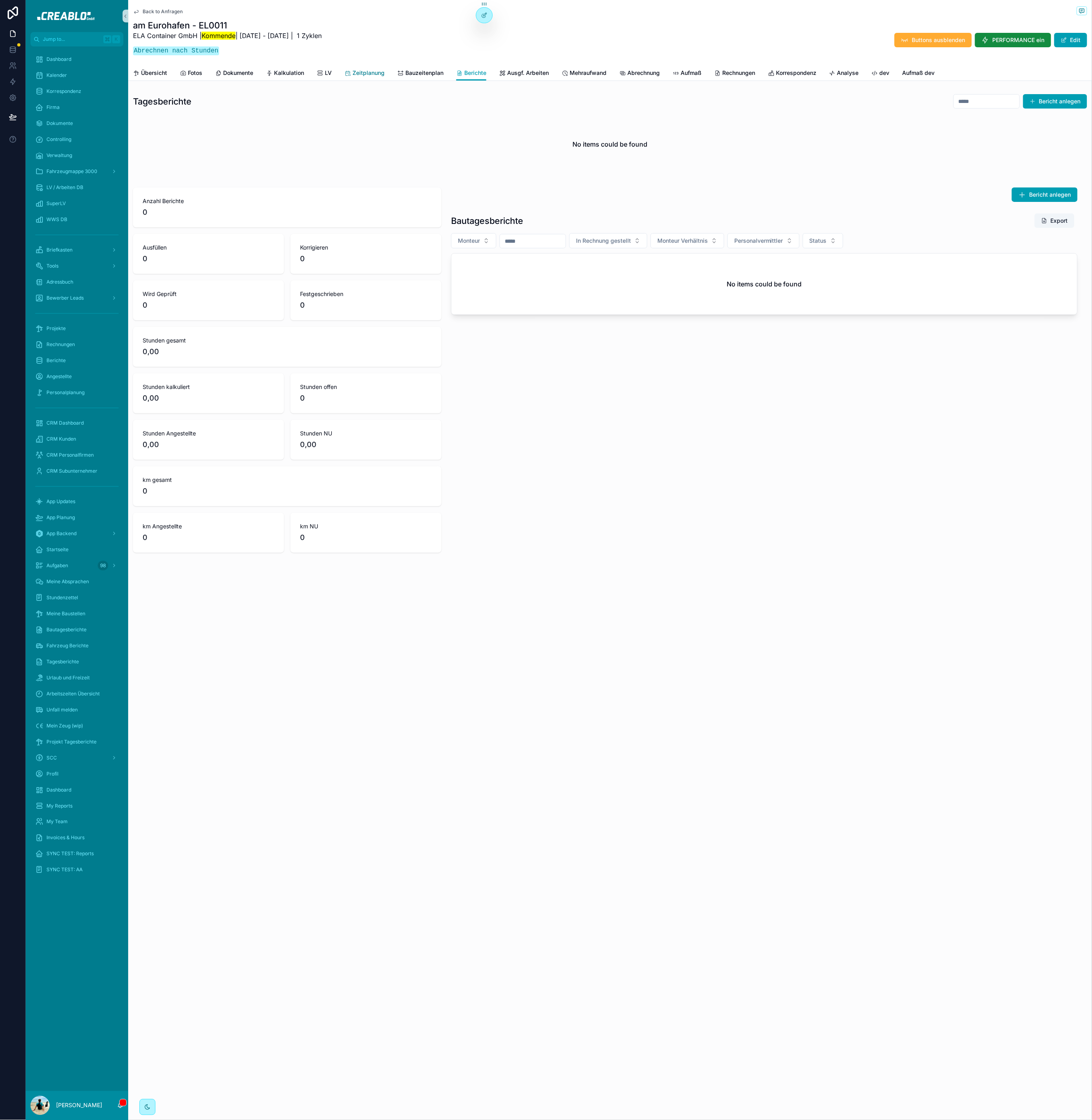
click at [372, 72] on span "Zeitplanung" at bounding box center [368, 72] width 32 height 8
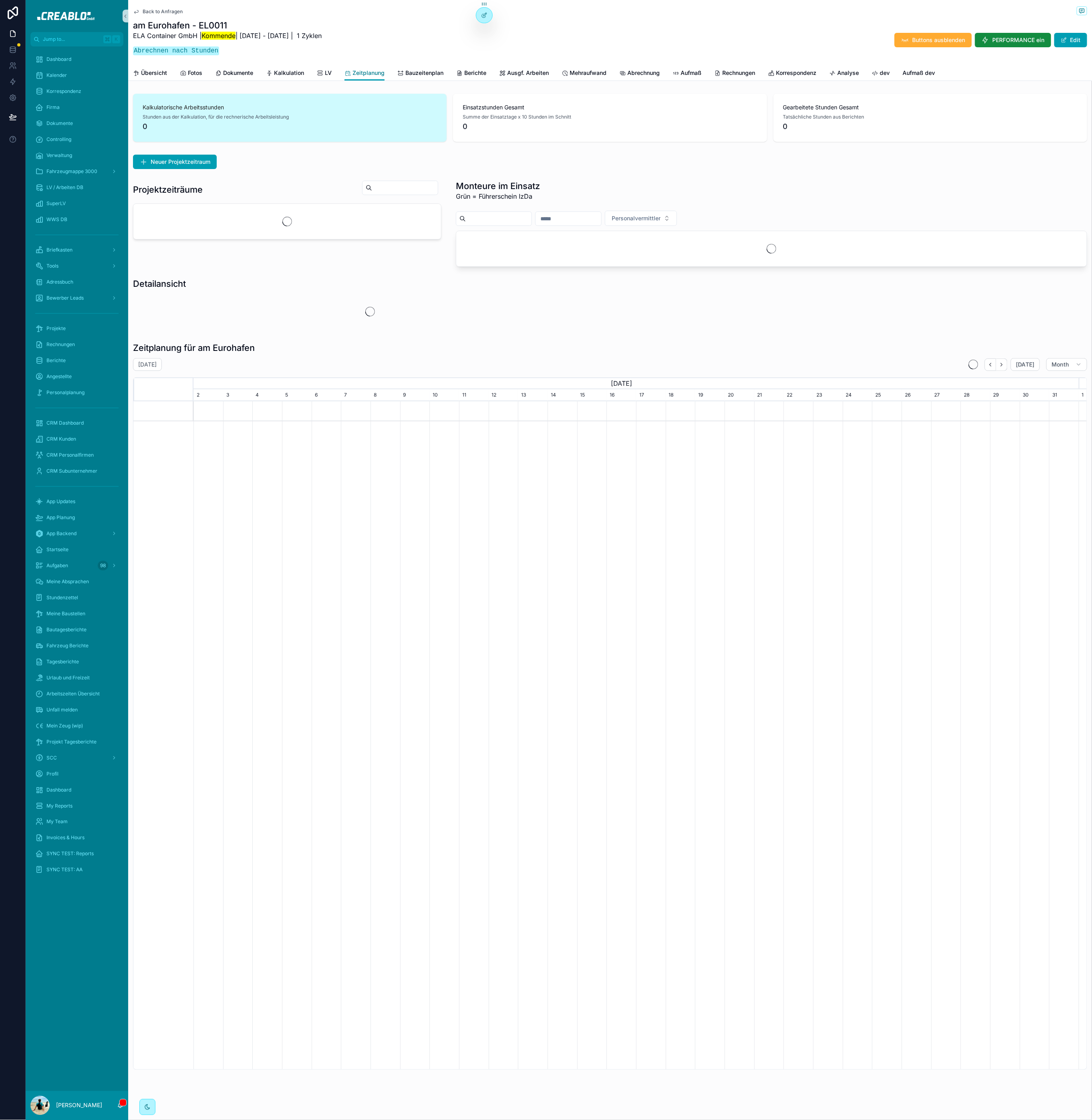
scroll to position [0, 885]
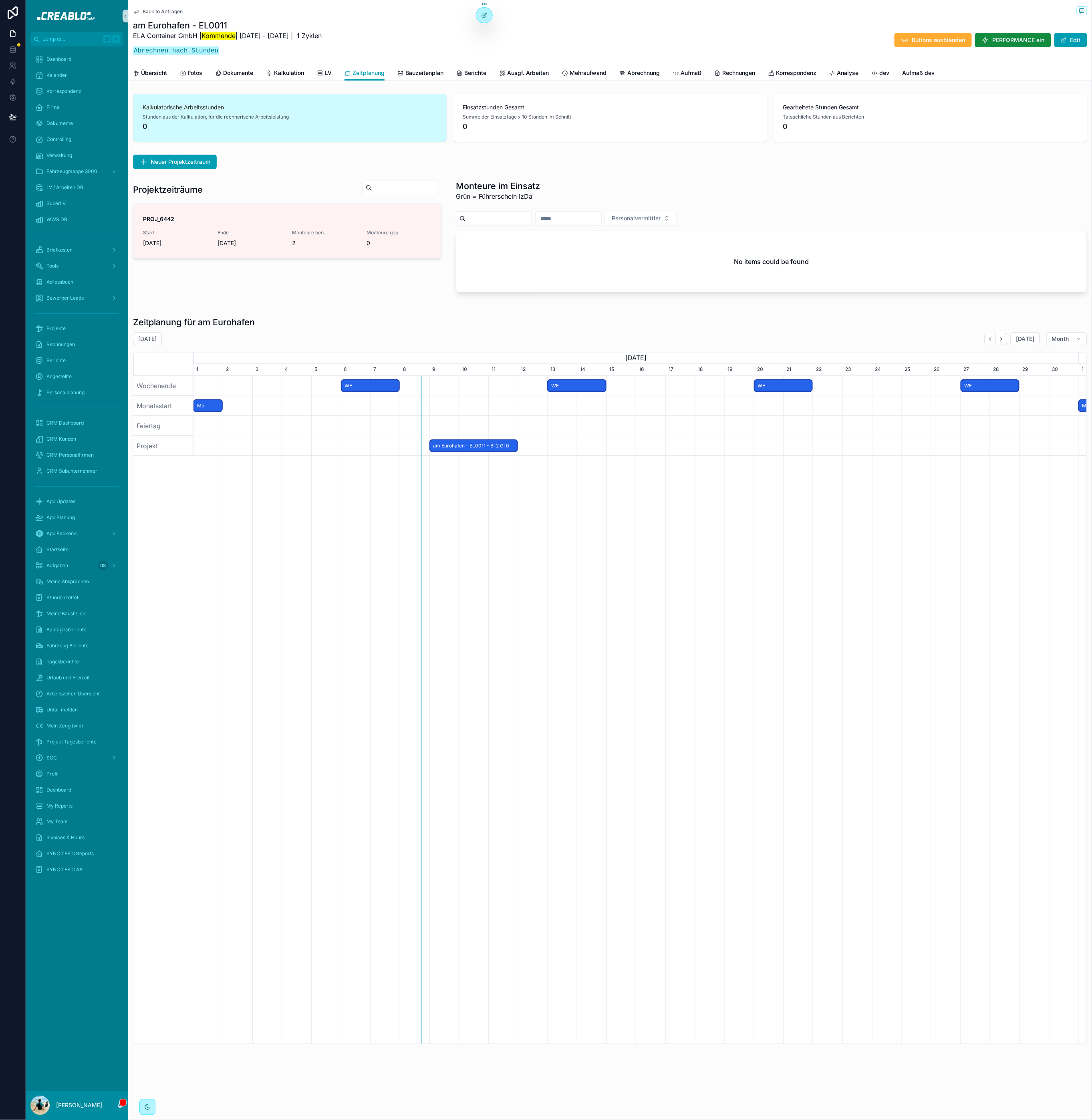
drag, startPoint x: 189, startPoint y: 162, endPoint x: 351, endPoint y: 281, distance: 201.0
click at [336, 290] on div "Neuer Projektzeitraum Projektzeiträume PROJ_6442 Start 9.9.2025 Ende 11.9.2025 …" at bounding box center [610, 229] width 963 height 155
click at [374, 233] on span "Monteure einplanen" at bounding box center [374, 233] width 45 height 6
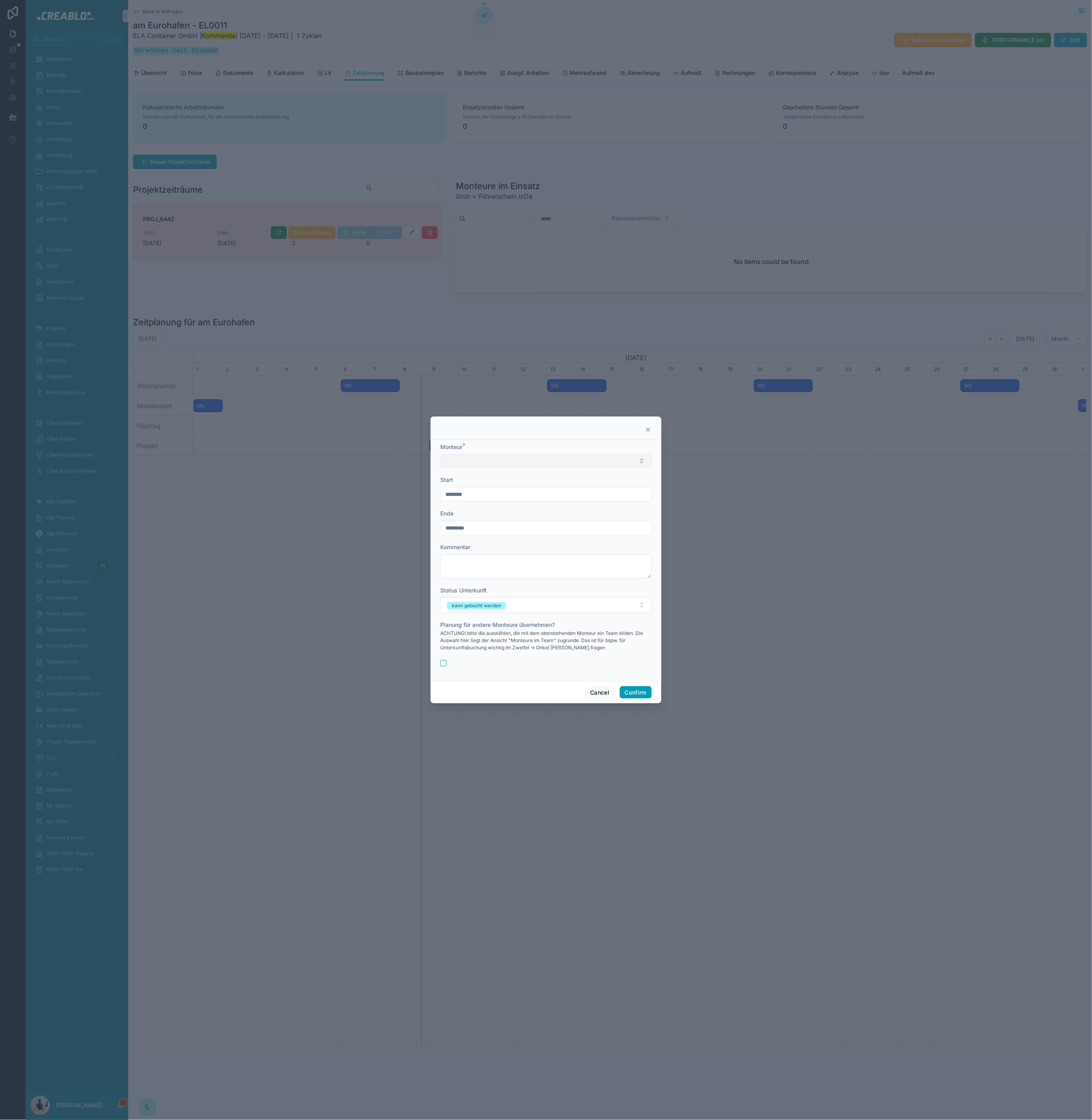
click at [468, 458] on button "Select Button" at bounding box center [546, 461] width 211 height 14
type input "****"
click at [472, 498] on div "Paul Hedig" at bounding box center [546, 493] width 207 height 13
click at [443, 664] on button "button" at bounding box center [443, 664] width 6 height 6
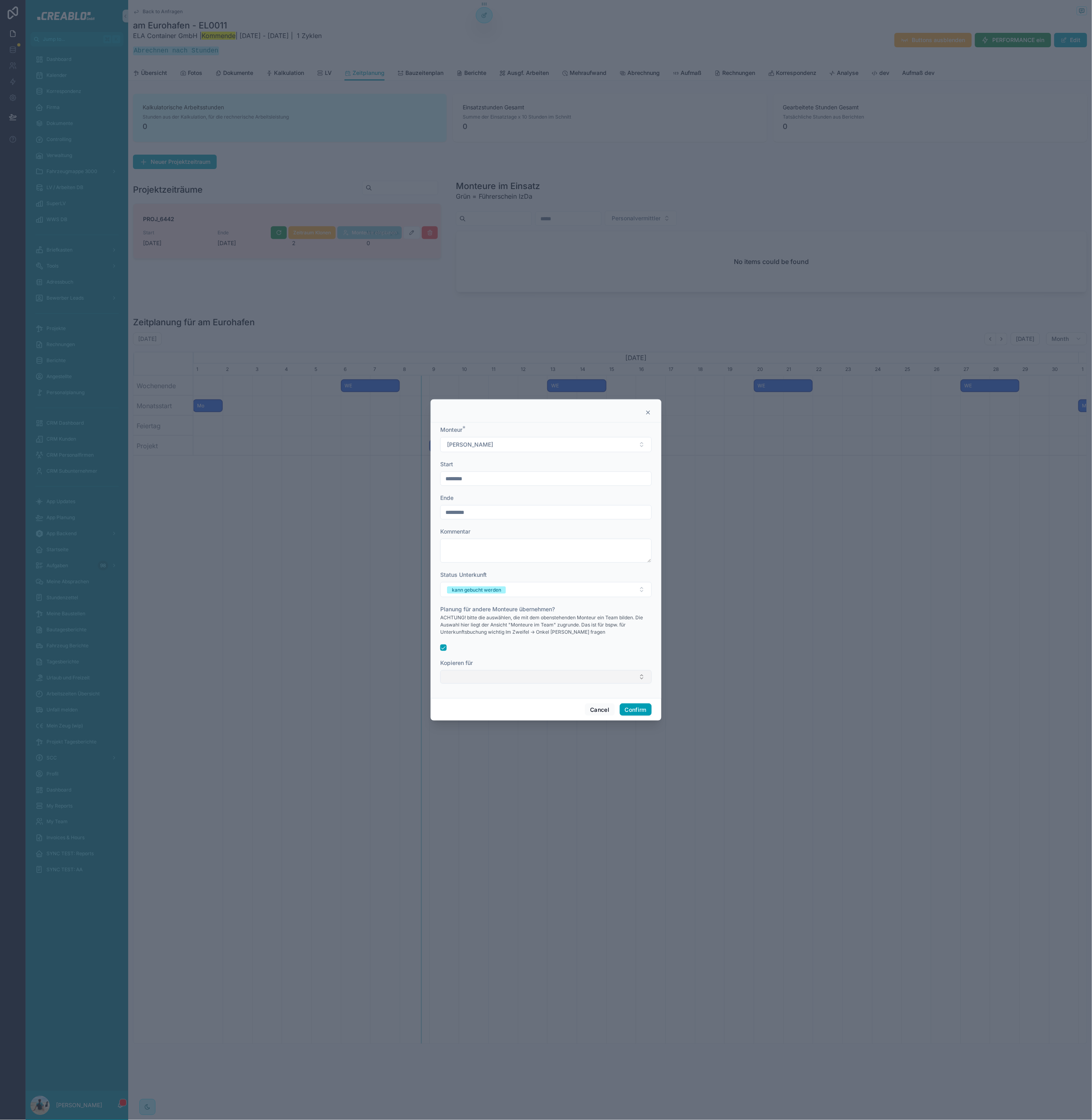
click at [462, 670] on button "Select Button" at bounding box center [546, 677] width 211 height 14
type input "****"
click at [507, 708] on div "Christian Devrient" at bounding box center [546, 709] width 207 height 13
click at [542, 650] on form "Monteur * Paul Hedig Start ******** Ende ********* Kommentar Status Unterkunft …" at bounding box center [546, 558] width 211 height 268
click at [632, 707] on button "Confirm" at bounding box center [635, 711] width 32 height 13
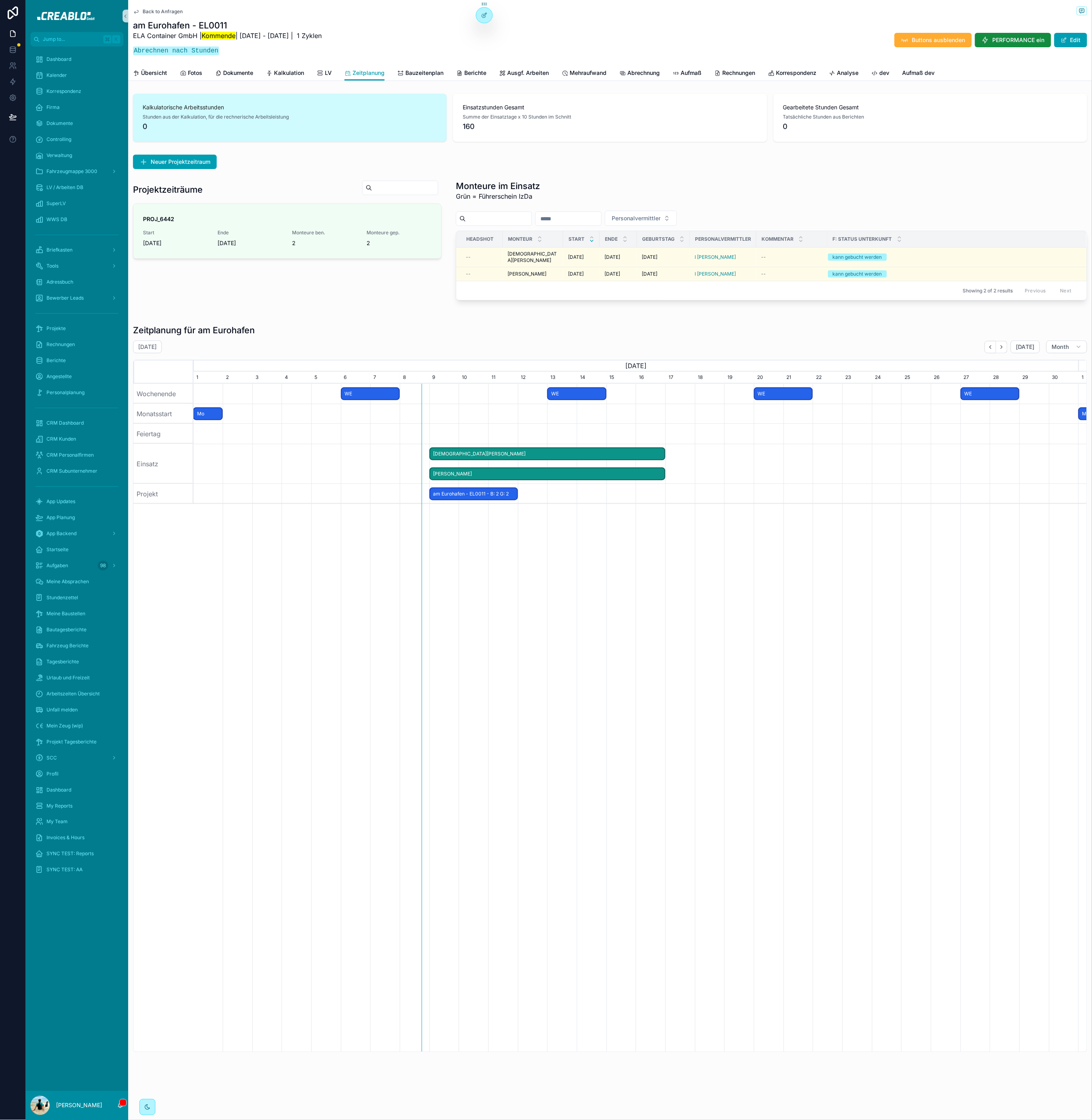
click at [655, 448] on span "Christian Devrient" at bounding box center [547, 454] width 235 height 13
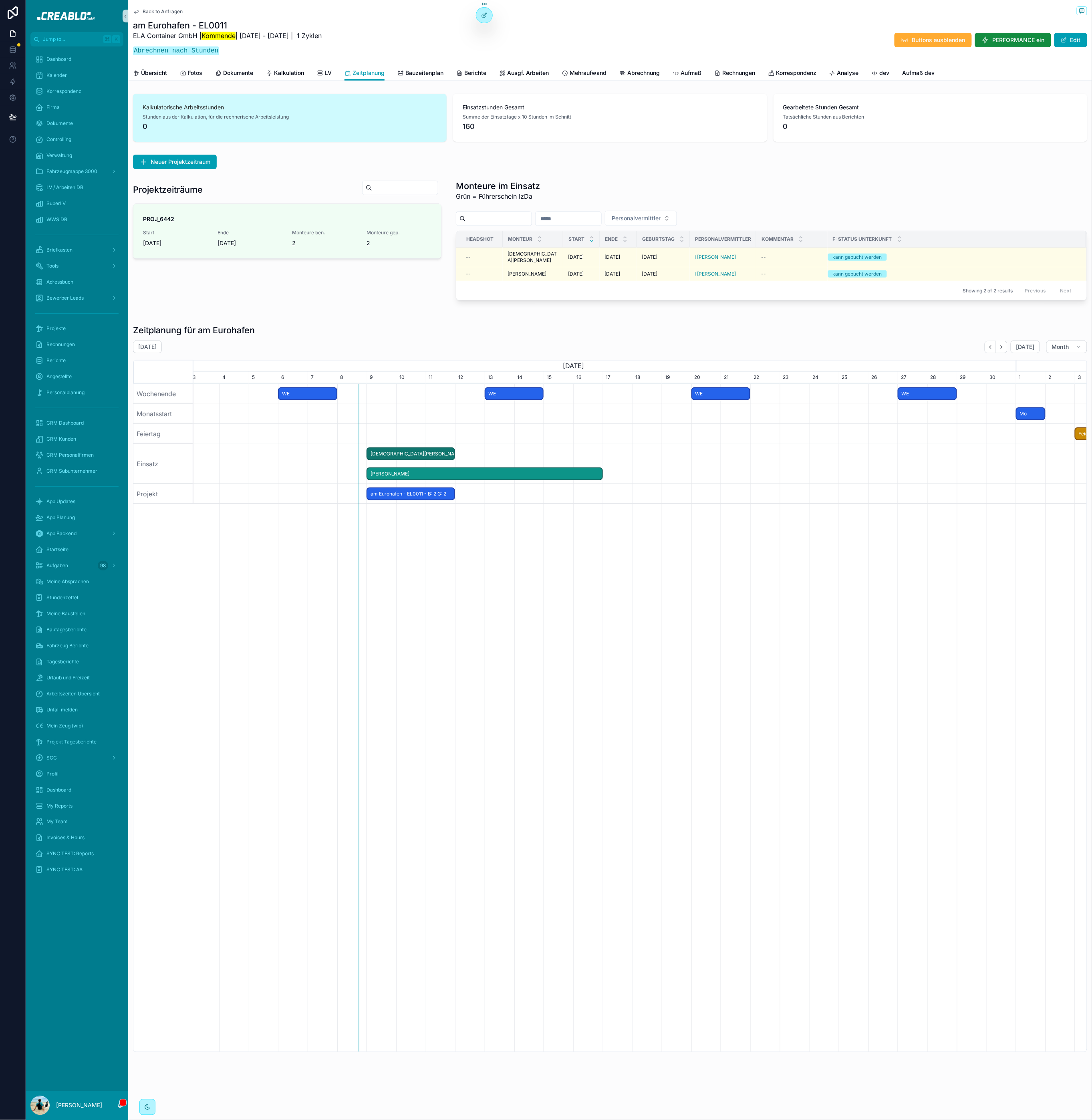
drag, startPoint x: 662, startPoint y: 446, endPoint x: 453, endPoint y: 458, distance: 209.3
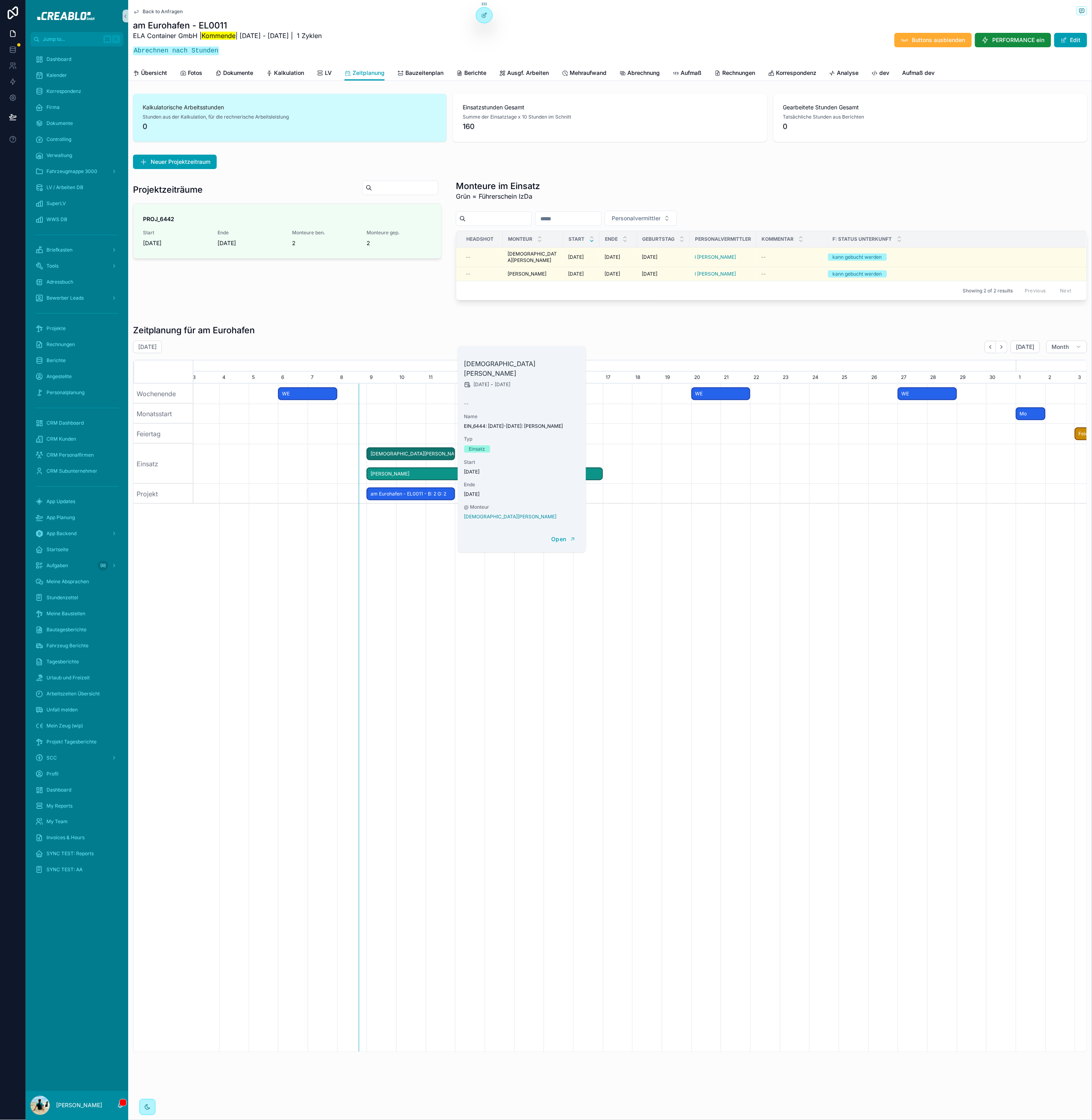
click at [601, 468] on span "Paul Hedig" at bounding box center [484, 474] width 235 height 13
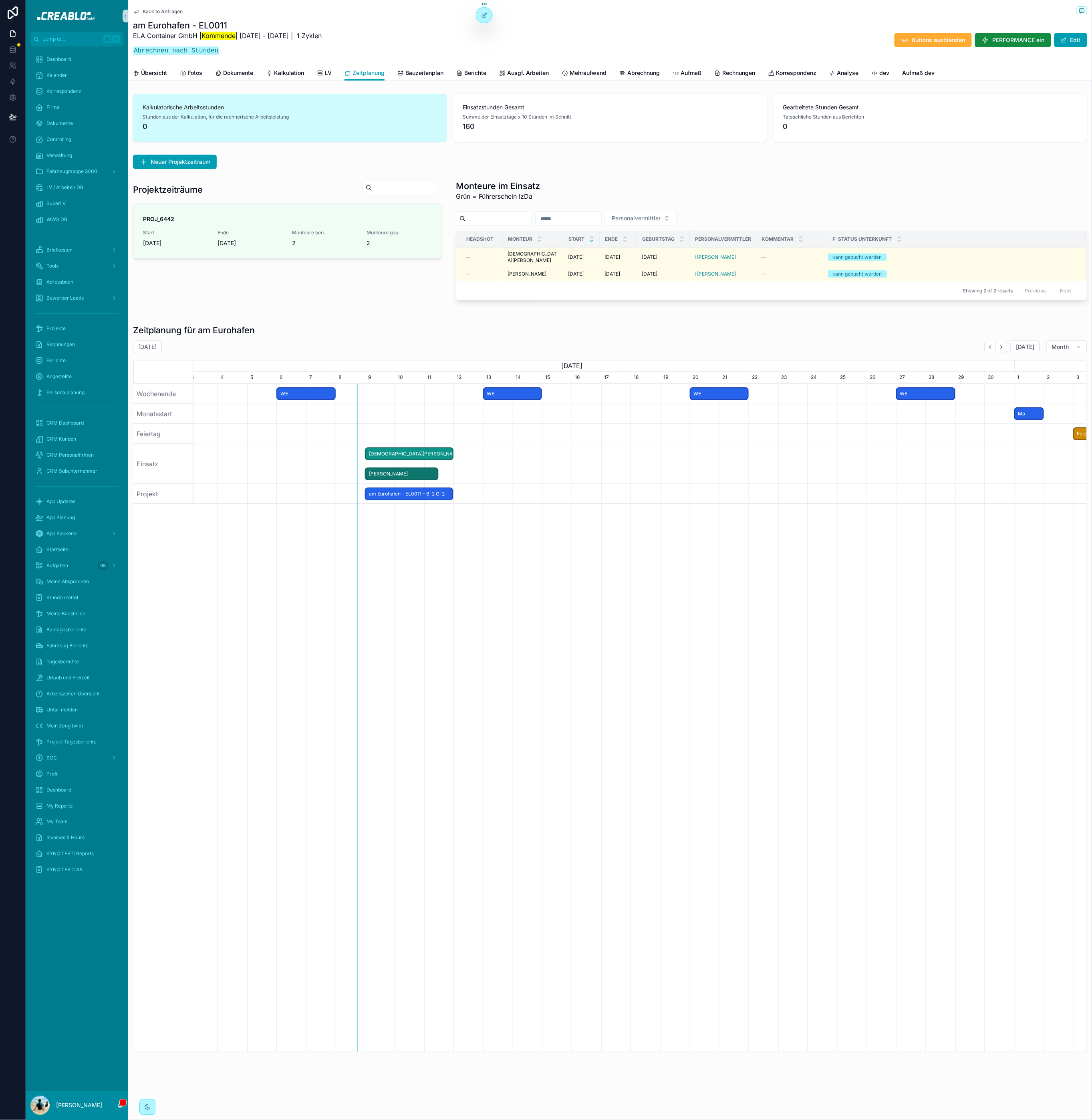
drag, startPoint x: 600, startPoint y: 470, endPoint x: 440, endPoint y: 470, distance: 160.0
click at [416, 292] on div "Projektzeiträume PROJ_6442 Start 9.9.2025 Ende 11.9.2025 Monteure ben. 2 Monteu…" at bounding box center [287, 240] width 318 height 126
click at [167, 12] on span "Back to Anfragen" at bounding box center [163, 12] width 40 height 6
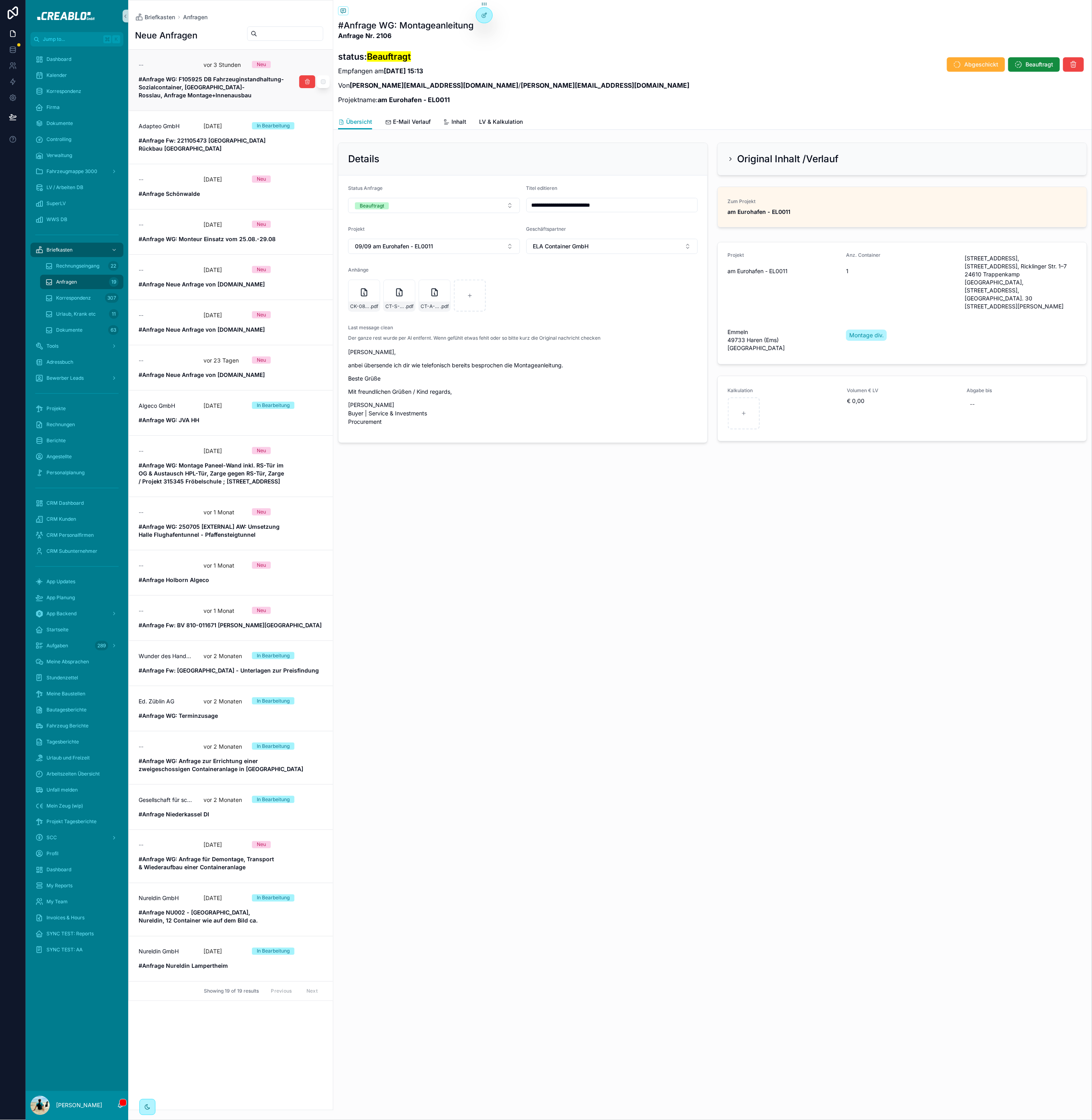
click at [222, 82] on strong "#Anfrage WG: F105925 DB Fahrzeuginstandhaltung-Sozialcontainer, Dessau-Rosslau,…" at bounding box center [211, 87] width 145 height 23
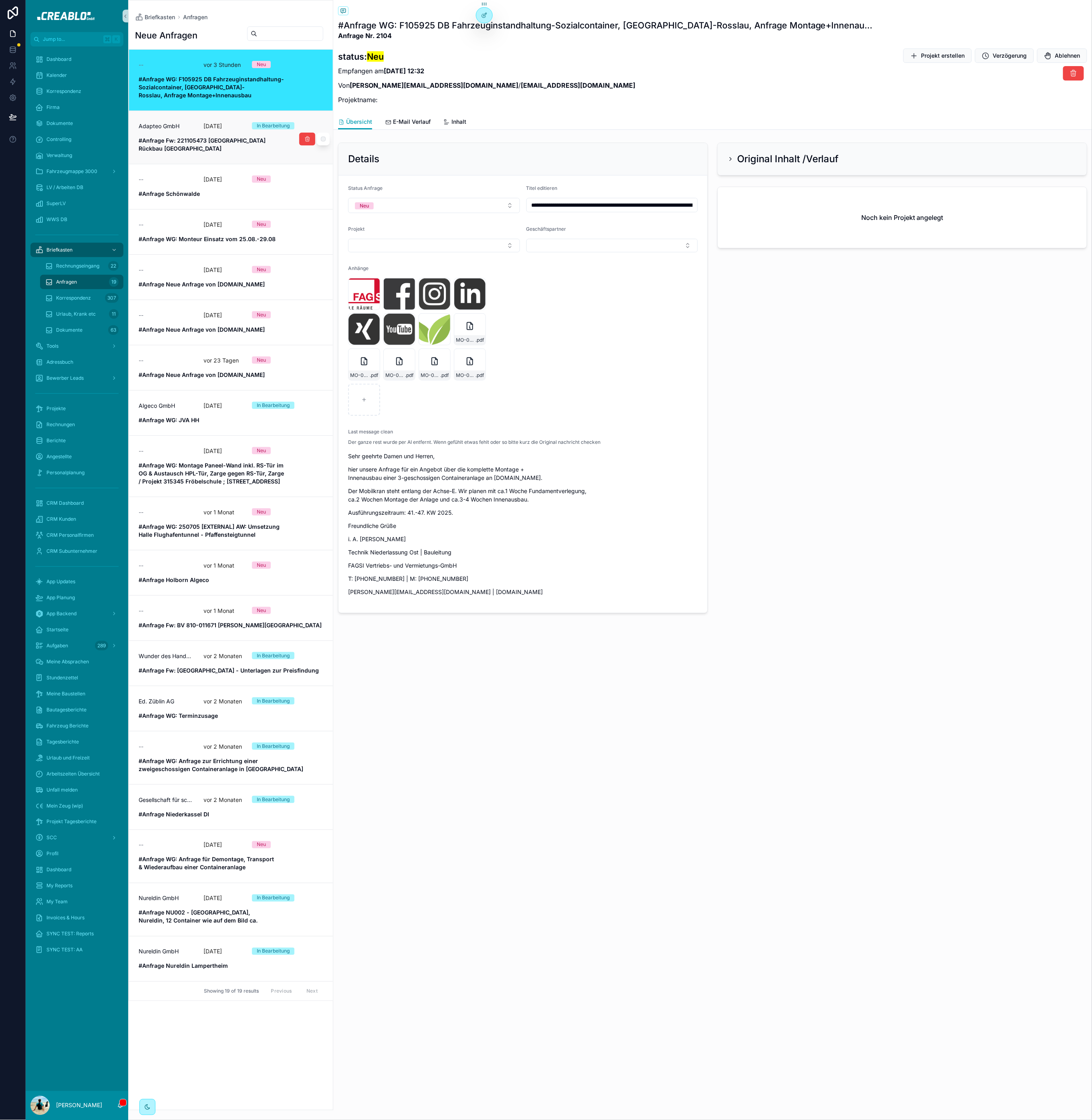
click at [158, 137] on strong "#Anfrage Fw: 221105473 Düsseldorf Rückbau Comenius Gymnasium" at bounding box center [203, 144] width 129 height 15
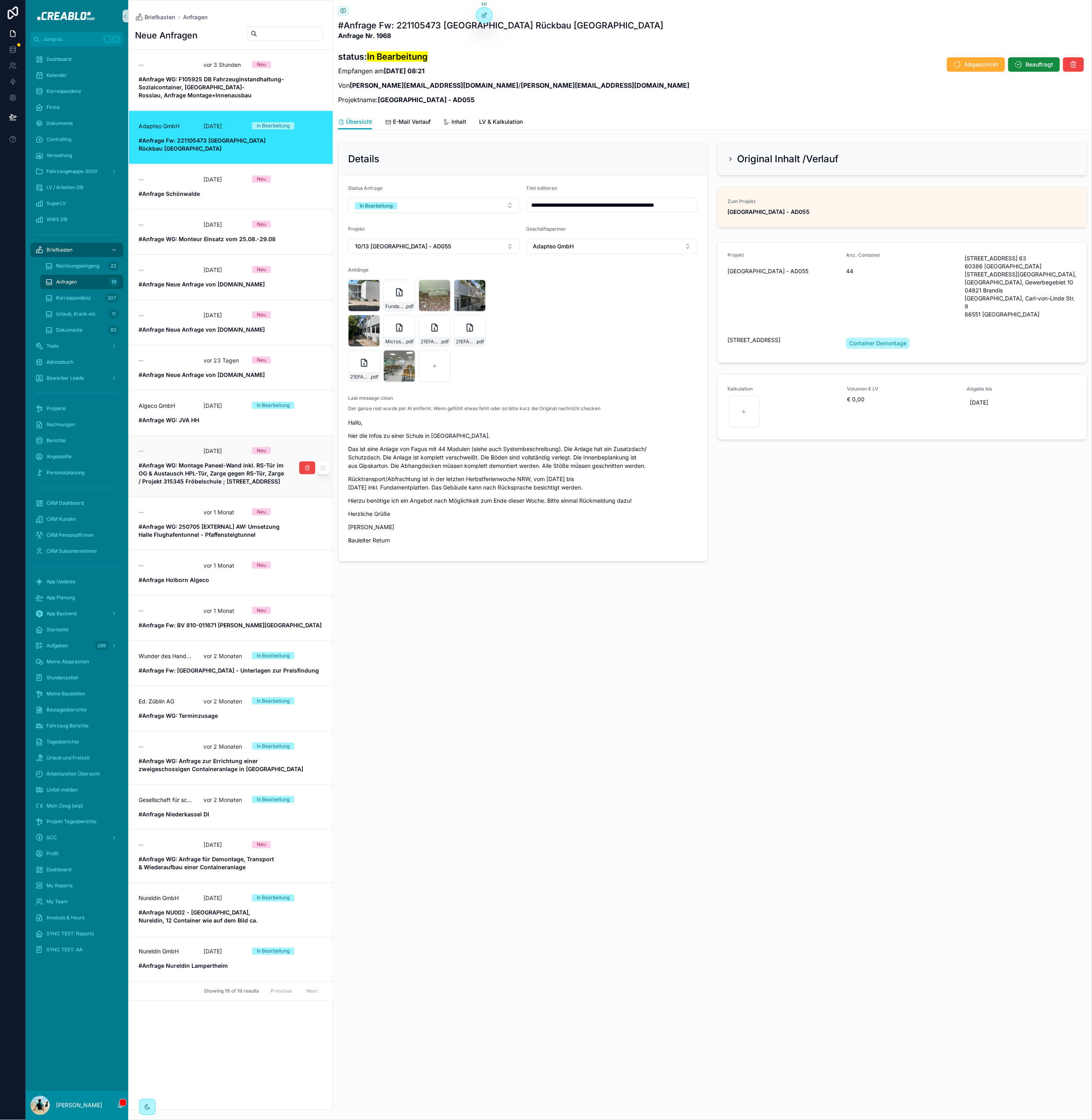
click at [178, 473] on strong "#Anfrage WG: Montage Paneel-Wand inkl. RS-Tür im OG & Austausch HPL-Tür, Zarge …" at bounding box center [212, 473] width 147 height 23
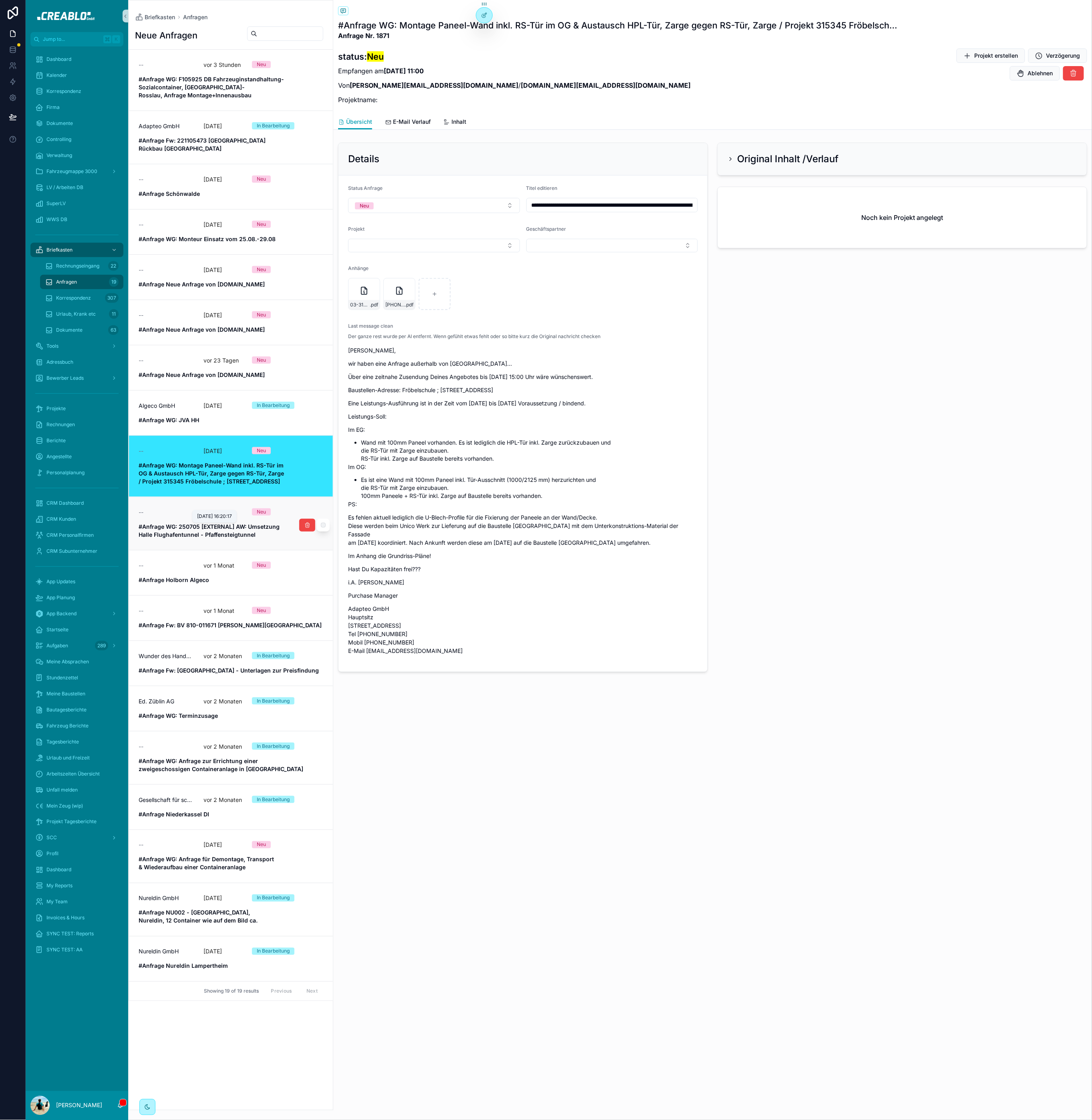
click at [221, 509] on p "vor 1 Monat" at bounding box center [219, 512] width 31 height 8
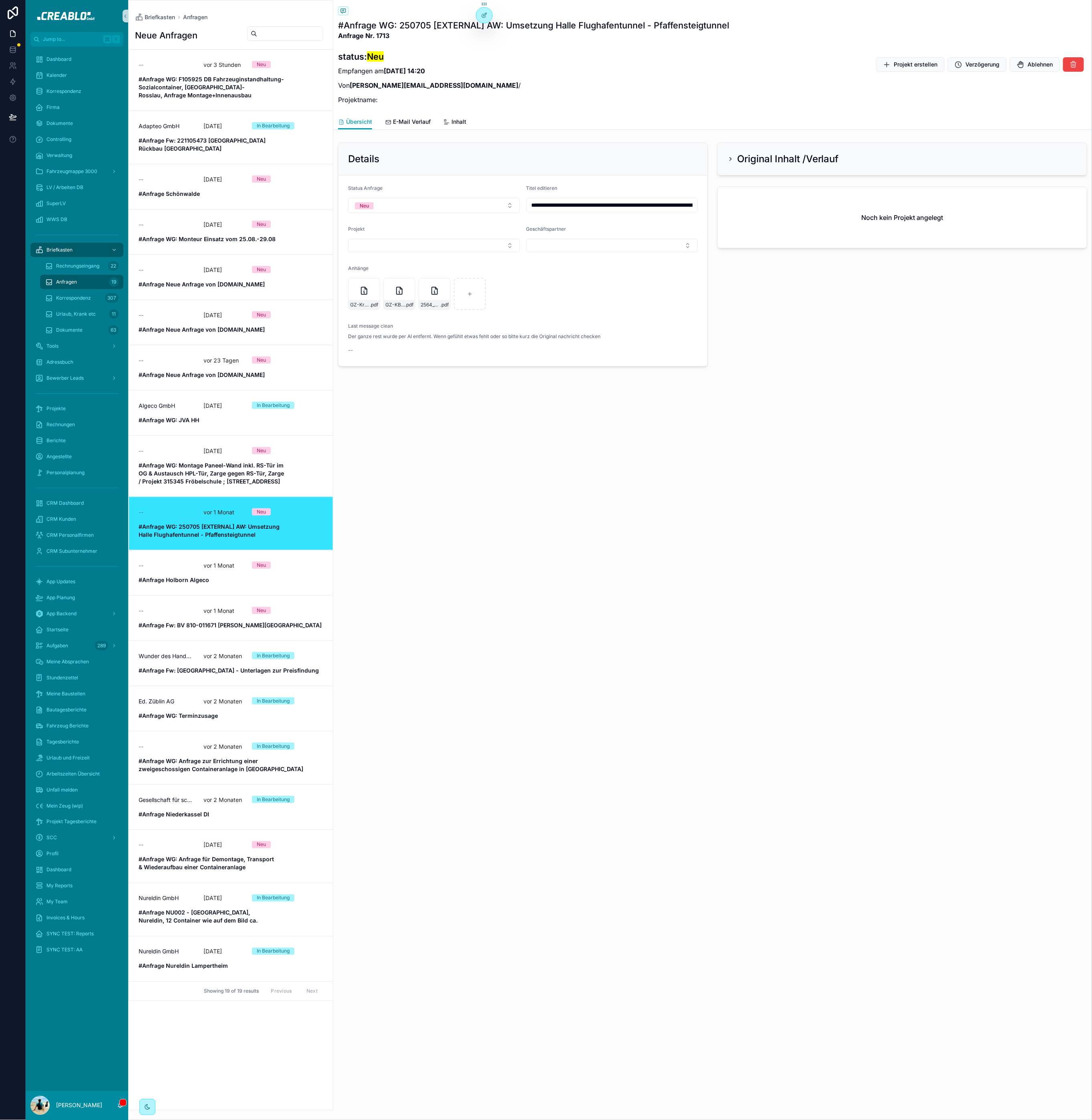
click at [735, 159] on div "Original Inhalt /Verlauf" at bounding box center [783, 159] width 111 height 13
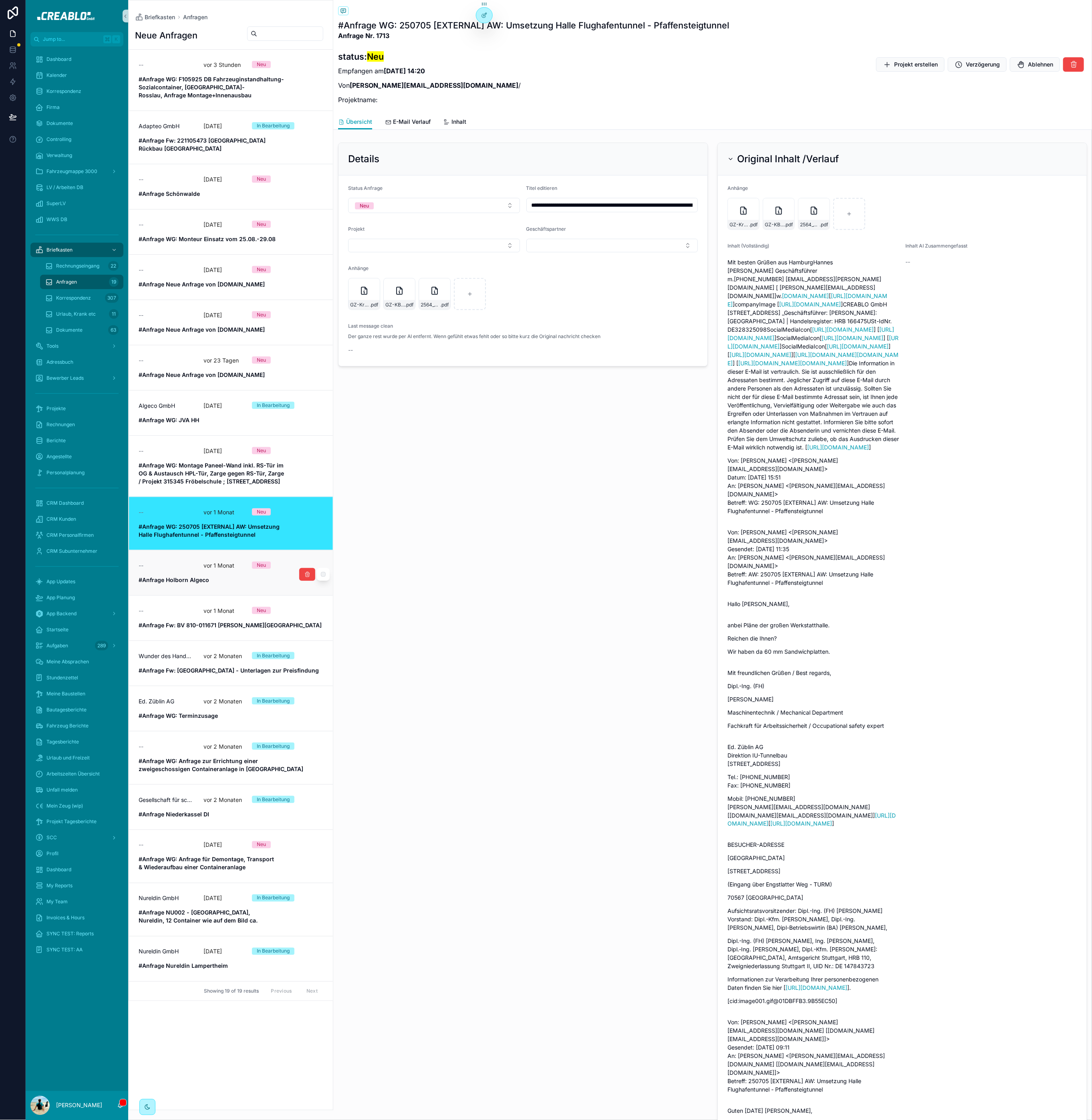
click at [182, 554] on link "-- vor 1 Monat Neu #Anfrage Holborn Algeco" at bounding box center [231, 573] width 204 height 45
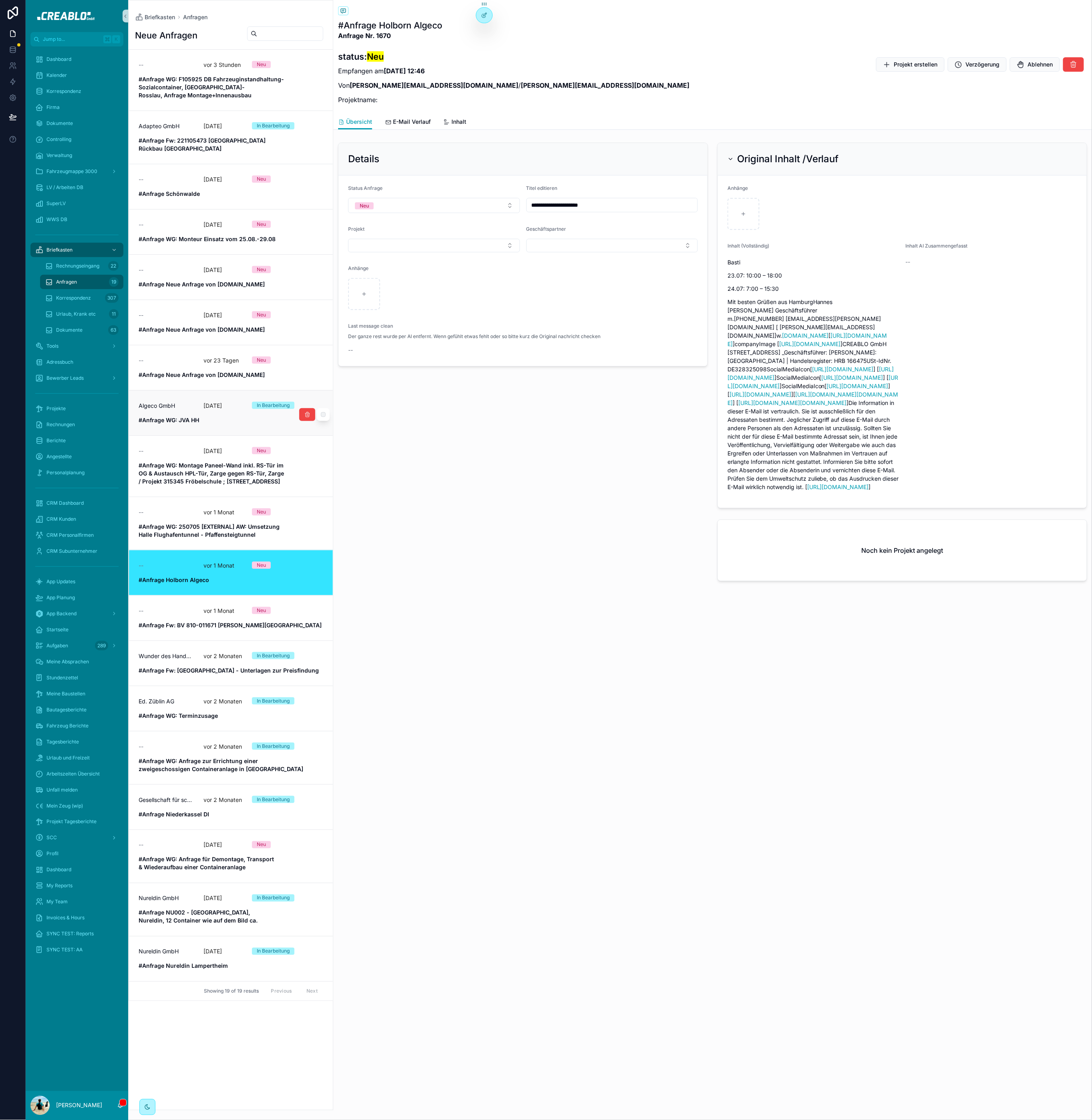
click at [226, 418] on link "Algeco GmbH vor 25 Tagen In Bearbeitung #Anfrage WG: JVA HH" at bounding box center [231, 413] width 204 height 45
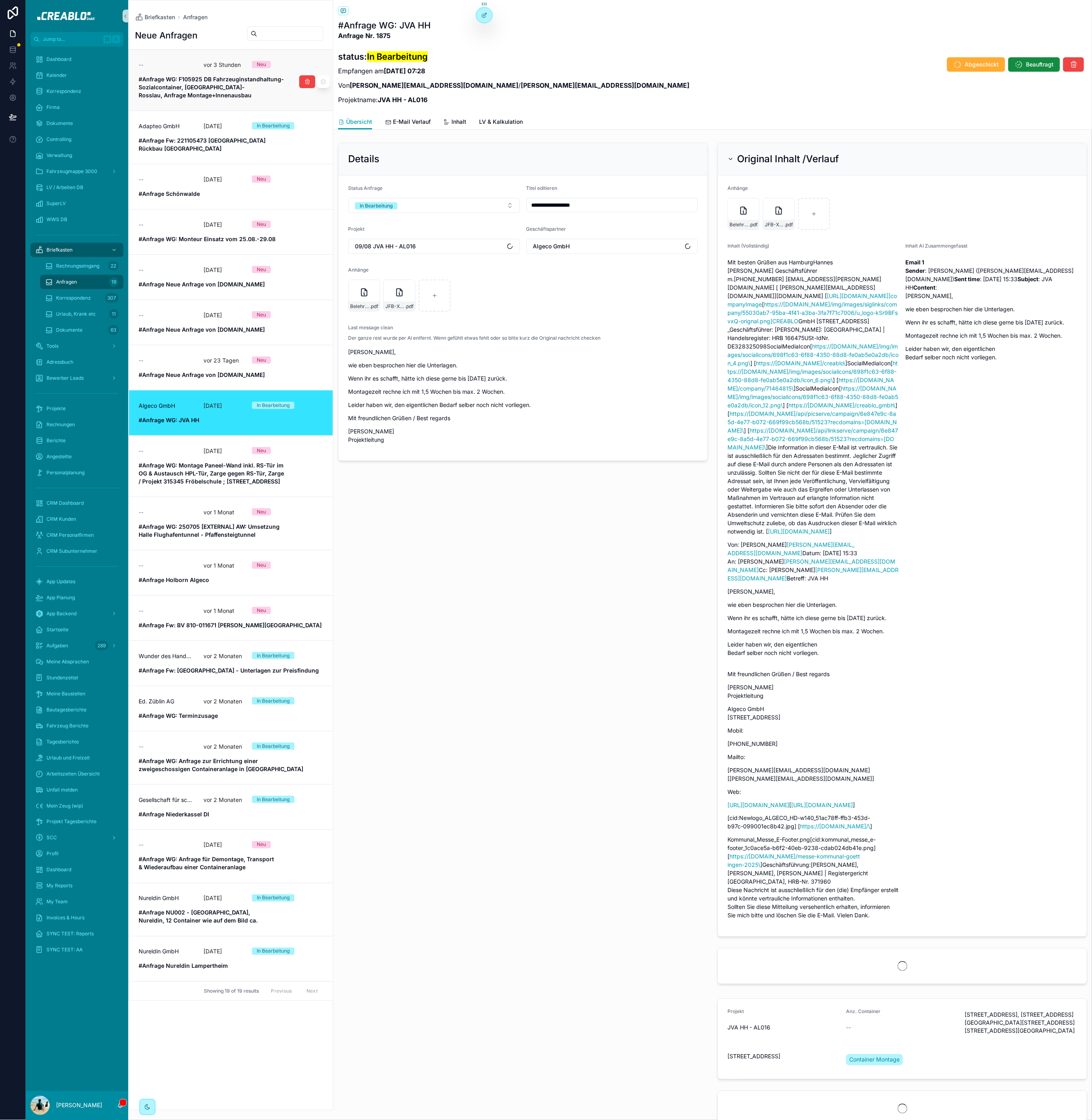
click at [174, 78] on strong "#Anfrage WG: F105925 DB Fahrzeuginstandhaltung-Sozialcontainer, Dessau-Rosslau,…" at bounding box center [211, 87] width 145 height 23
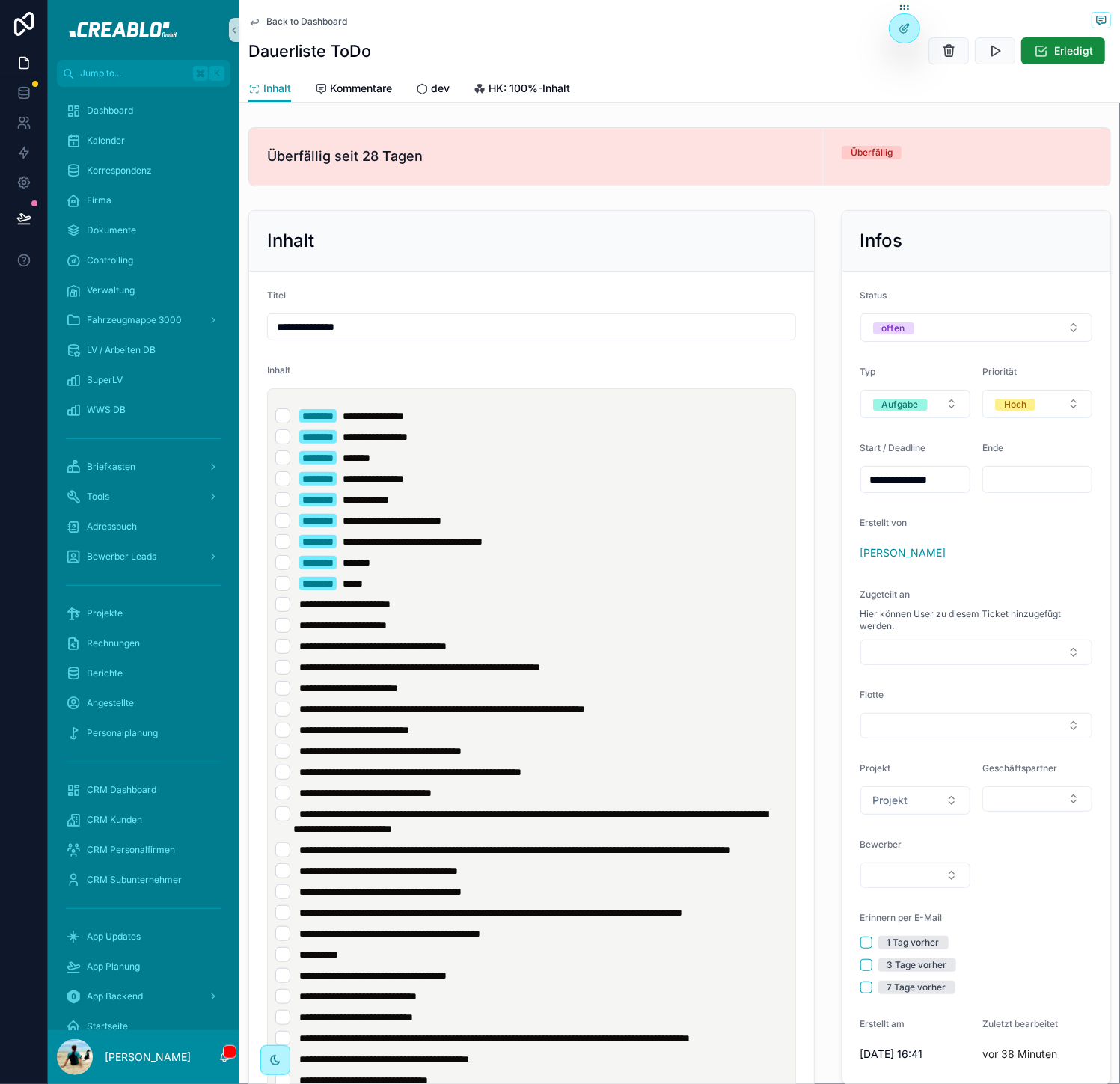
click at [363, 409] on li "**********" at bounding box center [531, 416] width 512 height 15
click at [453, 876] on span "**********" at bounding box center [378, 870] width 159 height 11
click at [356, 536] on li "**********" at bounding box center [531, 541] width 512 height 15
click at [358, 522] on li "**********" at bounding box center [531, 520] width 512 height 15
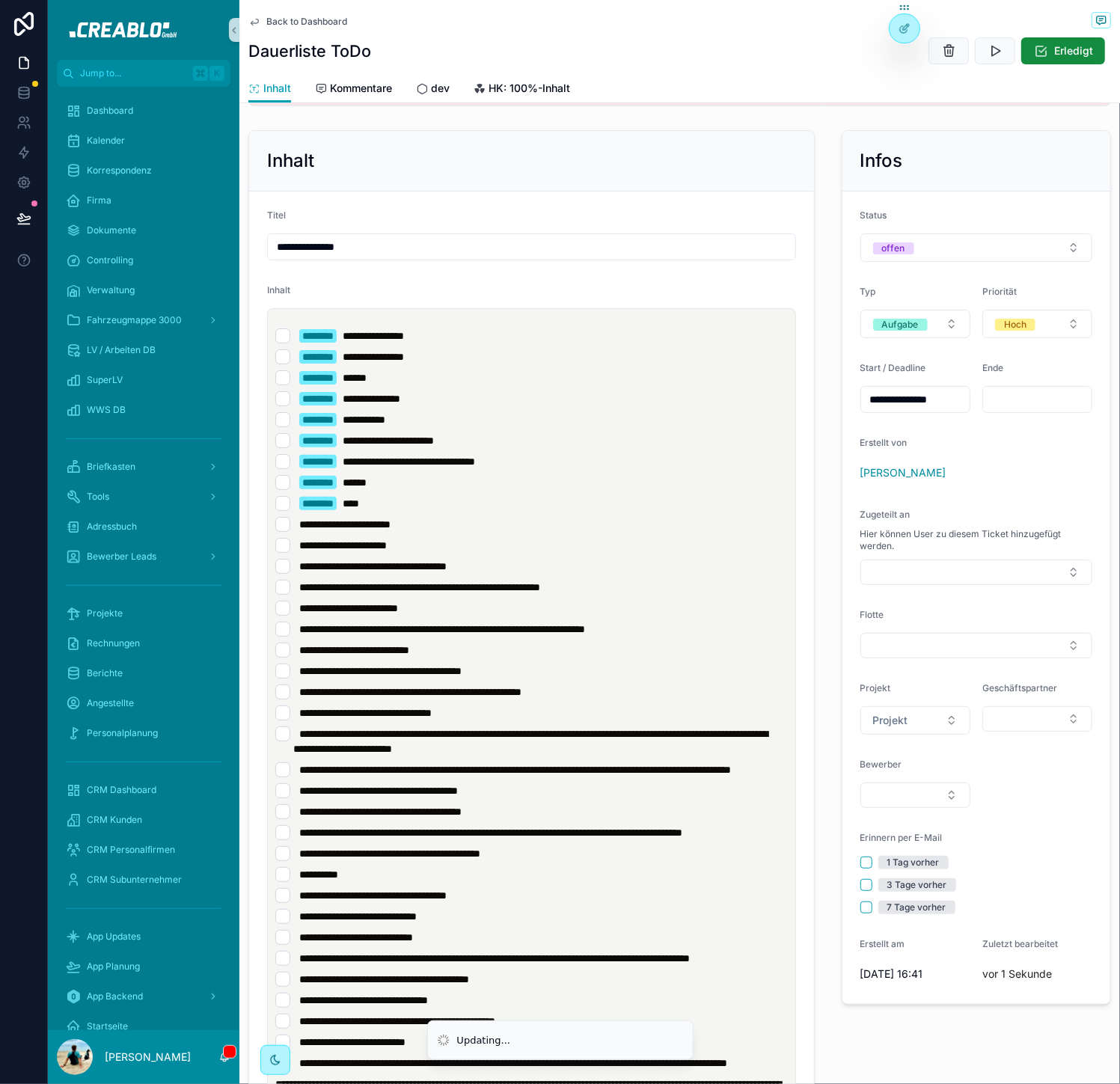
scroll to position [392, 0]
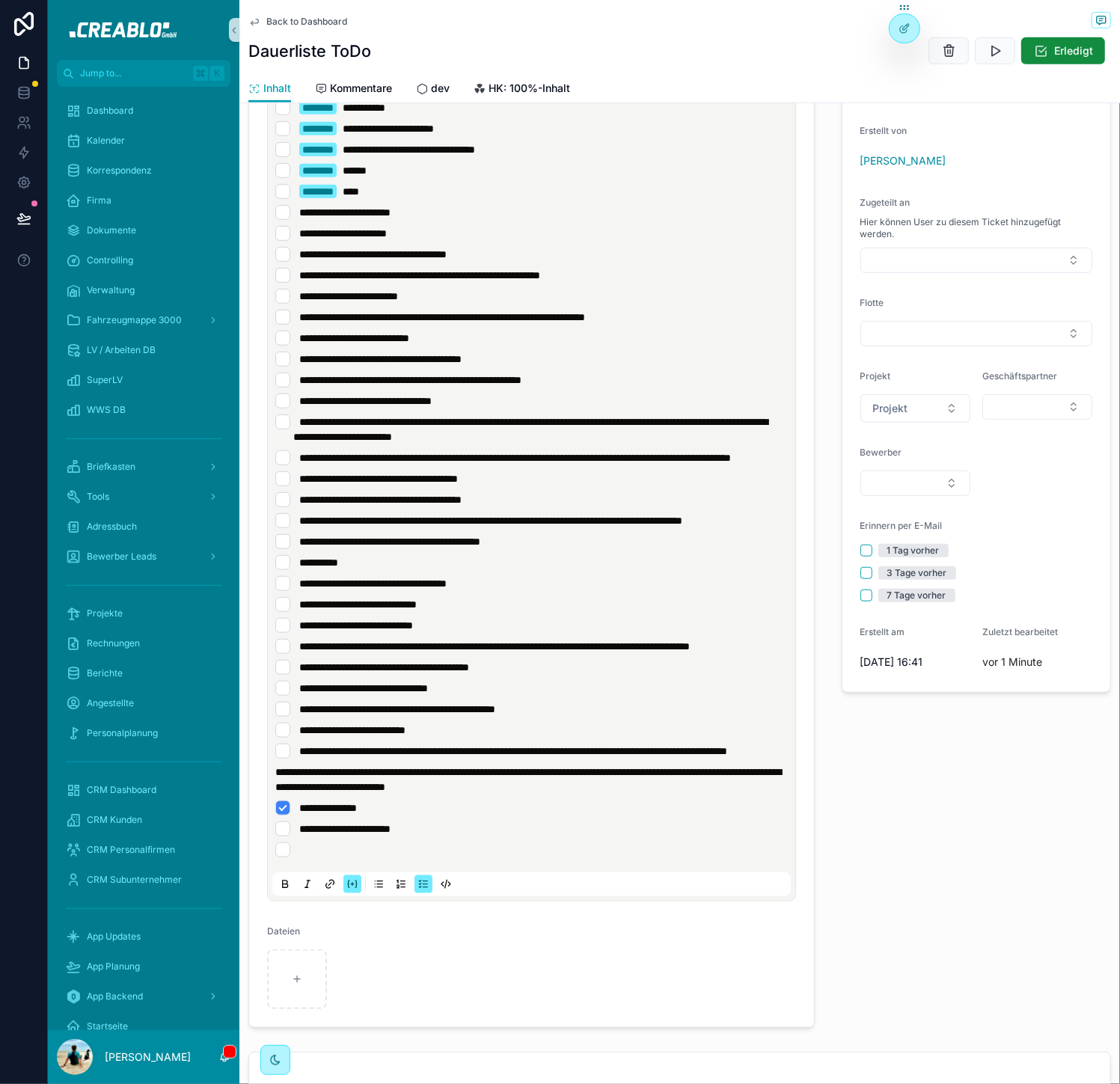
click at [462, 858] on ul "**********" at bounding box center [534, 829] width 518 height 57
drag, startPoint x: 364, startPoint y: 859, endPoint x: 336, endPoint y: 862, distance: 28.2
click at [336, 815] on li "**********" at bounding box center [531, 808] width 512 height 15
copy span "********"
click at [552, 836] on li "**********" at bounding box center [531, 828] width 512 height 15
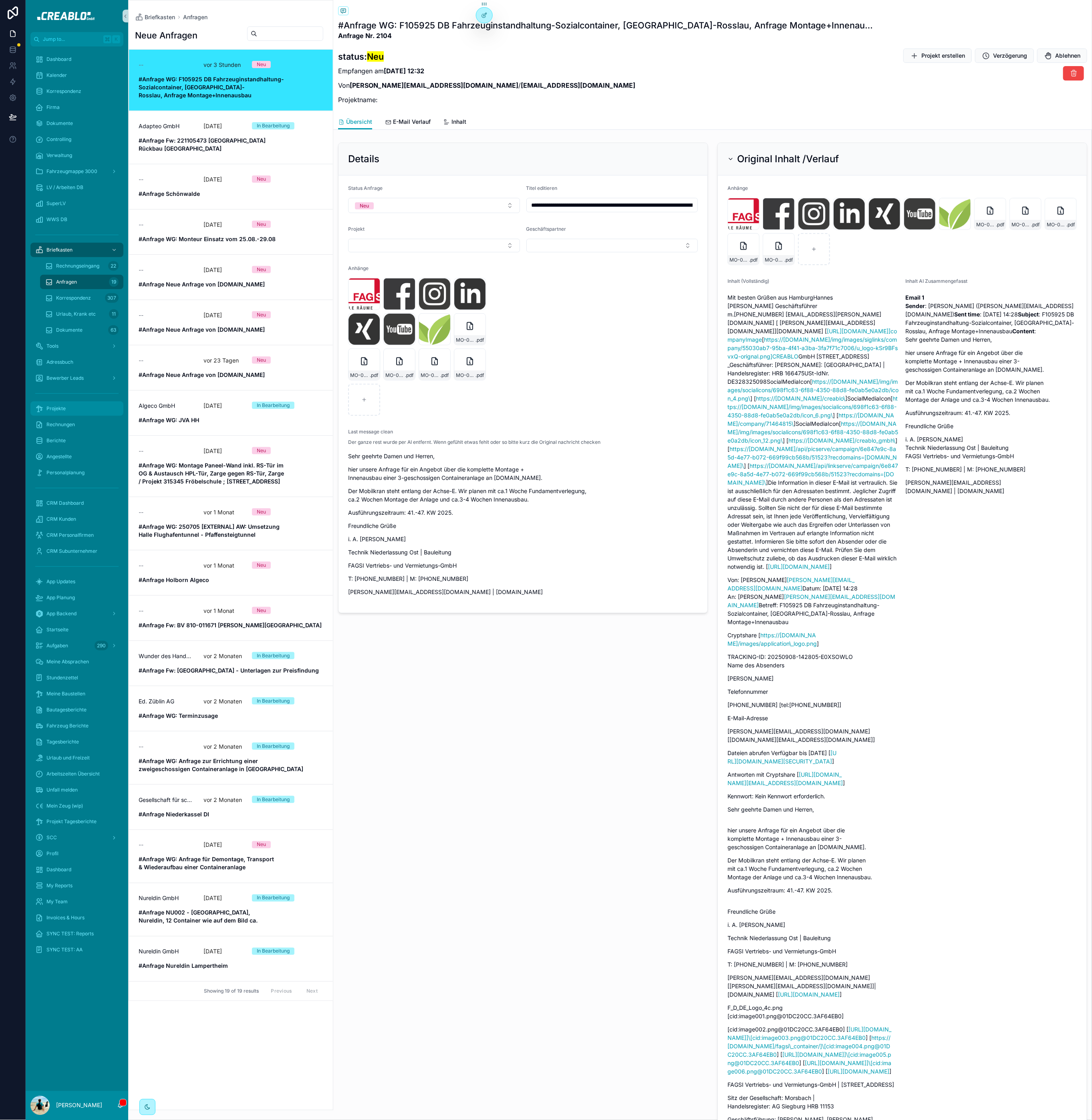
click at [56, 408] on span "Projekte" at bounding box center [56, 408] width 19 height 6
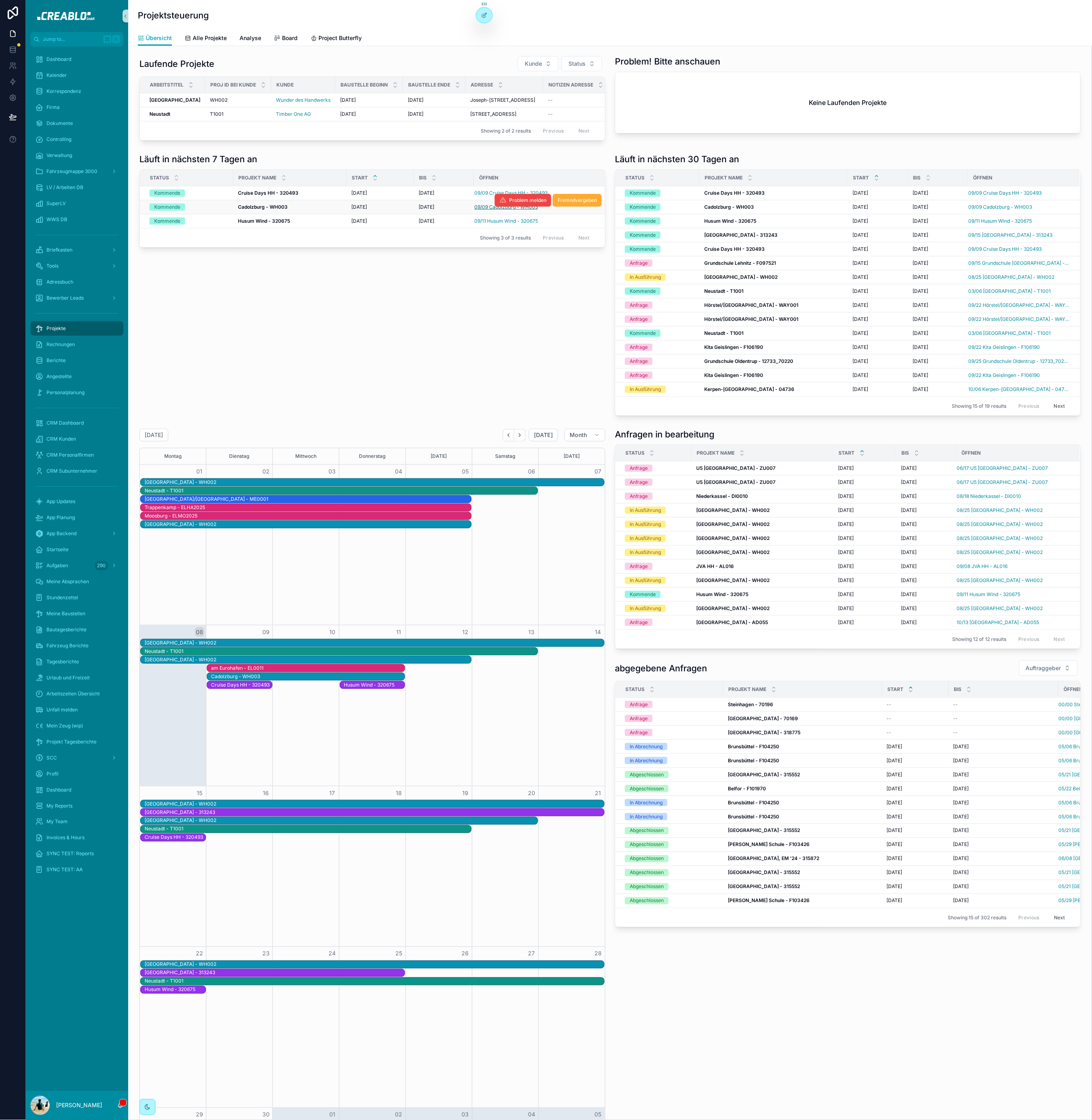
click at [483, 210] on span "09/09 Cadolzburg - WH003" at bounding box center [506, 207] width 63 height 6
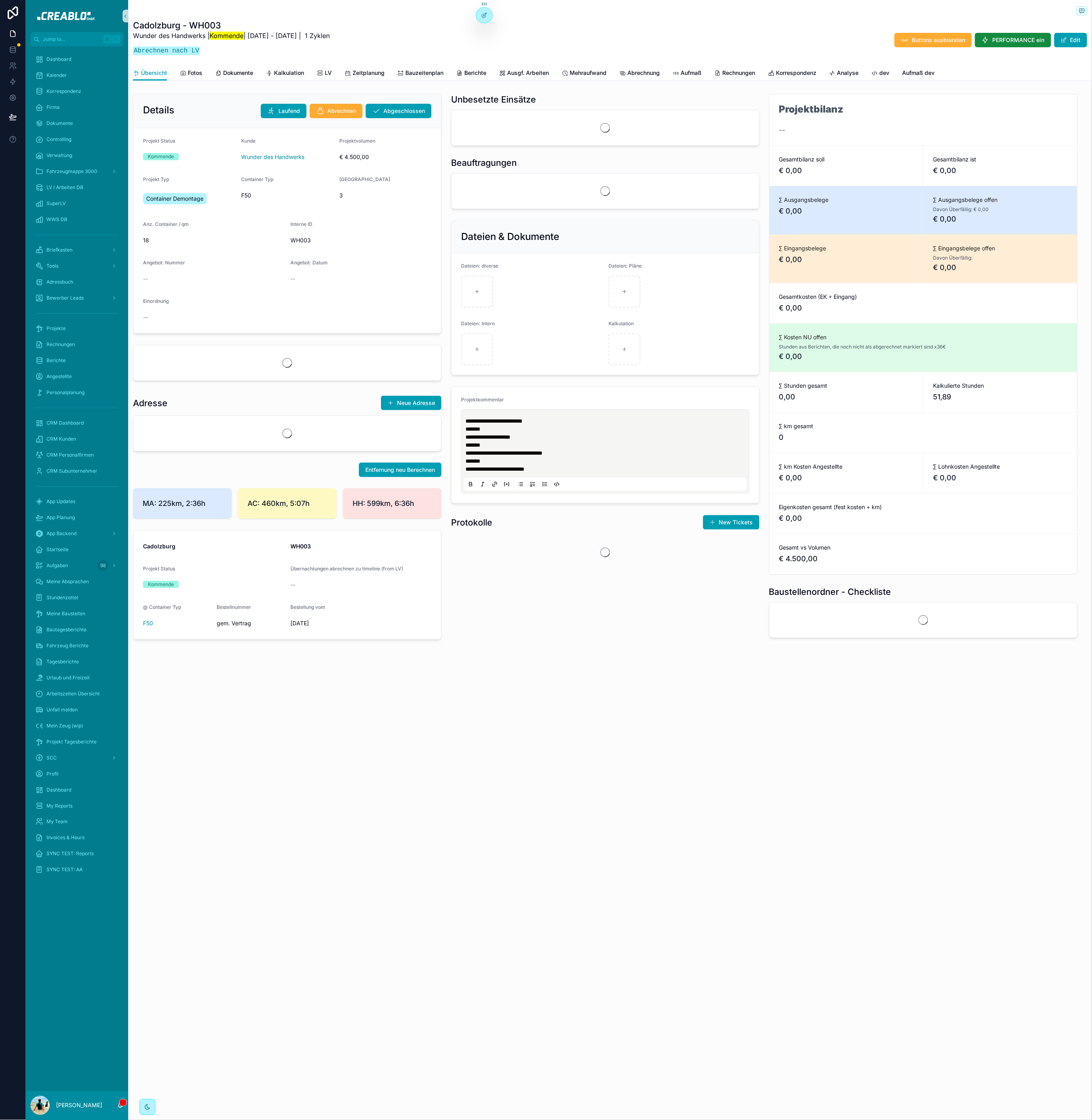
click at [373, 59] on div "Cadolzburg - WH003 Wunder des Handwerks | Kommende | 9.9.2025 - 11.9.2025 | 1 Z…" at bounding box center [610, 40] width 954 height 41
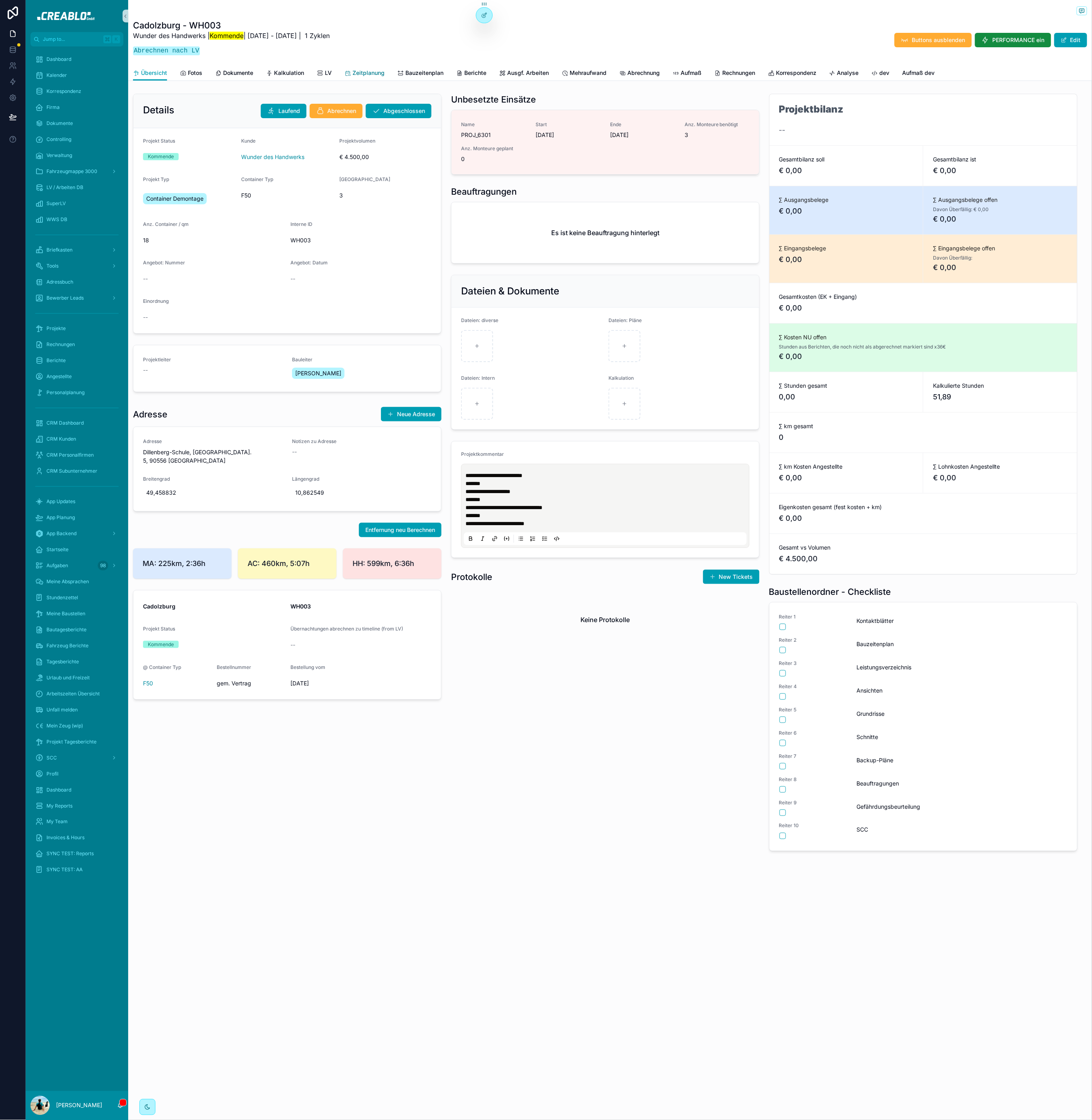
click at [363, 70] on span "Zeitplanung" at bounding box center [368, 72] width 32 height 8
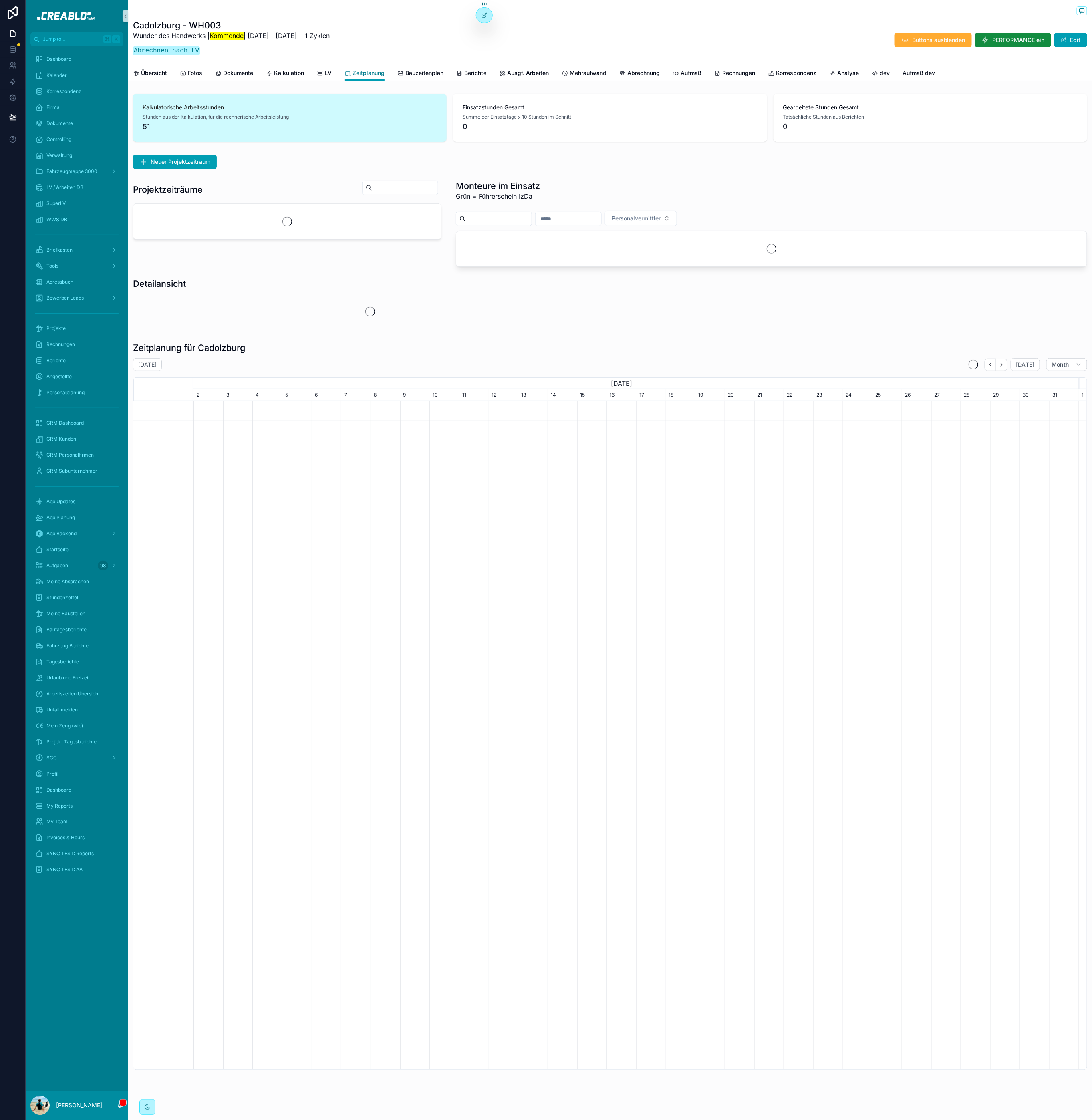
scroll to position [0, 885]
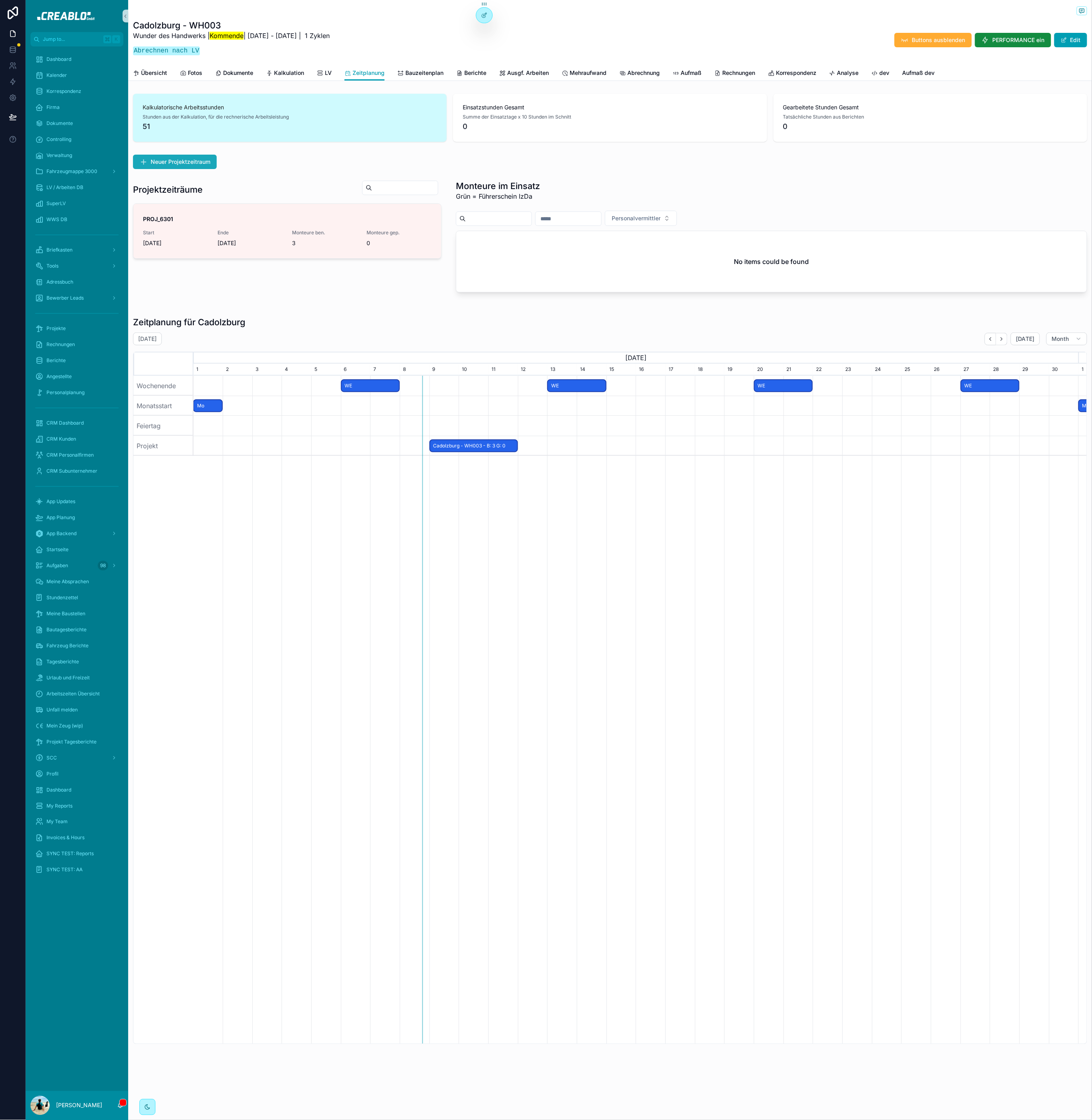
click at [201, 161] on span "Neuer Projektzeitraum" at bounding box center [181, 162] width 60 height 8
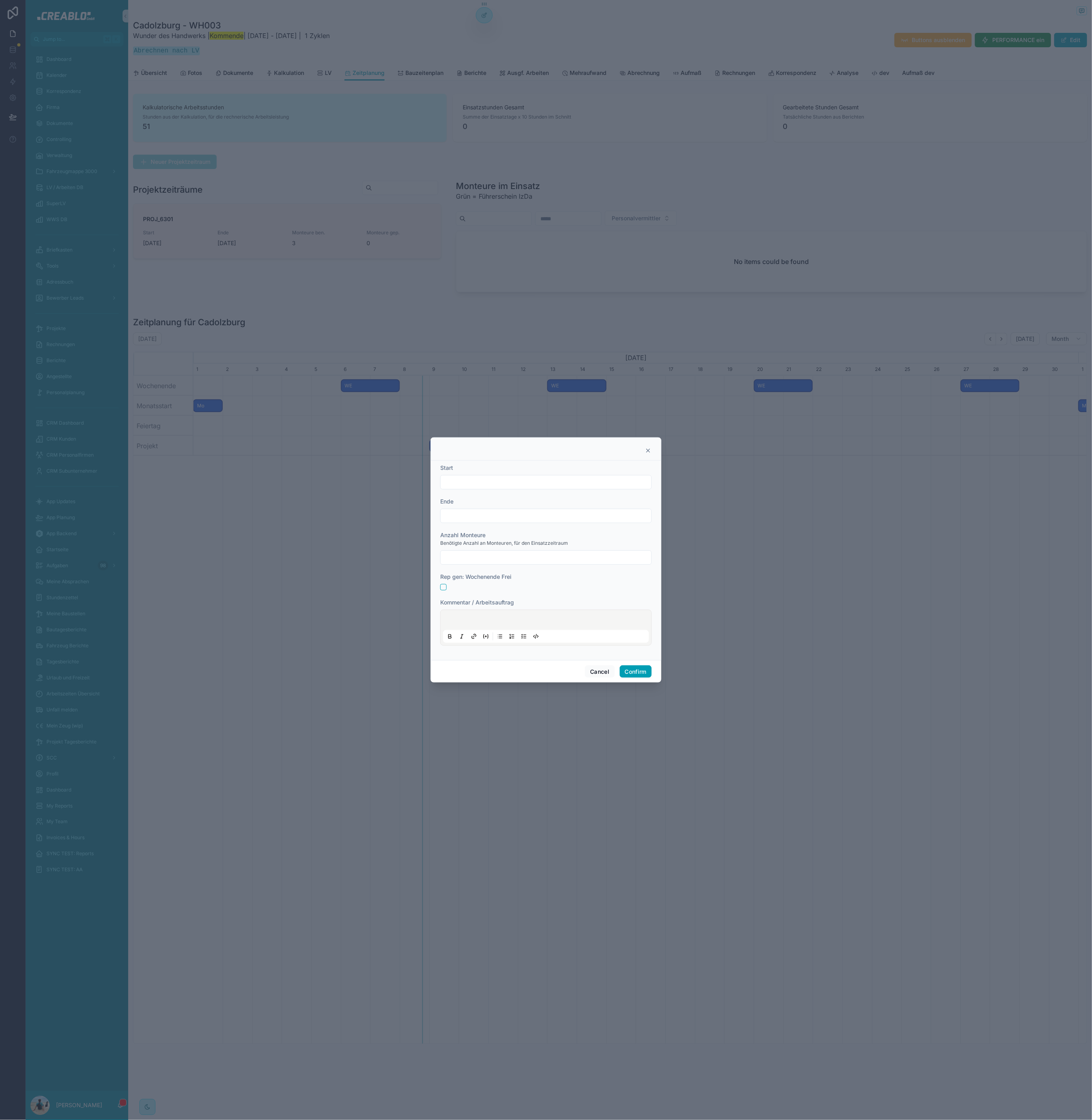
click at [544, 482] on input "text" at bounding box center [546, 482] width 210 height 11
click at [646, 451] on icon at bounding box center [648, 451] width 6 height 6
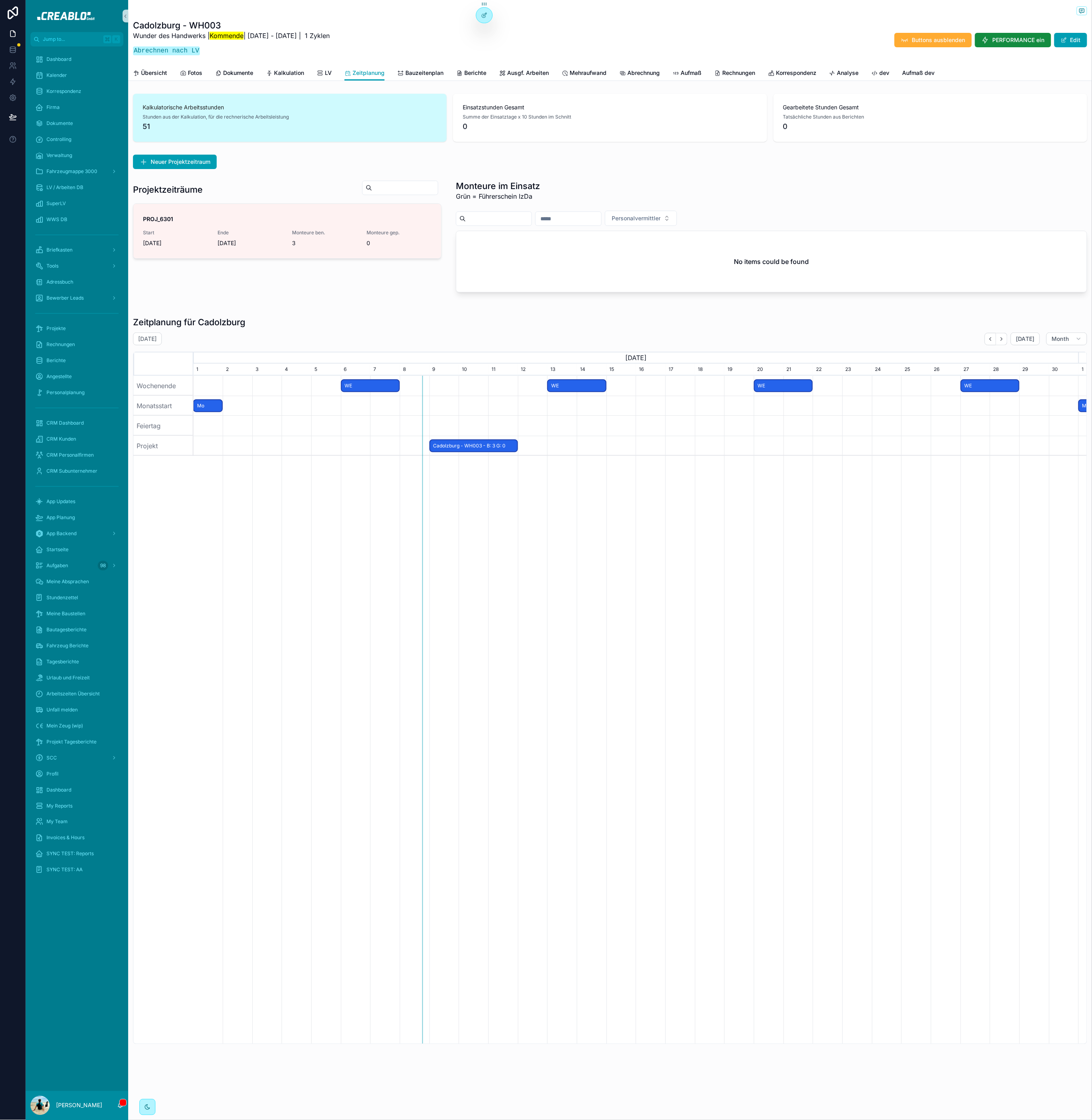
click at [648, 449] on div "scrollable content" at bounding box center [636, 446] width 2655 height 20
click at [383, 229] on span "Monteure einplanen" at bounding box center [374, 233] width 45 height 6
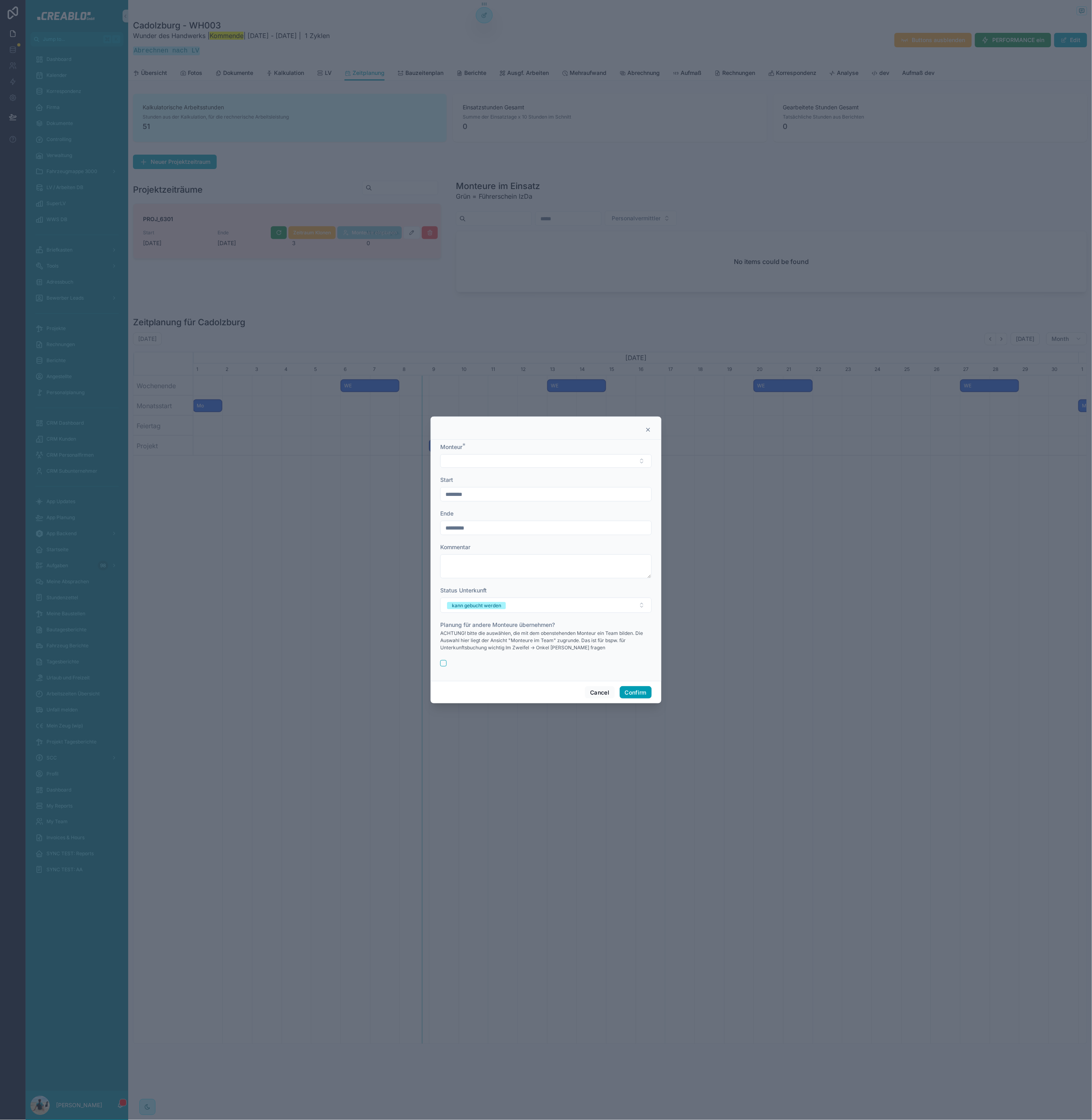
drag, startPoint x: 492, startPoint y: 447, endPoint x: 490, endPoint y: 452, distance: 5.4
click at [491, 448] on div "Monteur *" at bounding box center [546, 447] width 211 height 8
click at [490, 459] on button "Select Button" at bounding box center [546, 461] width 211 height 14
type input "****"
click at [495, 488] on div "Sebastian Minkus" at bounding box center [546, 493] width 207 height 13
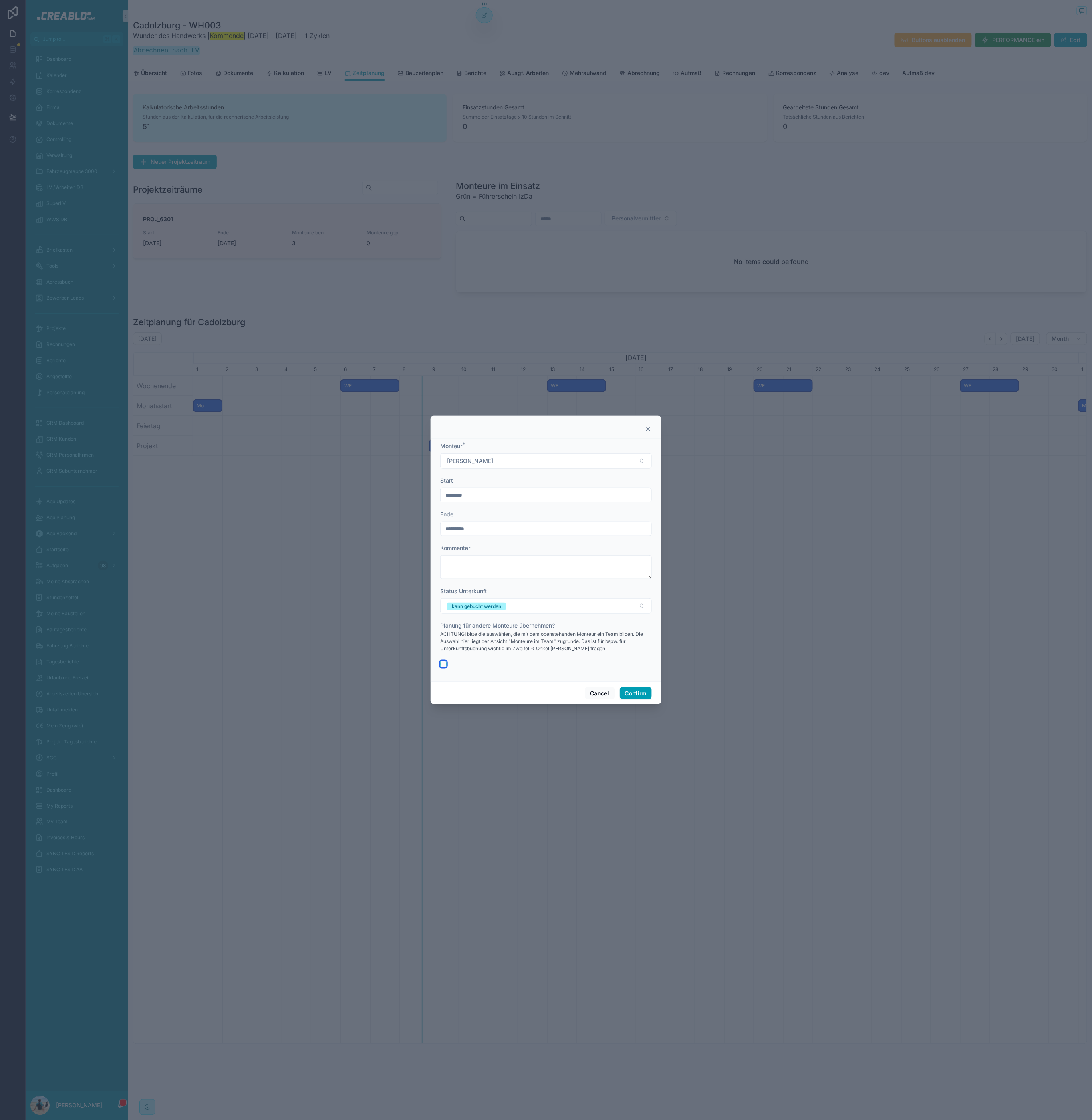
click at [442, 661] on button "button" at bounding box center [443, 664] width 6 height 6
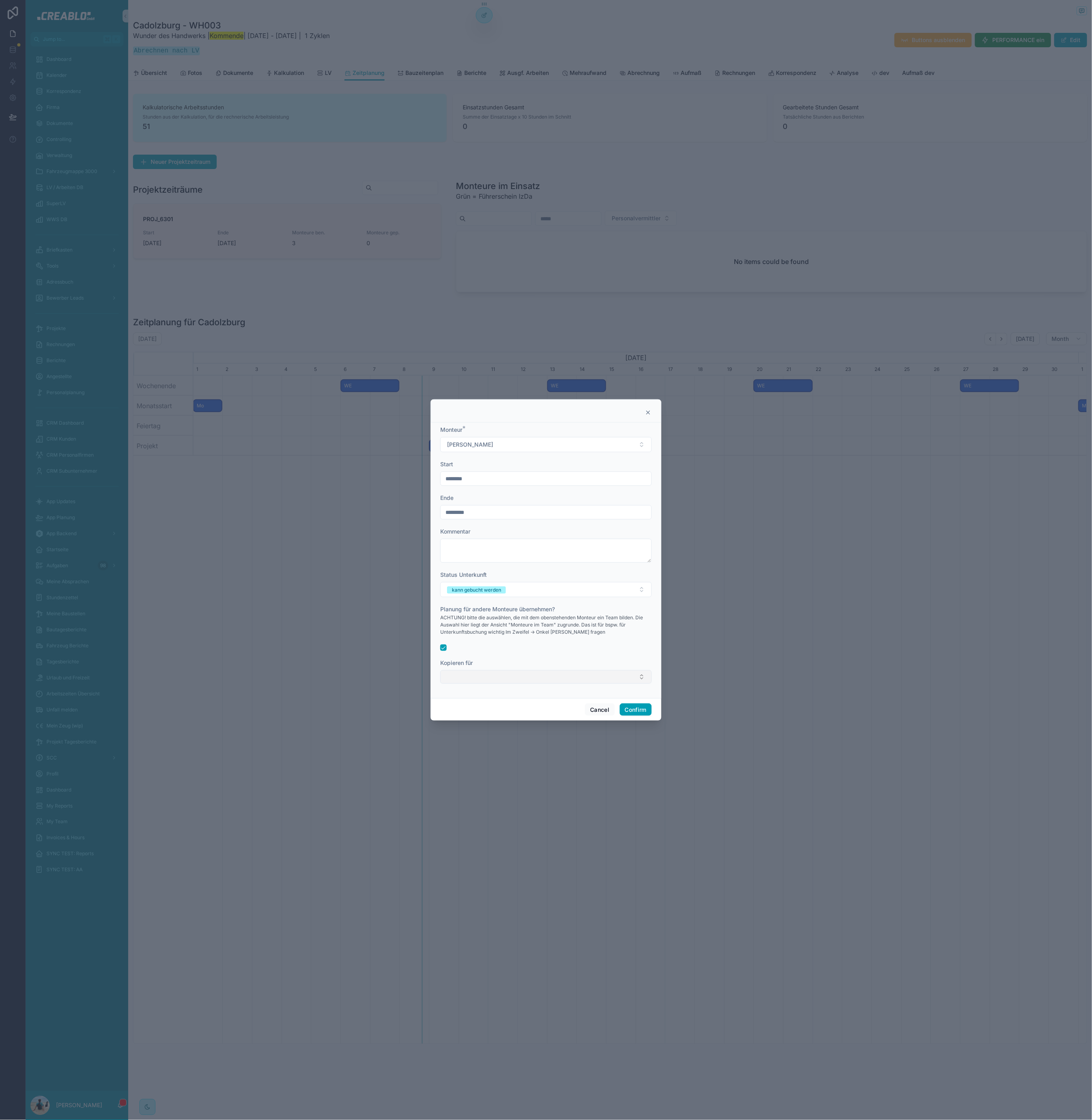
drag, startPoint x: 452, startPoint y: 671, endPoint x: 454, endPoint y: 675, distance: 4.5
click at [452, 671] on button "Select Button" at bounding box center [546, 677] width 211 height 14
type input "******"
click at [489, 710] on span "Sebastian Minkus" at bounding box center [469, 709] width 46 height 8
click at [567, 643] on div at bounding box center [546, 647] width 211 height 6
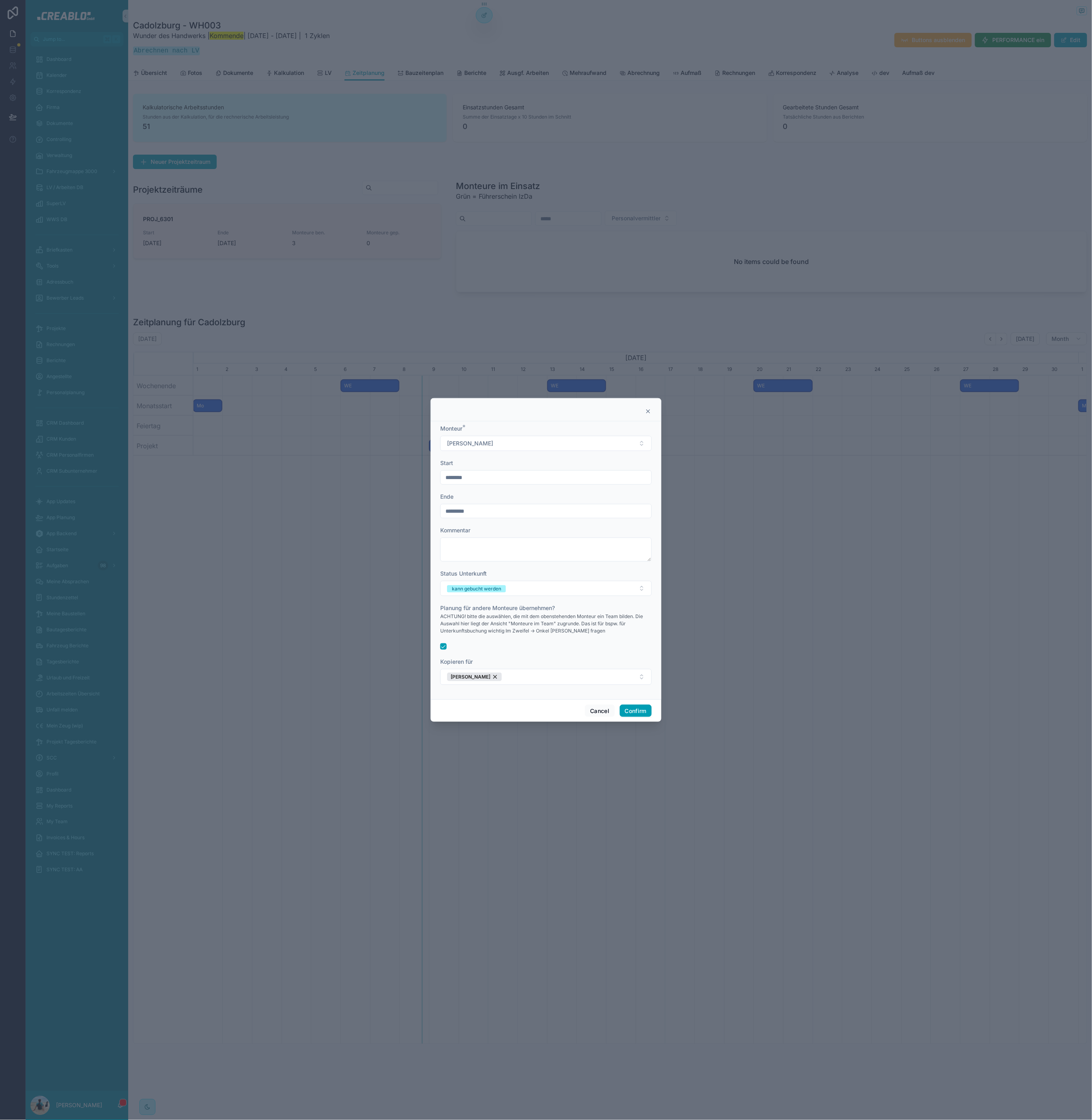
click at [542, 487] on form "Monteur * Sebastian Minkus Start ******** Ende ********* Kommentar Status Unter…" at bounding box center [546, 558] width 211 height 268
click at [542, 477] on input "********" at bounding box center [546, 477] width 210 height 11
click at [639, 495] on div "Ende" at bounding box center [546, 496] width 211 height 8
click at [633, 509] on input "*********" at bounding box center [546, 511] width 210 height 11
click at [569, 474] on input "********" at bounding box center [546, 477] width 210 height 11
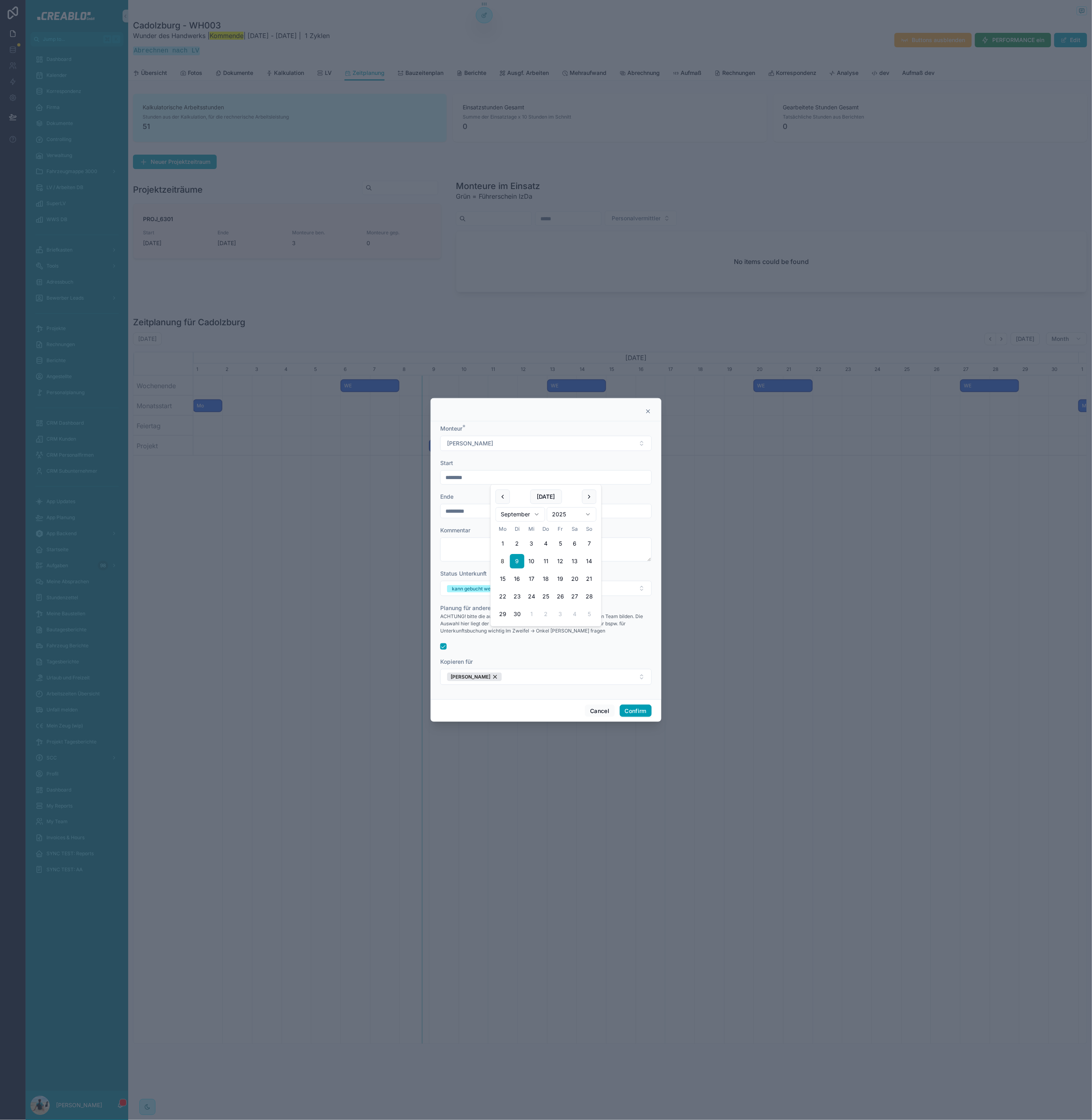
click at [467, 525] on form "Monteur * Sebastian Minkus Start ******** Ende ********* Kommentar Status Unter…" at bounding box center [546, 558] width 211 height 268
drag, startPoint x: 637, startPoint y: 713, endPoint x: 540, endPoint y: 612, distance: 140.0
click at [588, 594] on div "Monteur * Sebastian Minkus Start ******** Ende ********* Kommentar Status Unter…" at bounding box center [546, 560] width 231 height 324
click at [497, 675] on div "Sebastian Minkus" at bounding box center [474, 677] width 55 height 9
click at [465, 679] on button "Select Button" at bounding box center [546, 677] width 211 height 14
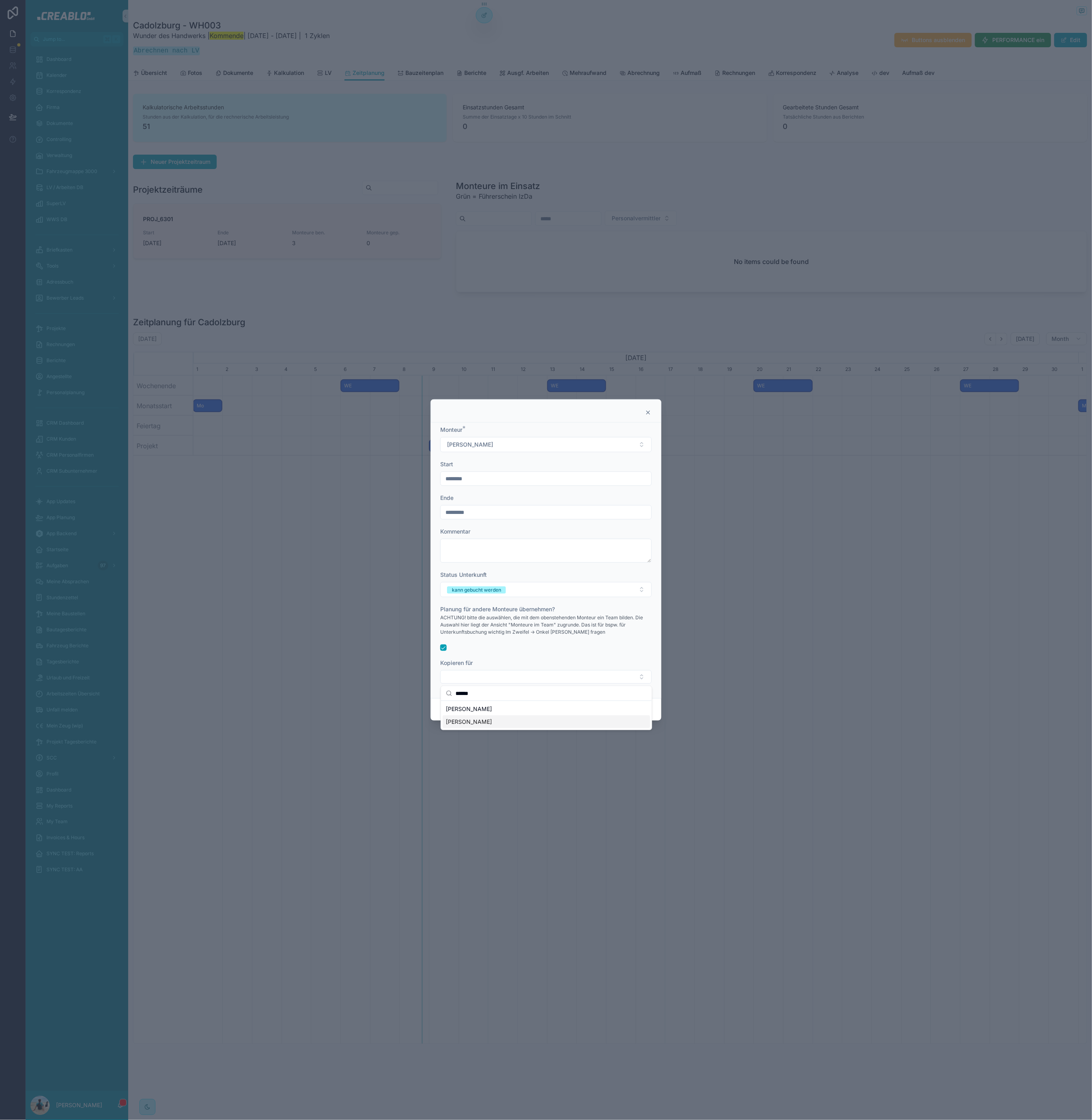
type input "******"
click at [496, 720] on div "Vincent Jabs" at bounding box center [546, 722] width 207 height 13
click at [534, 638] on div "ACHTUNG! bitte die auswählen, die mit dem obenstehenden Monteur ein Team bilden…" at bounding box center [546, 626] width 211 height 28
click at [637, 711] on button "Confirm" at bounding box center [635, 711] width 32 height 13
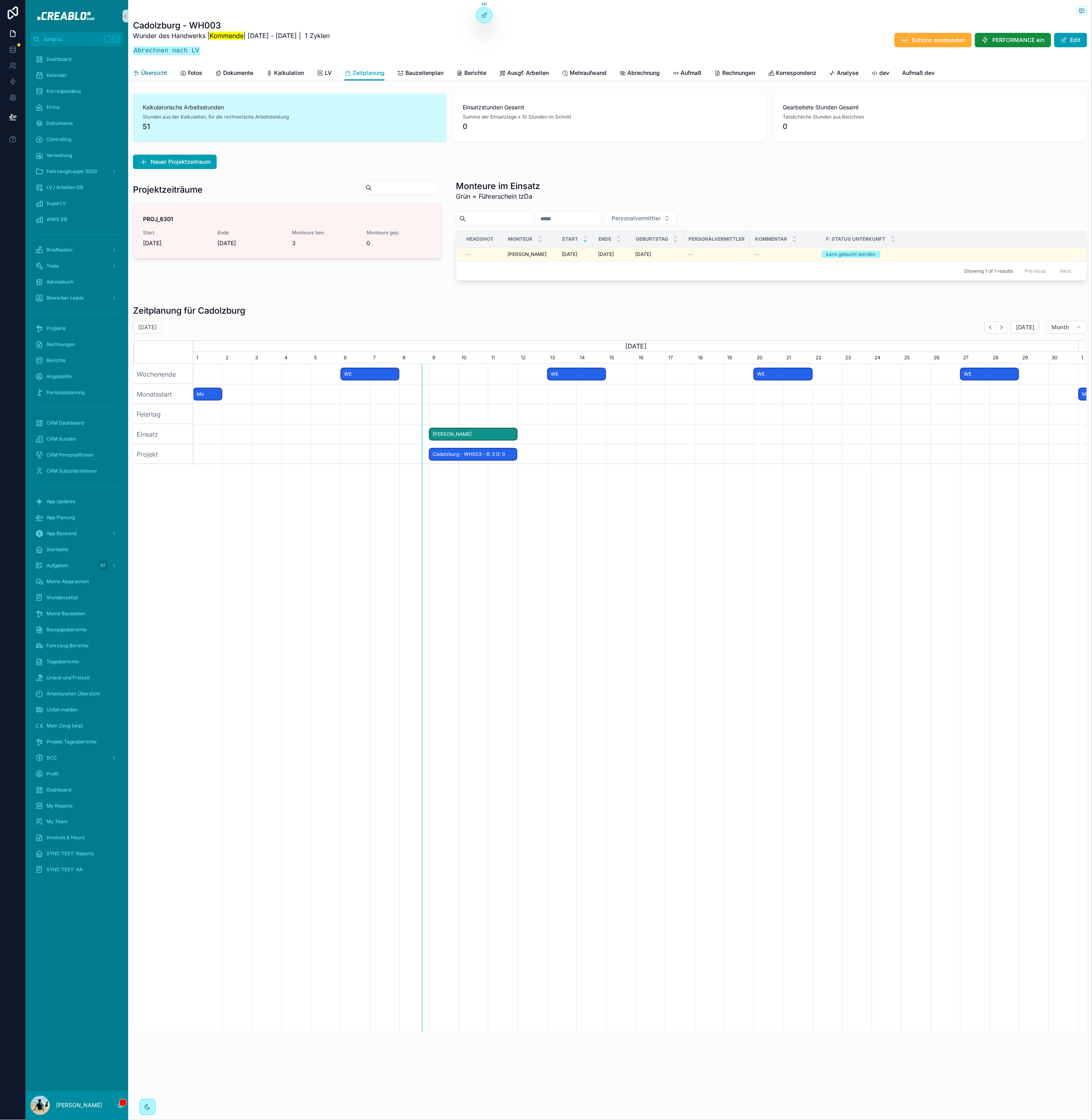
click at [156, 73] on span "Übersicht" at bounding box center [154, 72] width 26 height 8
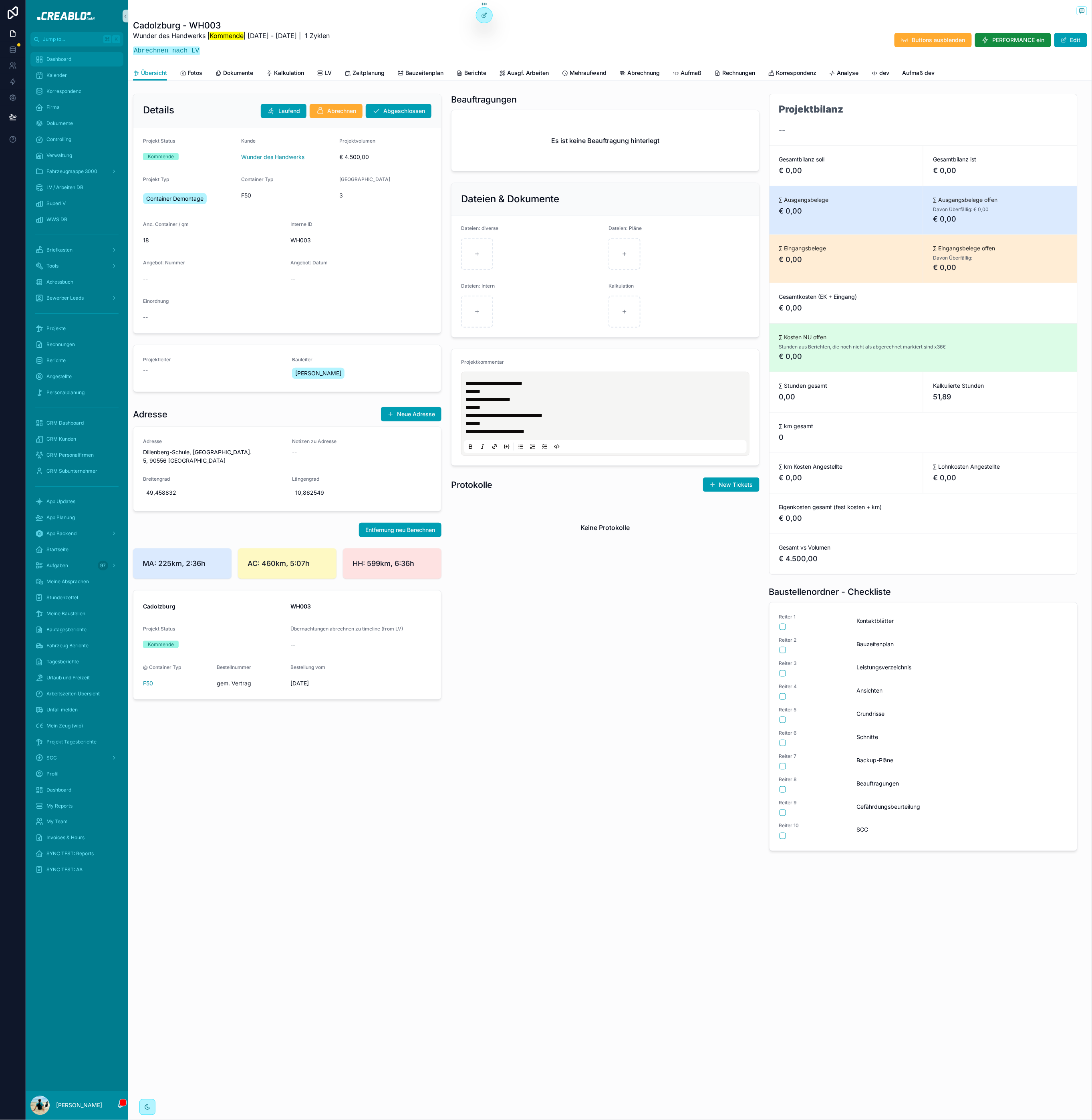
click at [86, 56] on div "Dashboard" at bounding box center [77, 59] width 83 height 13
click at [140, 459] on icon "scrollable content" at bounding box center [138, 459] width 6 height 6
click at [59, 322] on div "Projekte" at bounding box center [77, 329] width 83 height 13
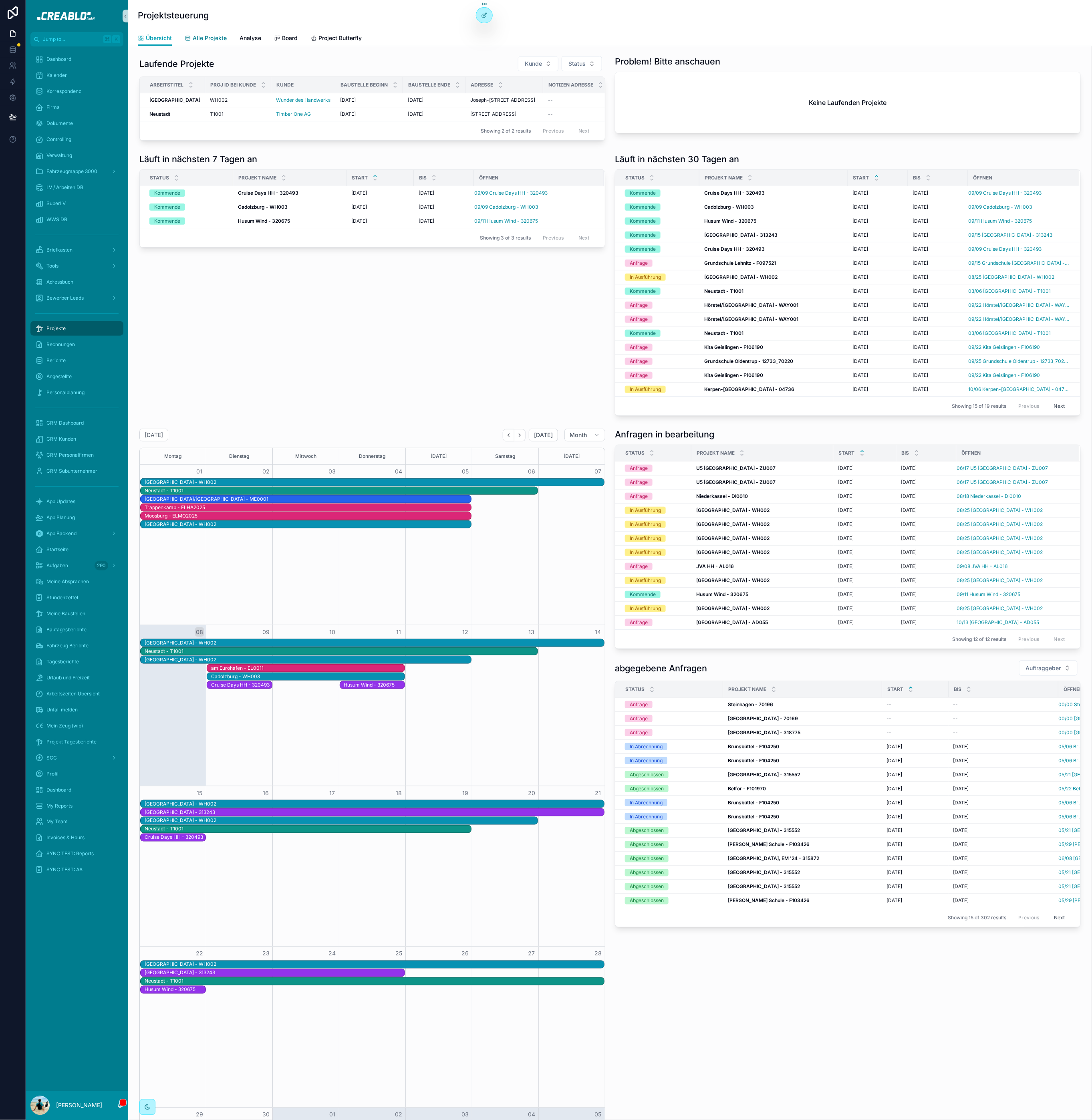
click at [207, 36] on span "Alle Projekte" at bounding box center [209, 38] width 34 height 8
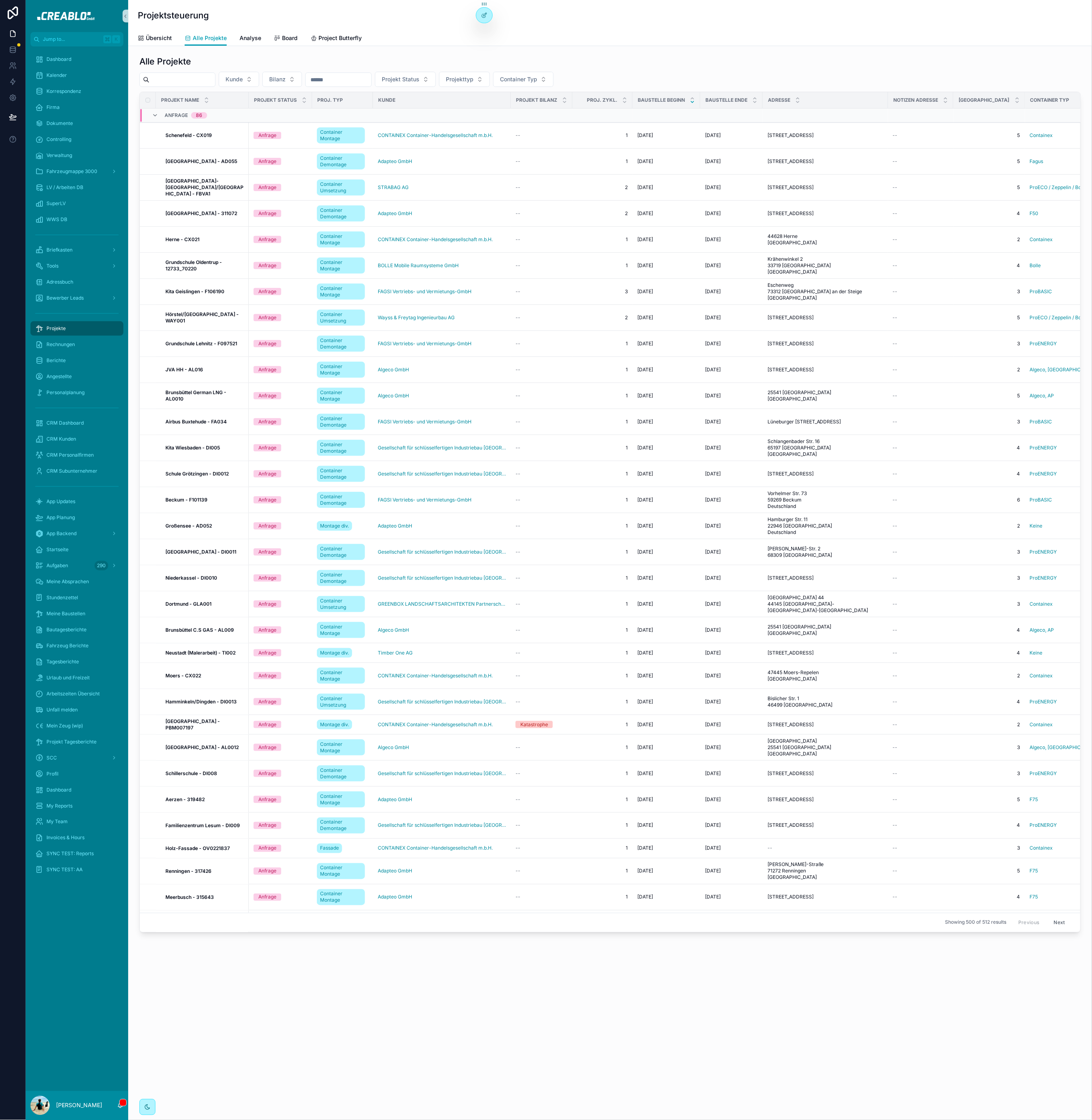
click at [200, 82] on input "scrollable content" at bounding box center [182, 79] width 66 height 11
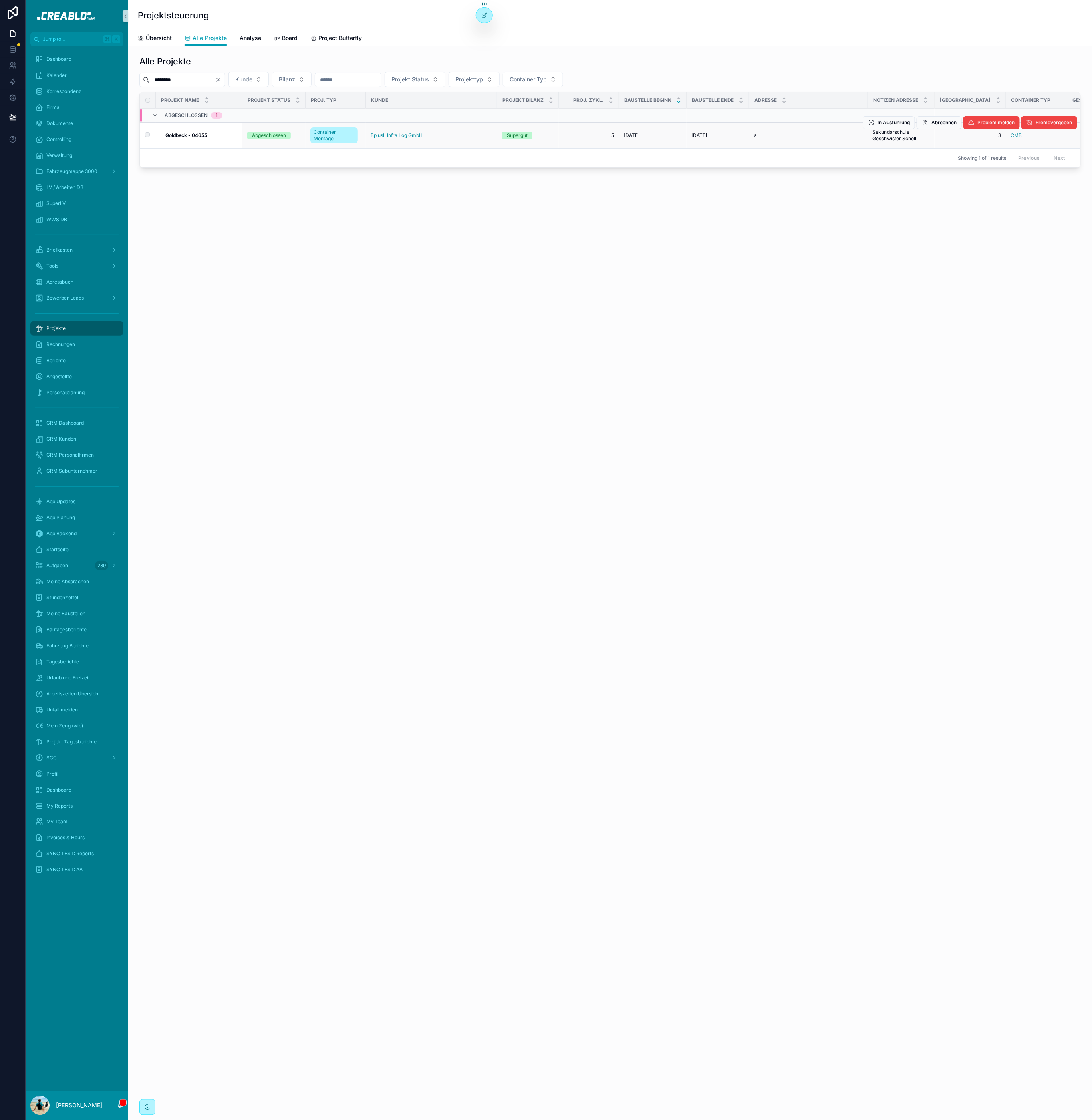
type input "********"
click at [194, 133] on strong "Goldbeck - 04655" at bounding box center [186, 135] width 41 height 6
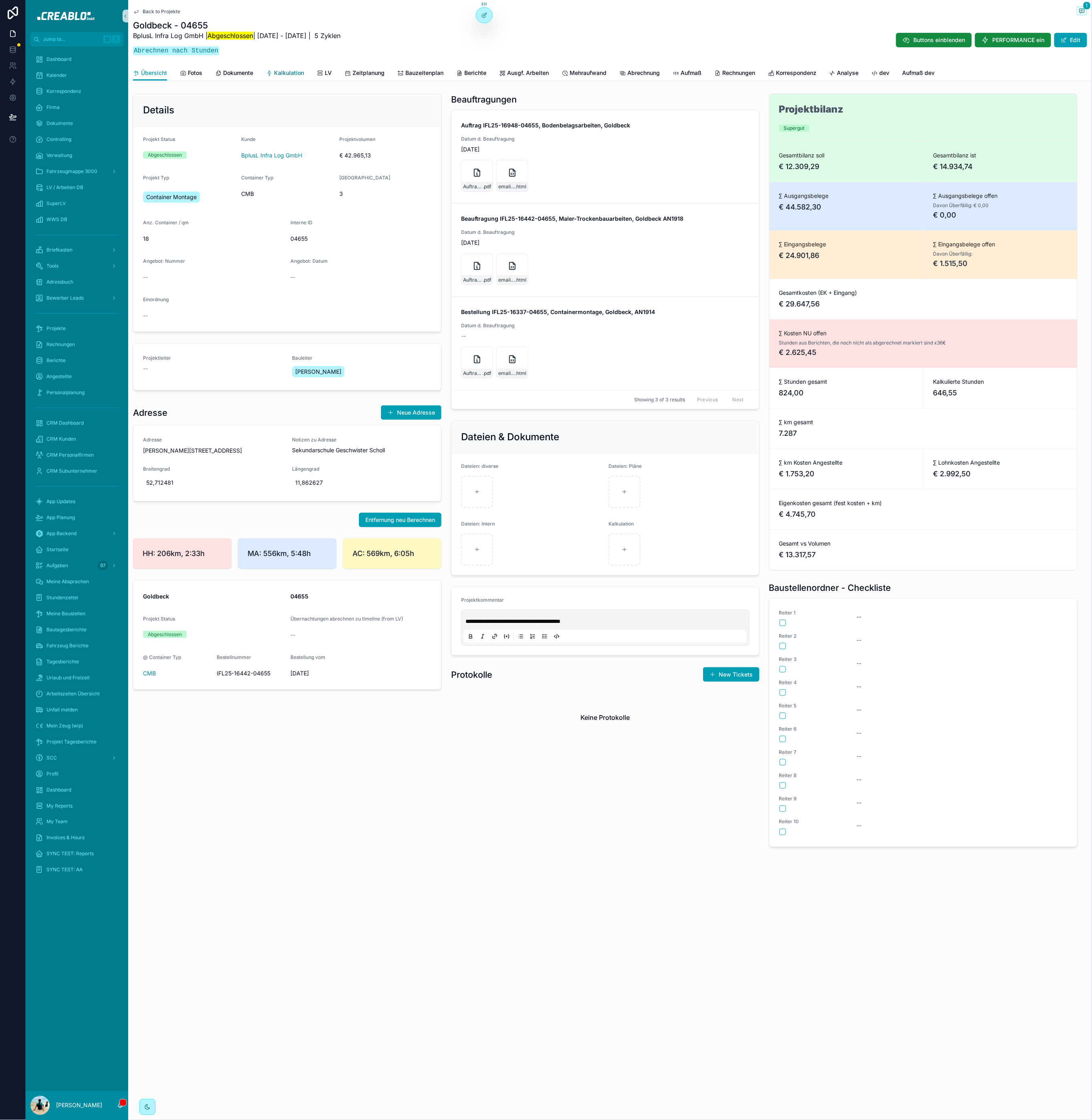
click at [293, 73] on span "Kalkulation" at bounding box center [289, 72] width 30 height 8
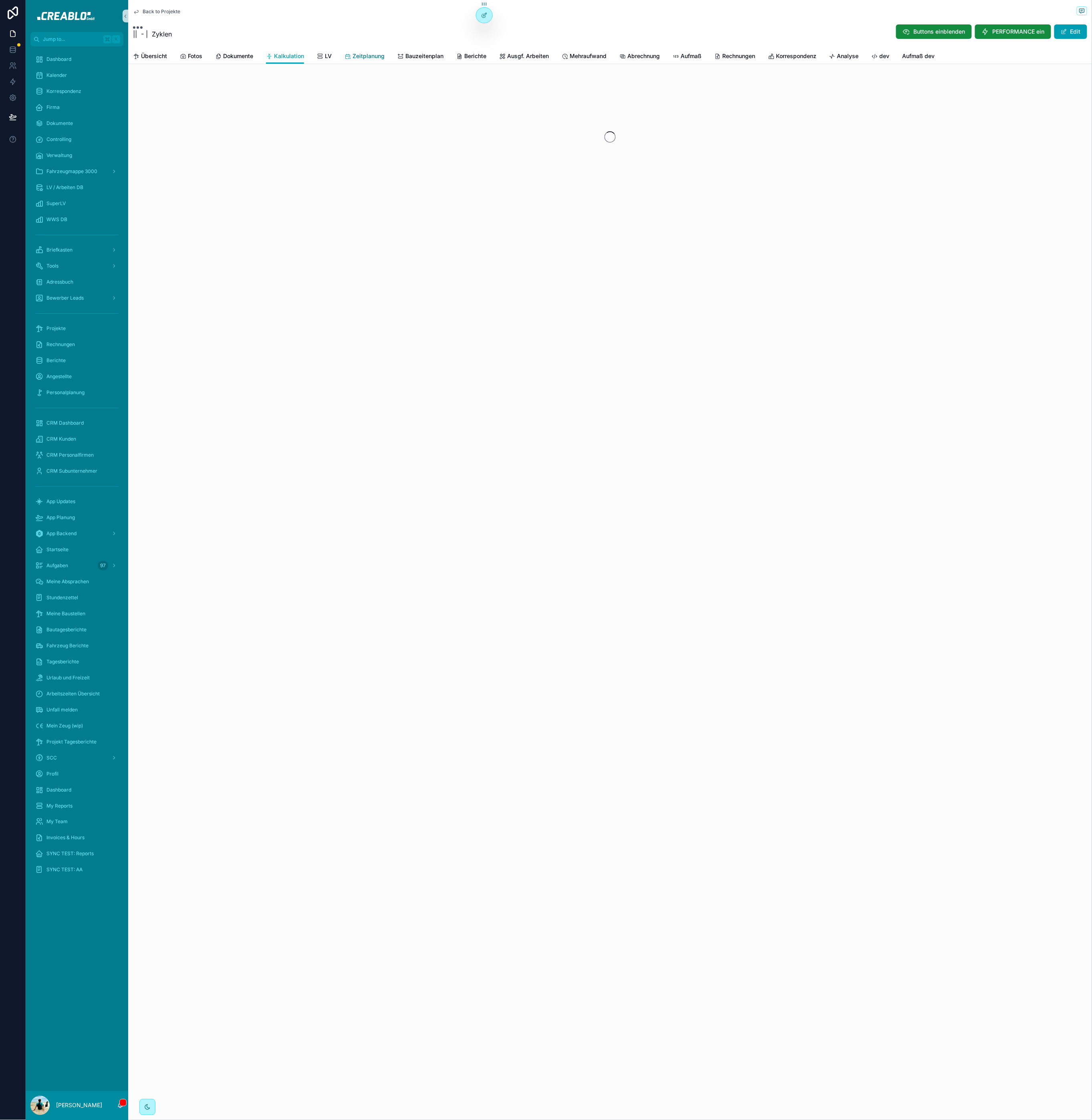
click at [369, 58] on span "Zeitplanung" at bounding box center [368, 56] width 32 height 8
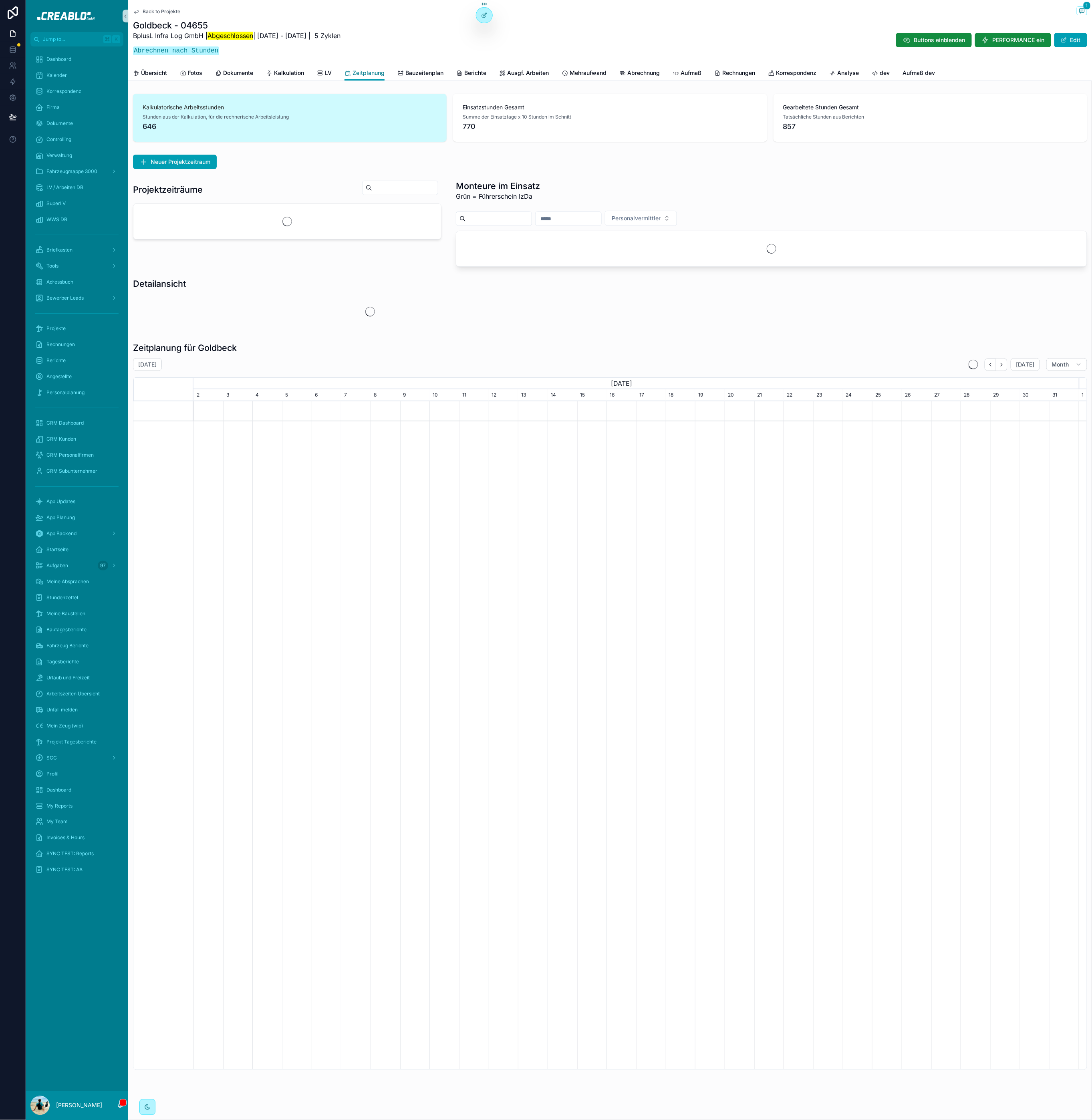
scroll to position [0, 885]
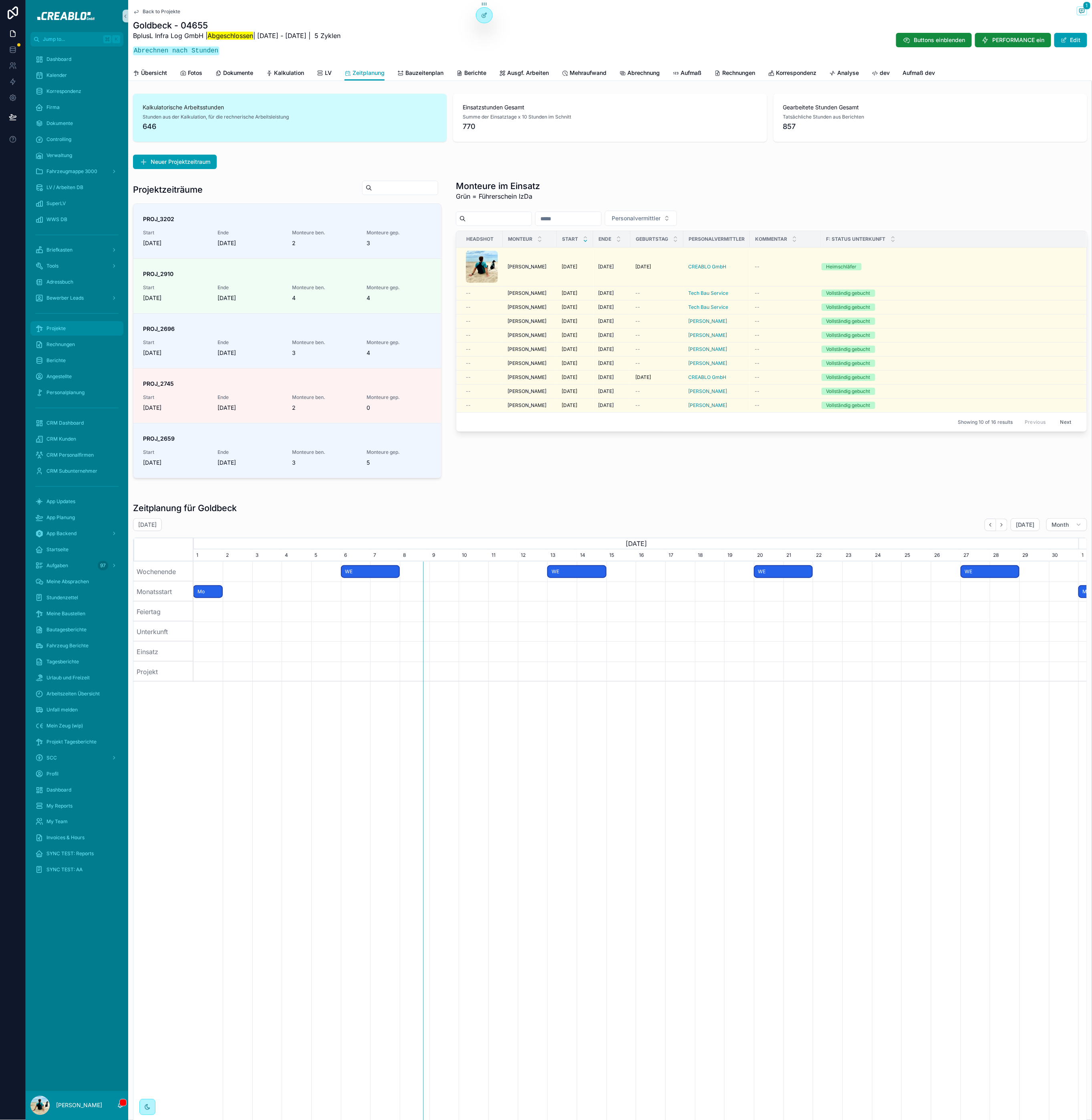
click at [72, 334] on div "Projekte" at bounding box center [77, 329] width 83 height 13
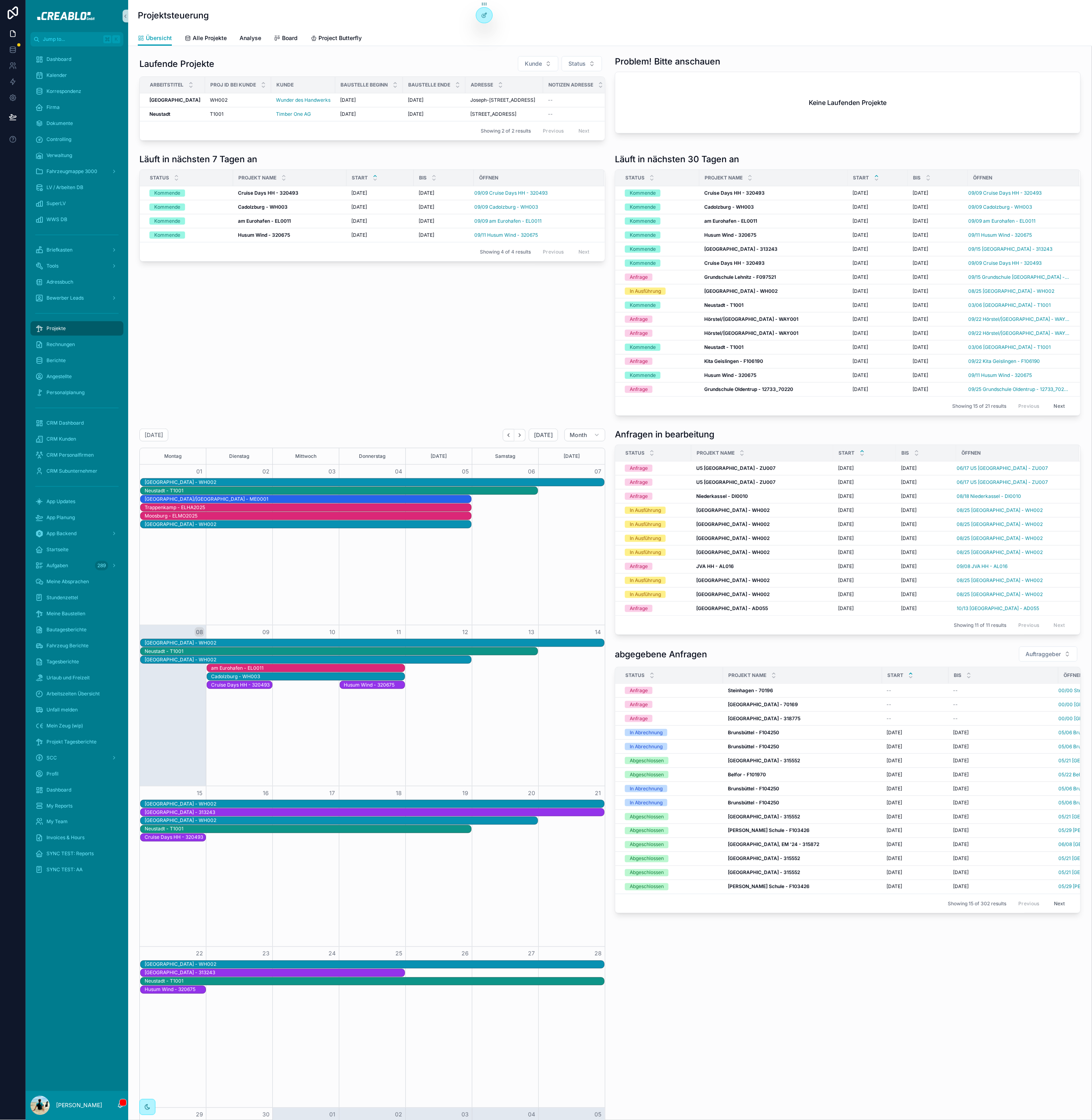
click at [239, 511] on div "Trappenkamp - ELHA2025" at bounding box center [308, 508] width 326 height 6
click at [229, 511] on div "Trappenkamp - ELHA2025" at bounding box center [308, 508] width 326 height 6
click at [207, 511] on div "Trappenkamp - ELHA2025" at bounding box center [308, 508] width 326 height 6
click at [624, 660] on h1 "abgegebene Anfragen" at bounding box center [661, 654] width 92 height 11
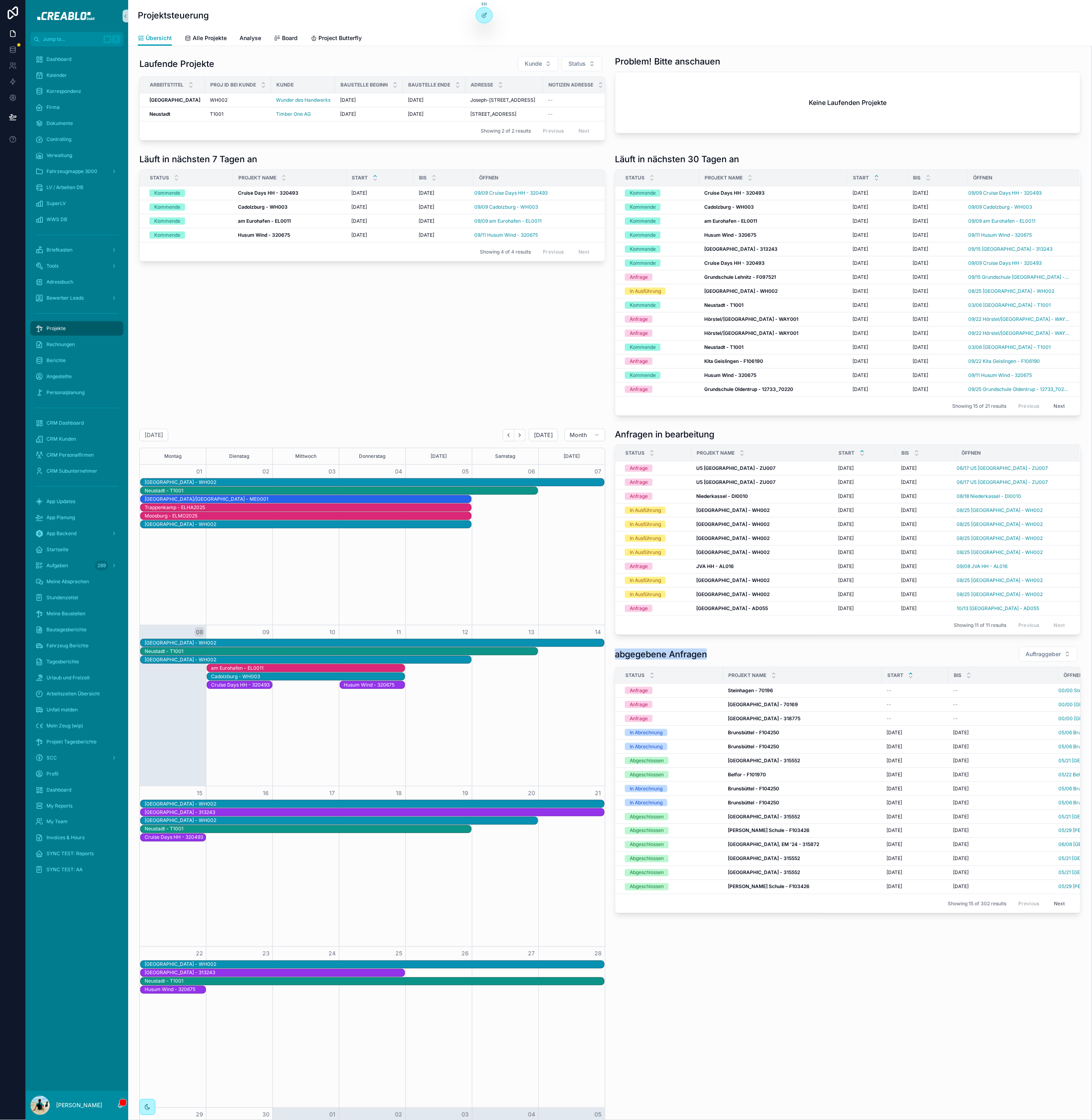
click at [624, 660] on h1 "abgegebene Anfragen" at bounding box center [661, 654] width 92 height 11
click at [686, 660] on h1 "abgegebene Anfragen" at bounding box center [661, 654] width 92 height 11
click at [674, 440] on h1 "Anfragen in bearbeitung" at bounding box center [664, 434] width 99 height 11
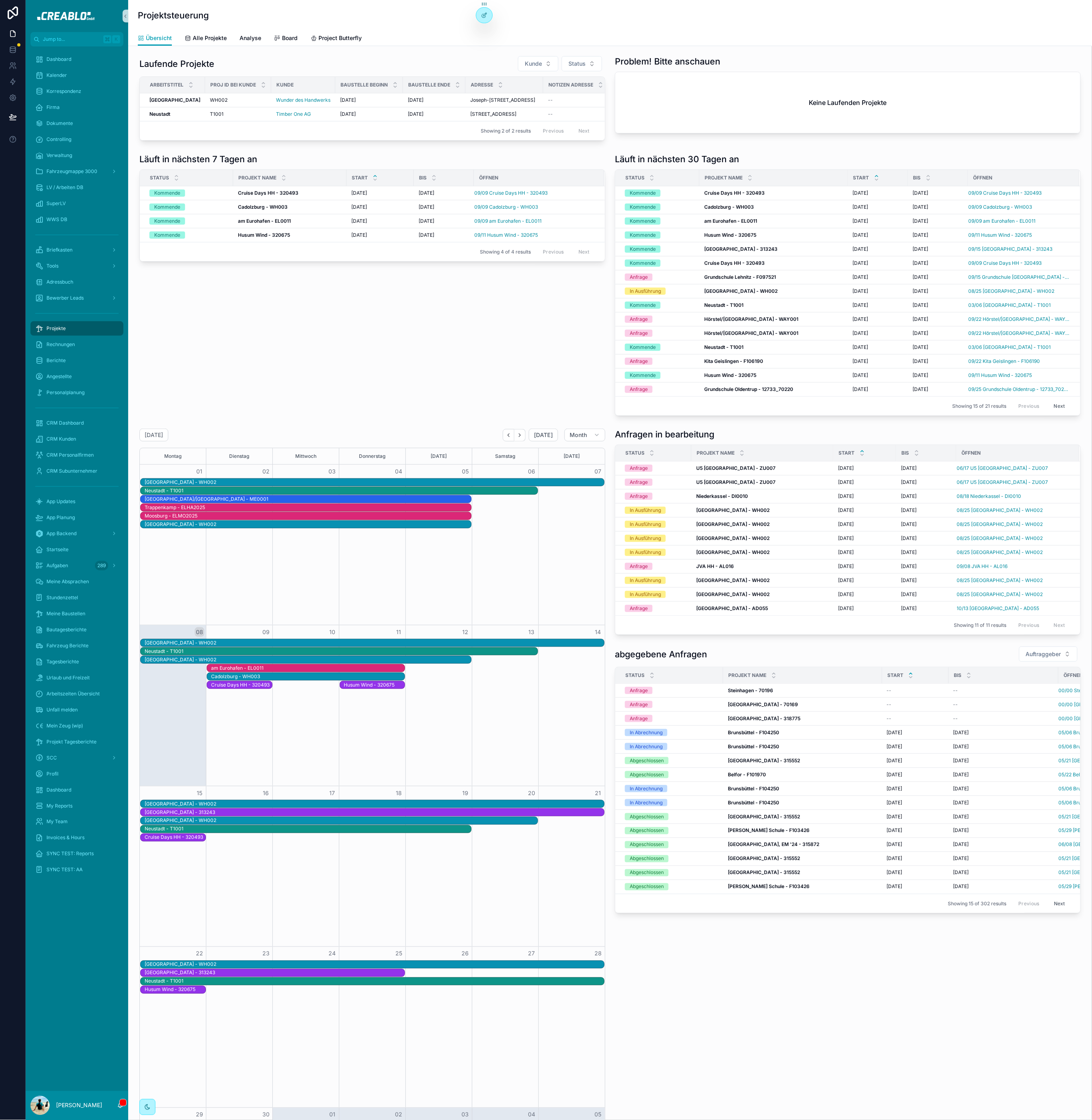
click at [695, 165] on h1 "Läuft in nächsten 30 Tagen an" at bounding box center [677, 159] width 124 height 11
click at [717, 165] on h1 "Läuft in nächsten 30 Tagen an" at bounding box center [677, 159] width 124 height 11
click at [650, 65] on h1 "Problem! Bitte anschauen" at bounding box center [667, 61] width 105 height 11
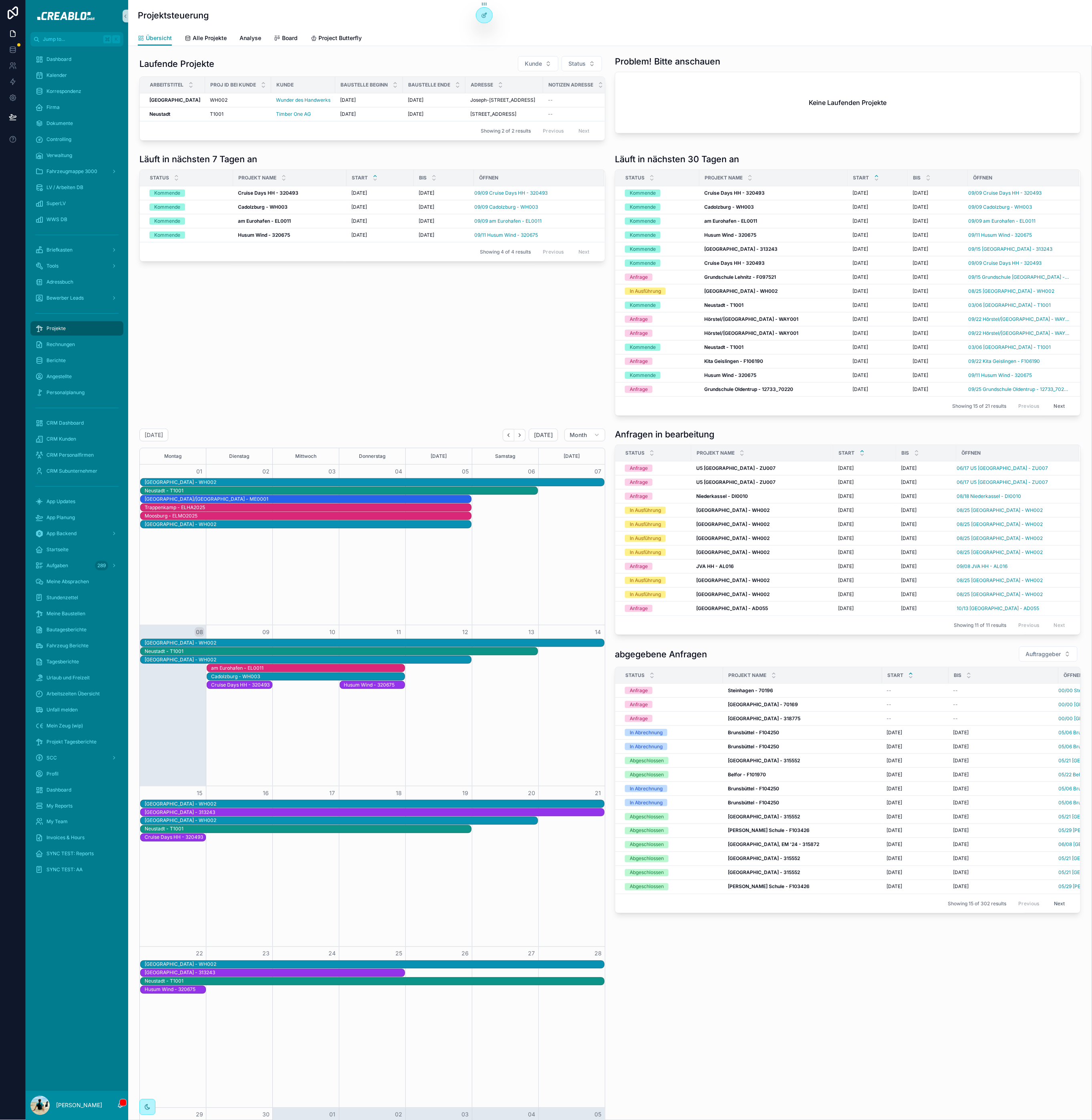
click at [651, 61] on h1 "Problem! Bitte anschauen" at bounding box center [667, 61] width 105 height 11
click at [641, 165] on h1 "Läuft in nächsten 30 Tagen an" at bounding box center [677, 159] width 124 height 11
click at [200, 165] on h1 "Läuft in nächsten 7 Tagen an" at bounding box center [198, 159] width 118 height 11
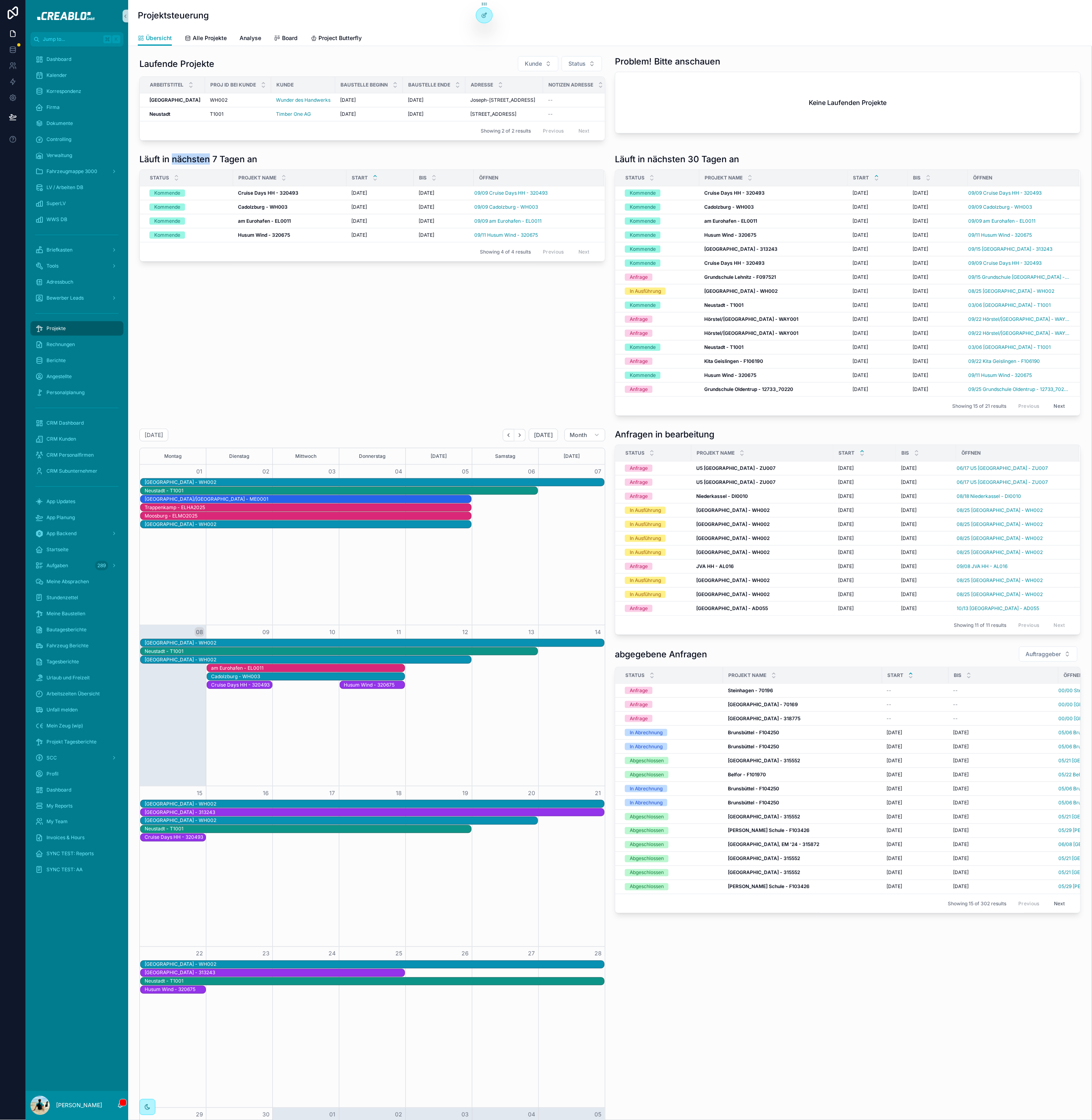
click at [200, 165] on h1 "Läuft in nächsten 7 Tagen an" at bounding box center [198, 159] width 118 height 11
click at [265, 165] on div "Läuft in nächsten 7 Tagen an" at bounding box center [373, 159] width 466 height 11
click at [329, 394] on div "Läuft in nächsten 7 Tagen an Status Projekt Name Start bis öffnen Kommende Crui…" at bounding box center [372, 284] width 475 height 269
click at [200, 41] on link "Alle Projekte" at bounding box center [206, 39] width 42 height 16
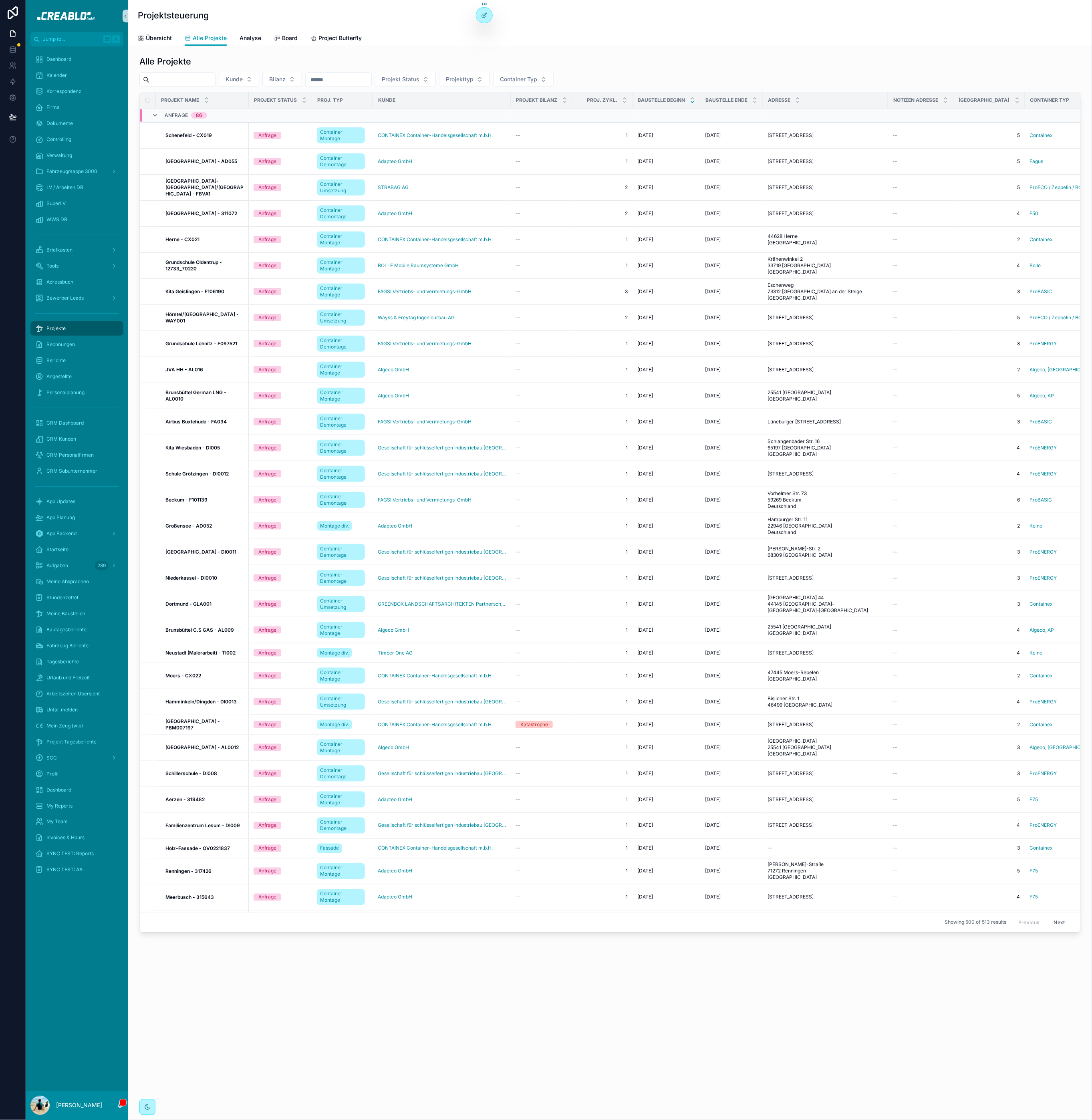
click at [194, 81] on input "scrollable content" at bounding box center [182, 79] width 66 height 11
click at [162, 32] on link "Übersicht" at bounding box center [155, 39] width 34 height 16
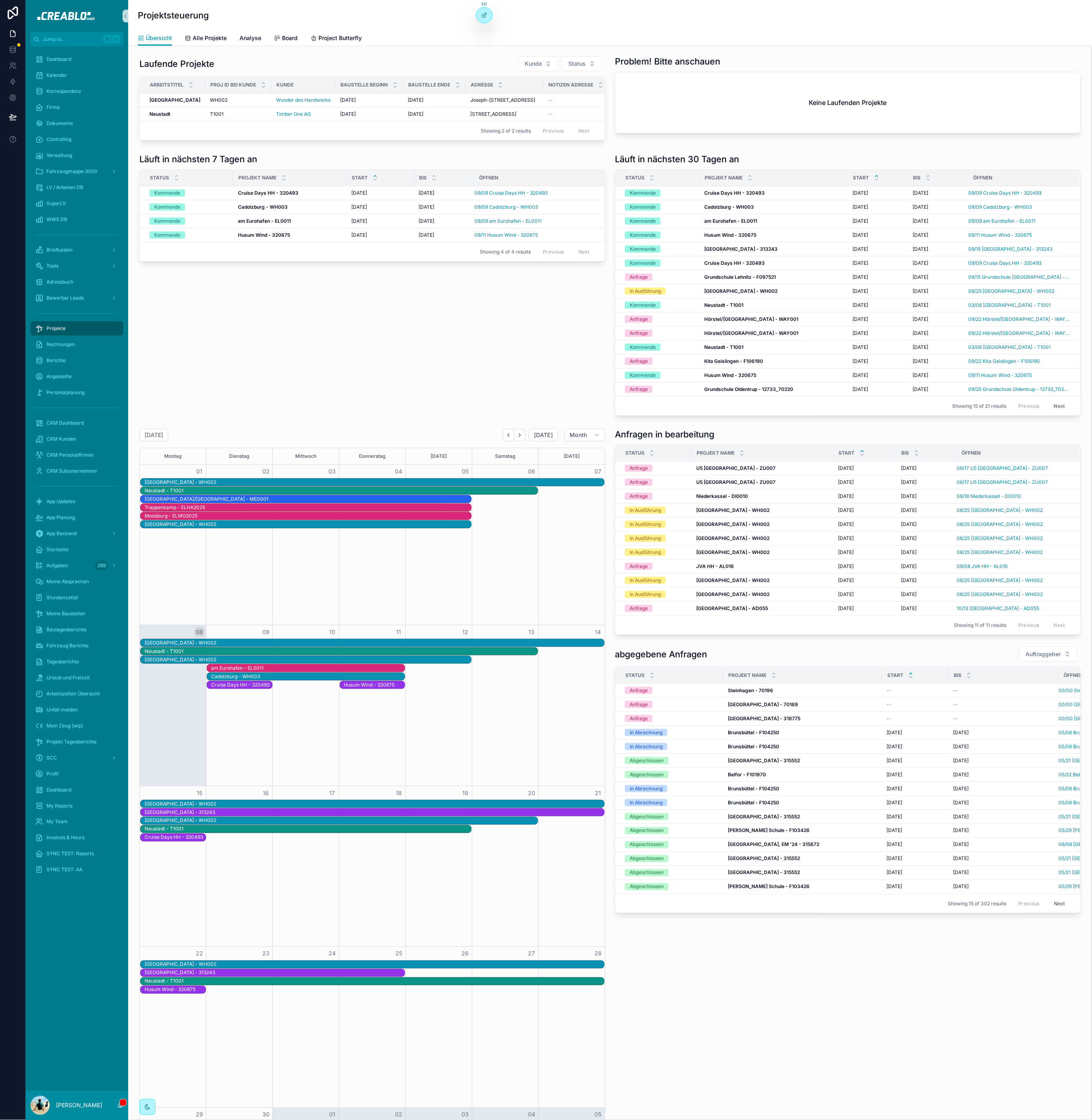
click at [157, 117] on strong "Neustadt" at bounding box center [160, 113] width 21 height 6
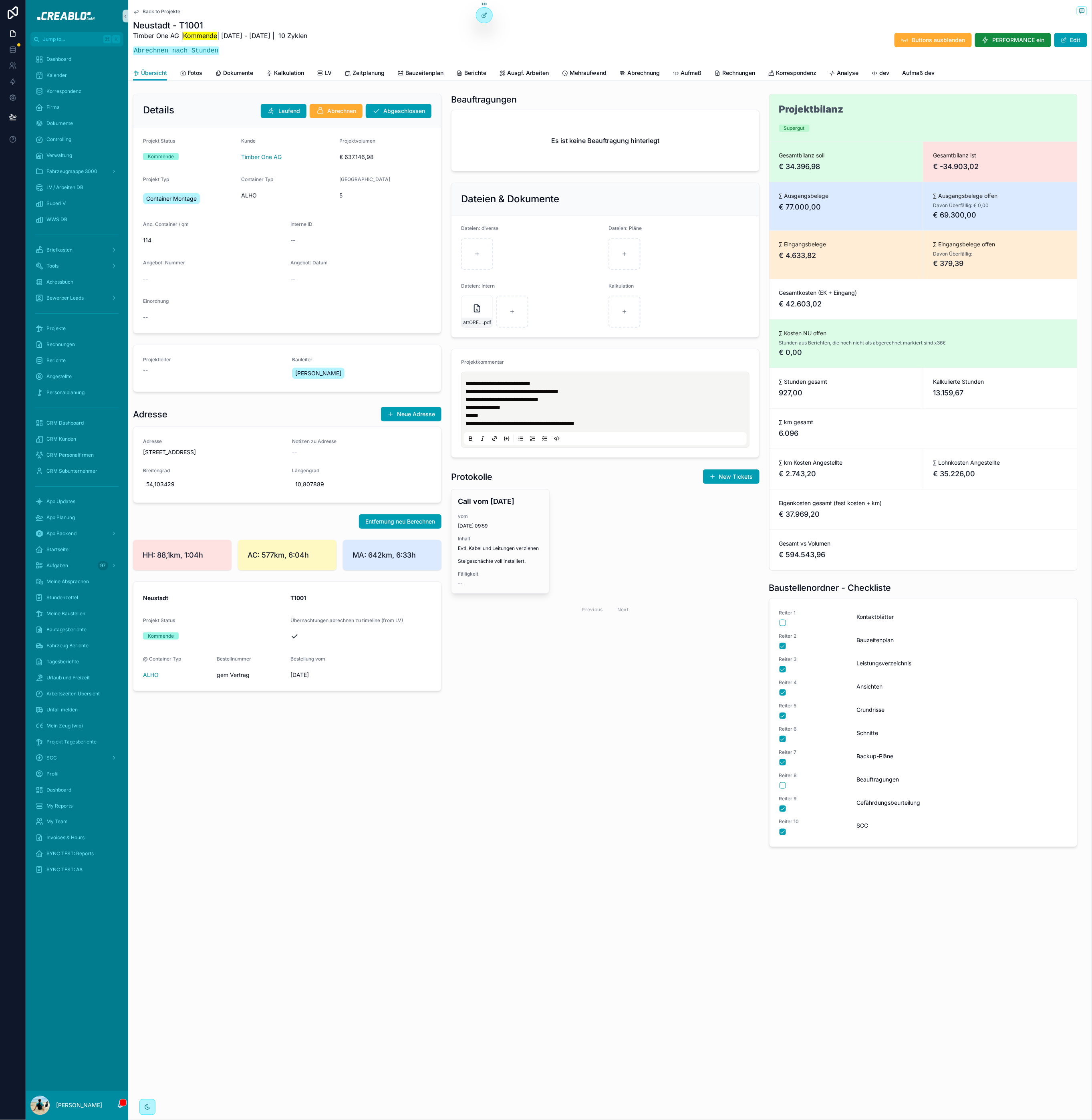
click at [509, 798] on div "**********" at bounding box center [605, 470] width 318 height 760
click at [515, 755] on div "**********" at bounding box center [605, 470] width 318 height 760
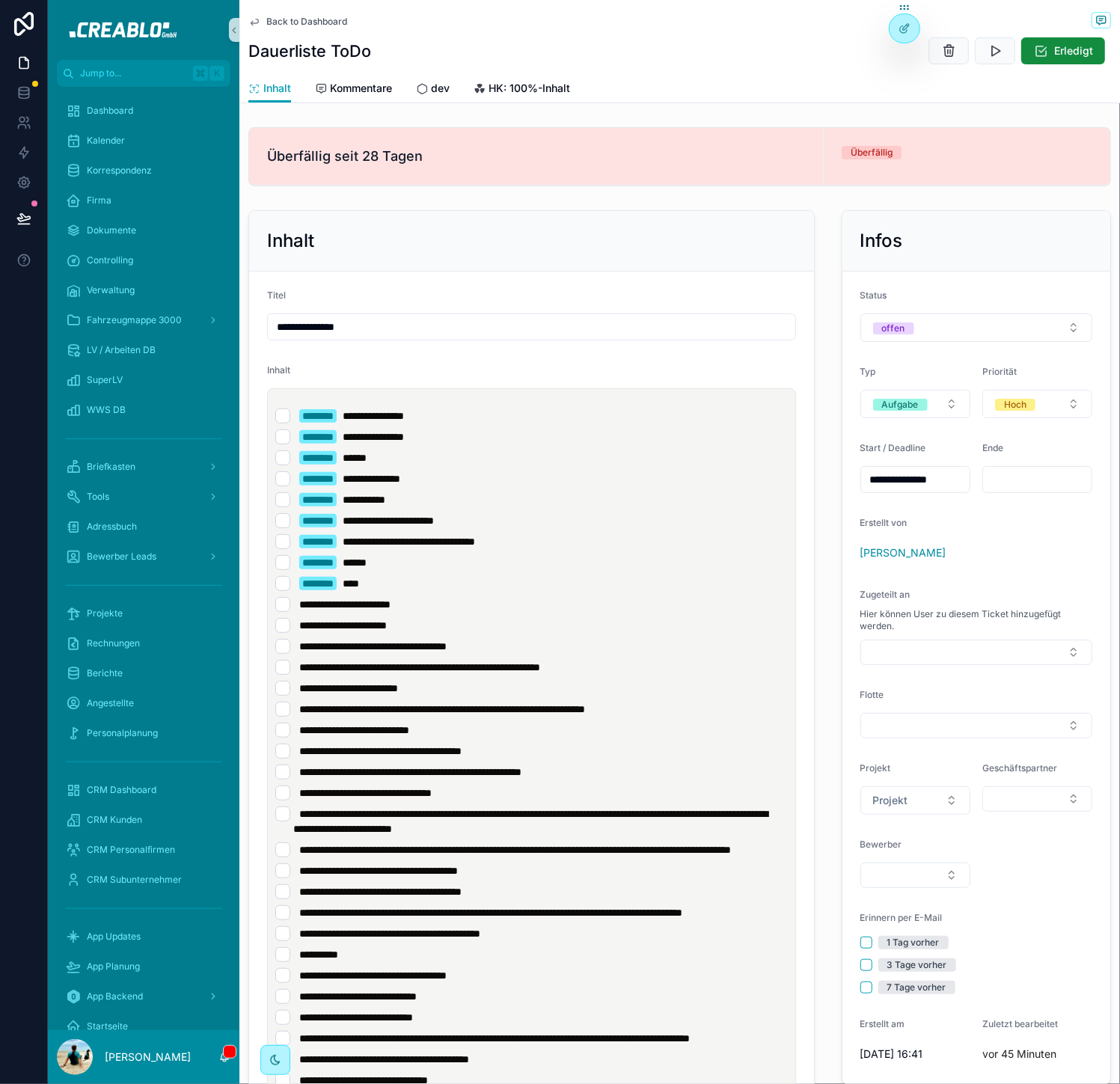
scroll to position [392, 0]
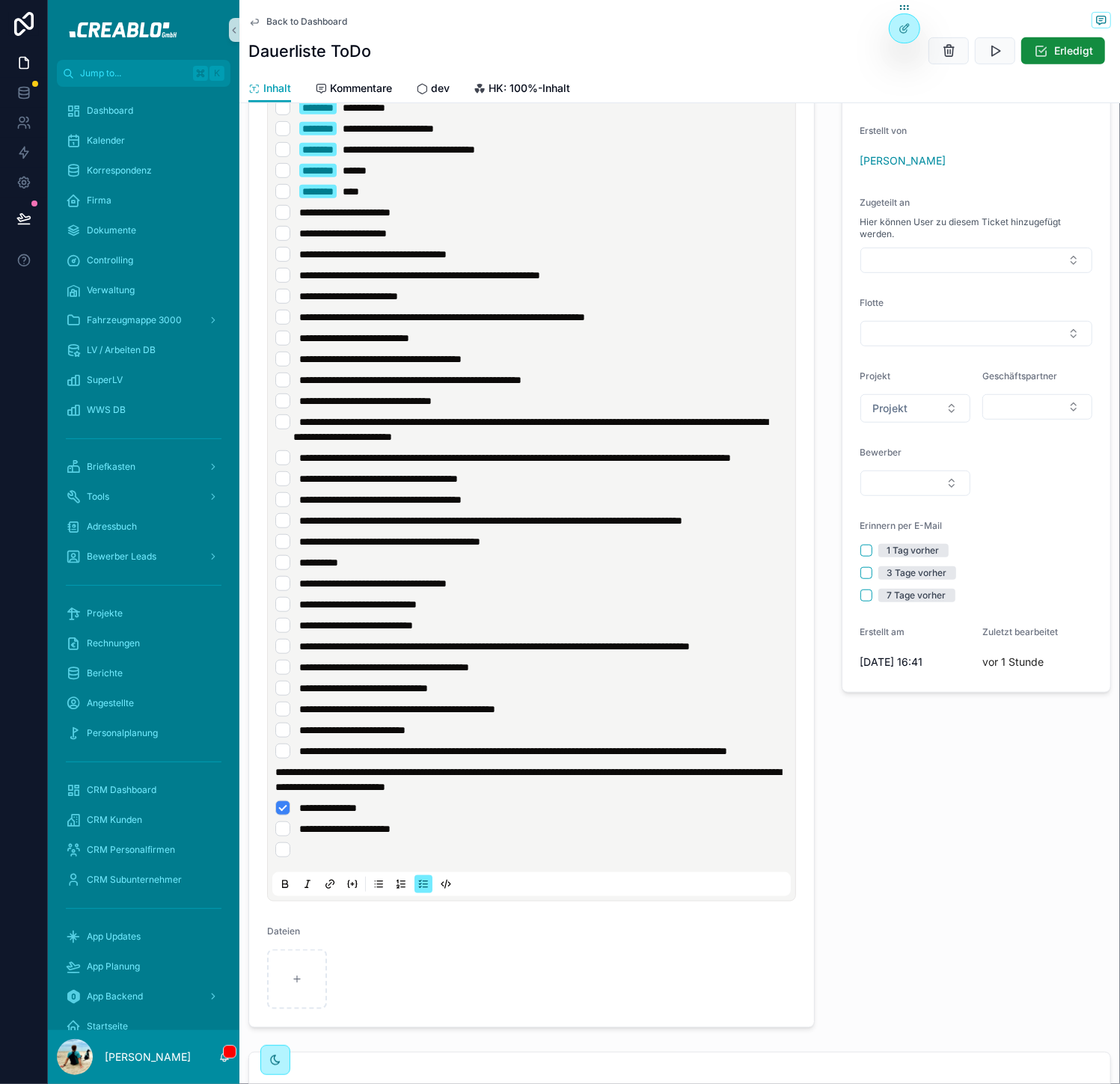
click at [556, 836] on li "**********" at bounding box center [531, 828] width 512 height 15
click at [565, 792] on span "**********" at bounding box center [528, 779] width 506 height 25
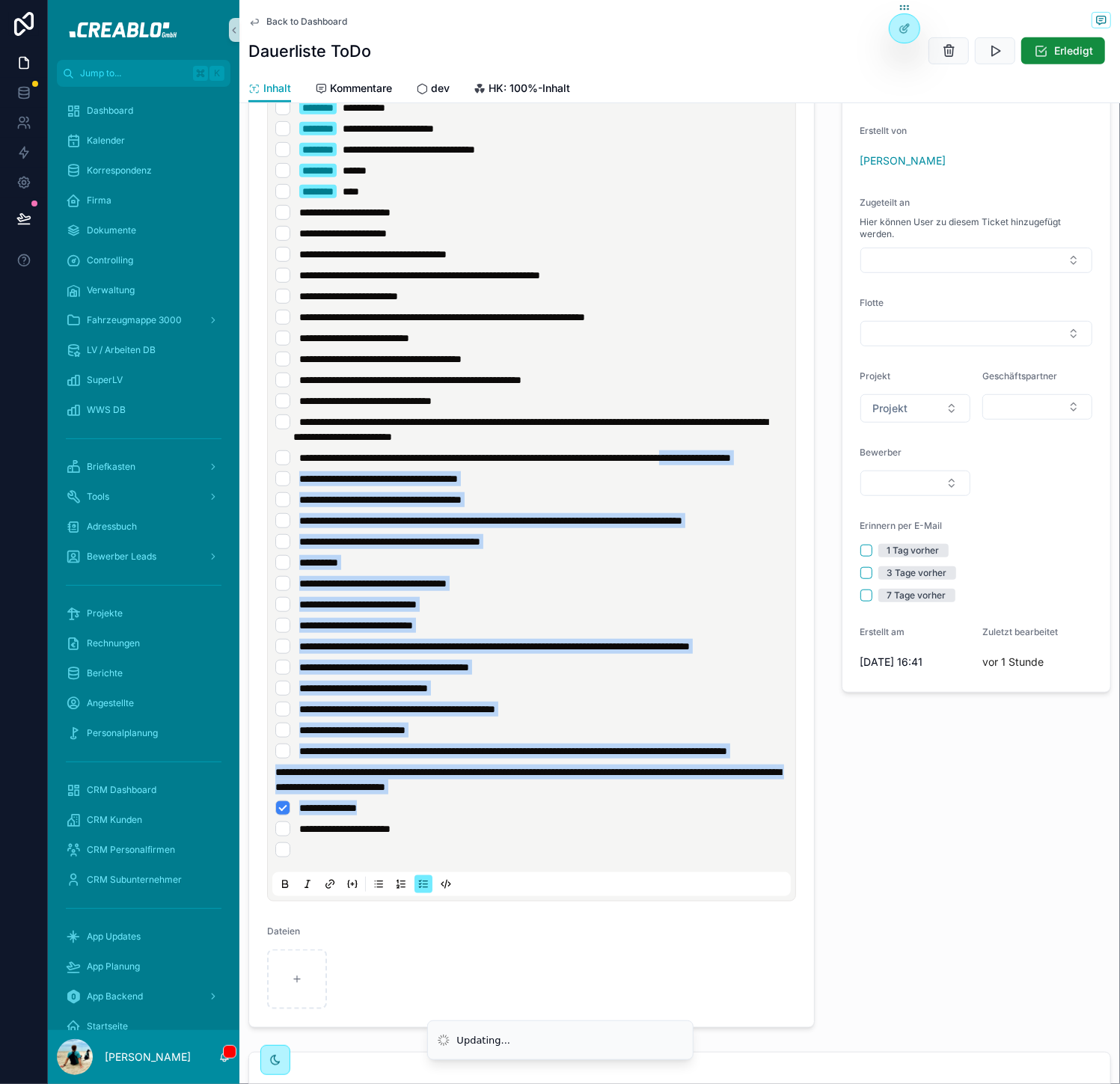
drag, startPoint x: 447, startPoint y: 862, endPoint x: 330, endPoint y: 464, distance: 414.8
click at [330, 464] on div "**********" at bounding box center [534, 437] width 518 height 841
click at [330, 464] on li "**********" at bounding box center [531, 457] width 512 height 15
